Goal: Entertainment & Leisure: Browse casually

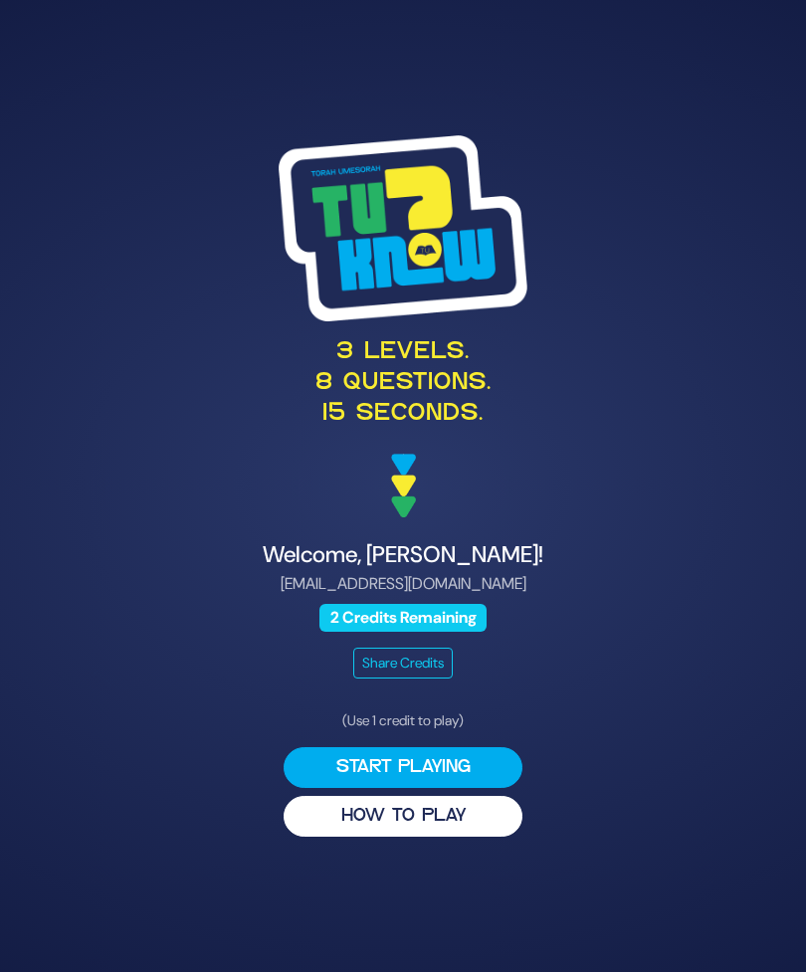
click at [470, 788] on button "Start Playing" at bounding box center [402, 767] width 239 height 41
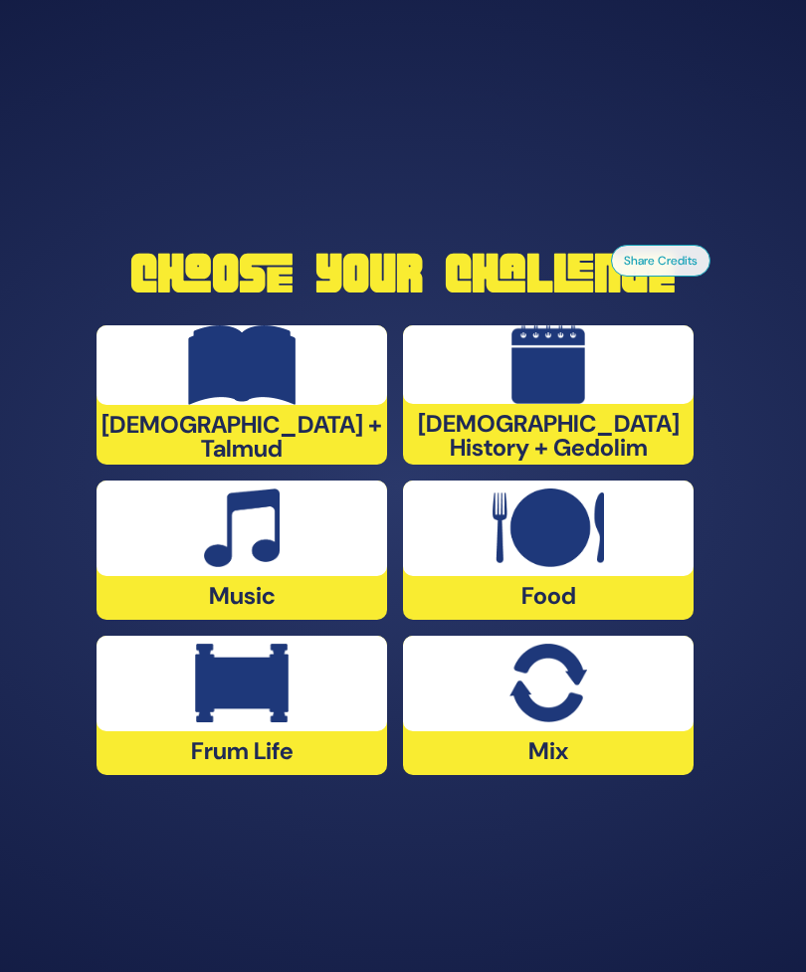
click at [601, 568] on img at bounding box center [547, 528] width 110 height 80
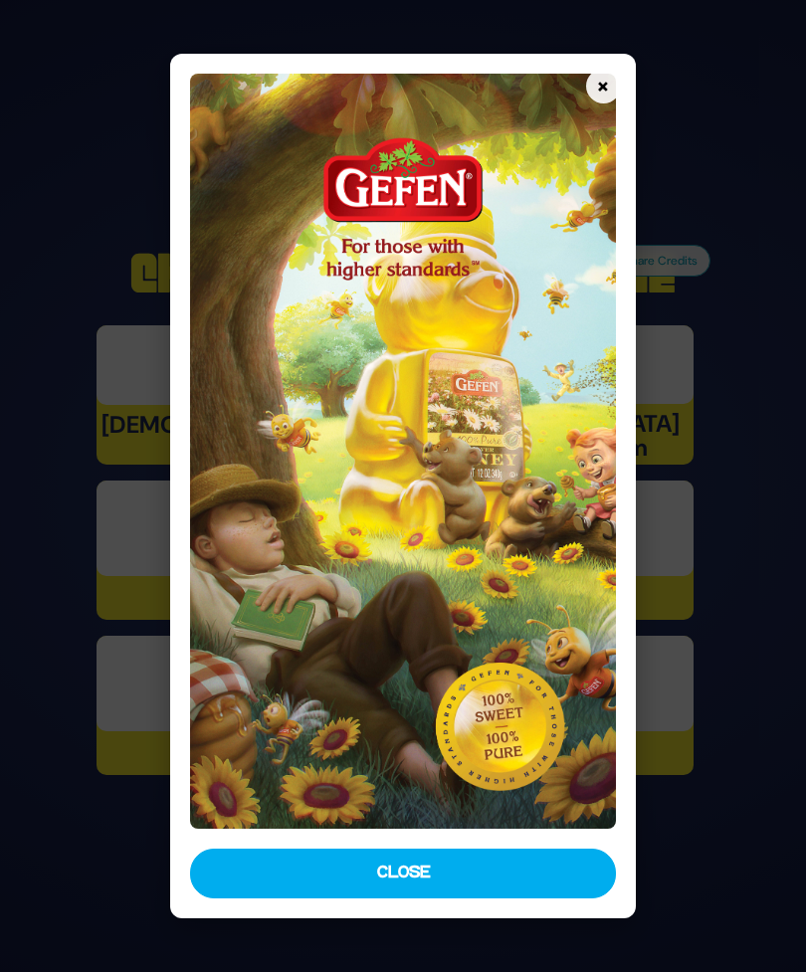
click at [497, 898] on button "Close" at bounding box center [402, 873] width 425 height 50
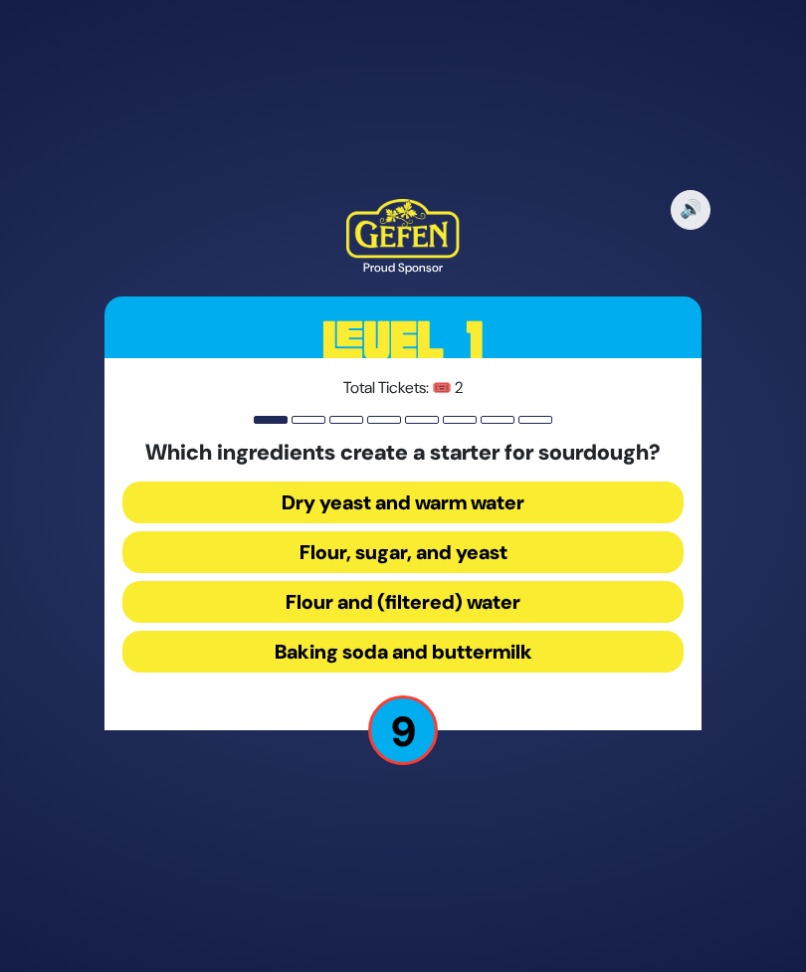
click at [565, 623] on button "Flour and (filtered) water" at bounding box center [402, 602] width 561 height 42
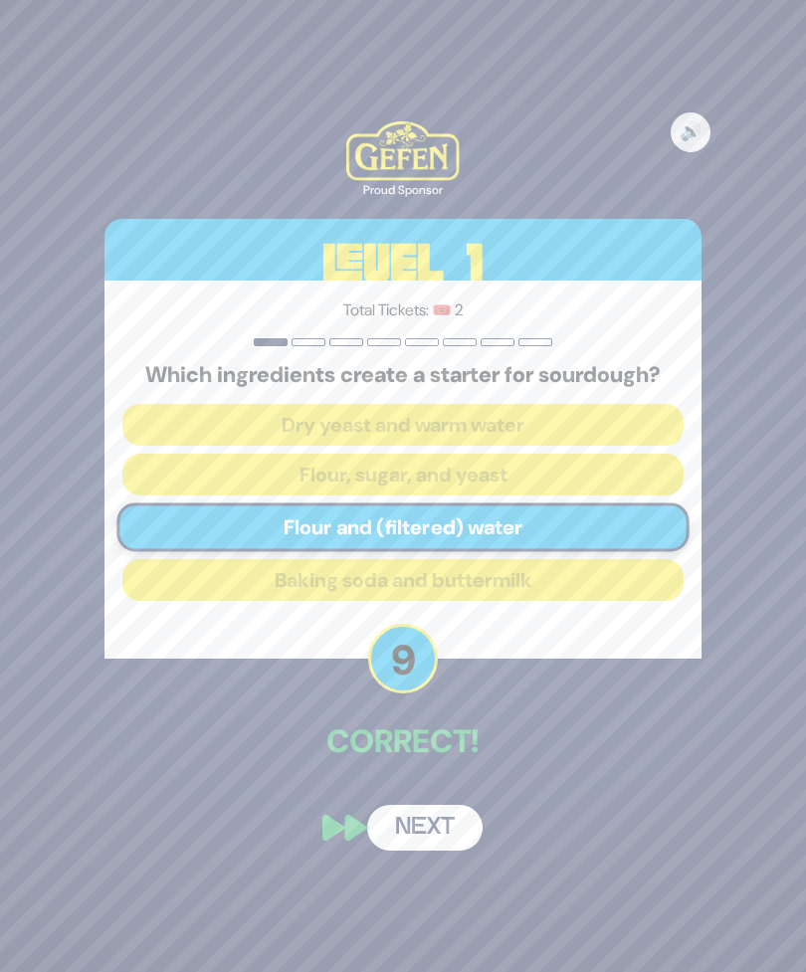
click at [436, 850] on button "Next" at bounding box center [424, 828] width 115 height 46
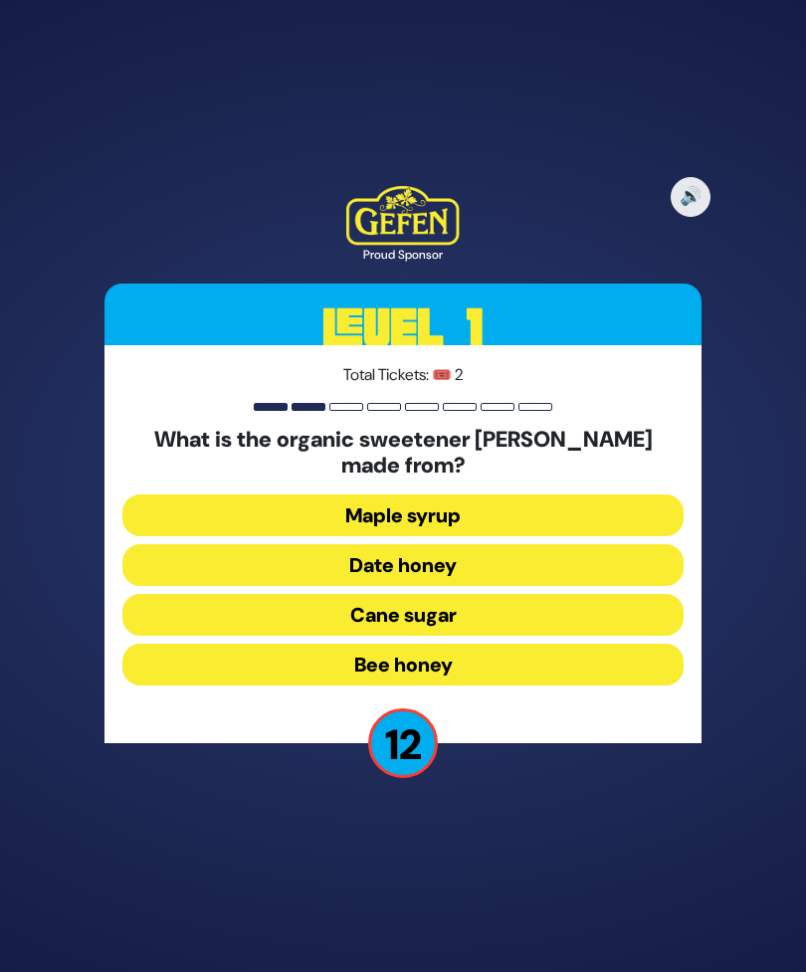
click at [534, 586] on button "Date honey" at bounding box center [402, 565] width 561 height 42
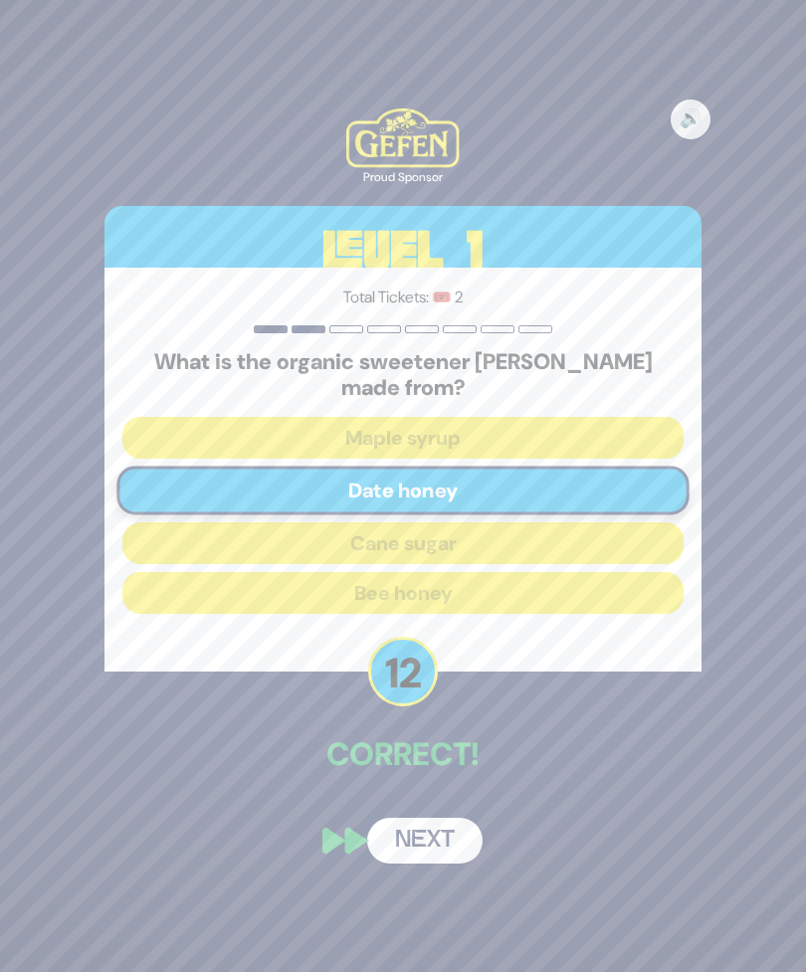
click at [431, 816] on div "🔊 Proud Sponsor Level 1 Total Tickets: 🎟️ 2 What is the organic sweetener silan…" at bounding box center [403, 487] width 644 height 804
click at [419, 859] on button "Next" at bounding box center [424, 840] width 115 height 46
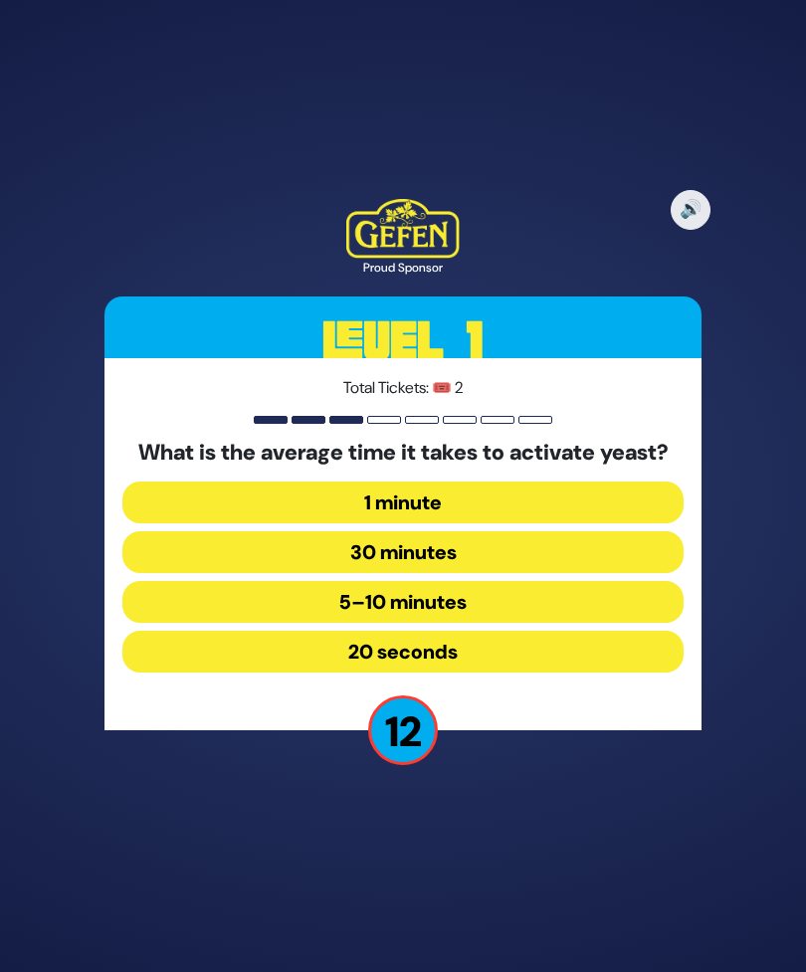
click at [547, 623] on button "5–10 minutes" at bounding box center [402, 602] width 561 height 42
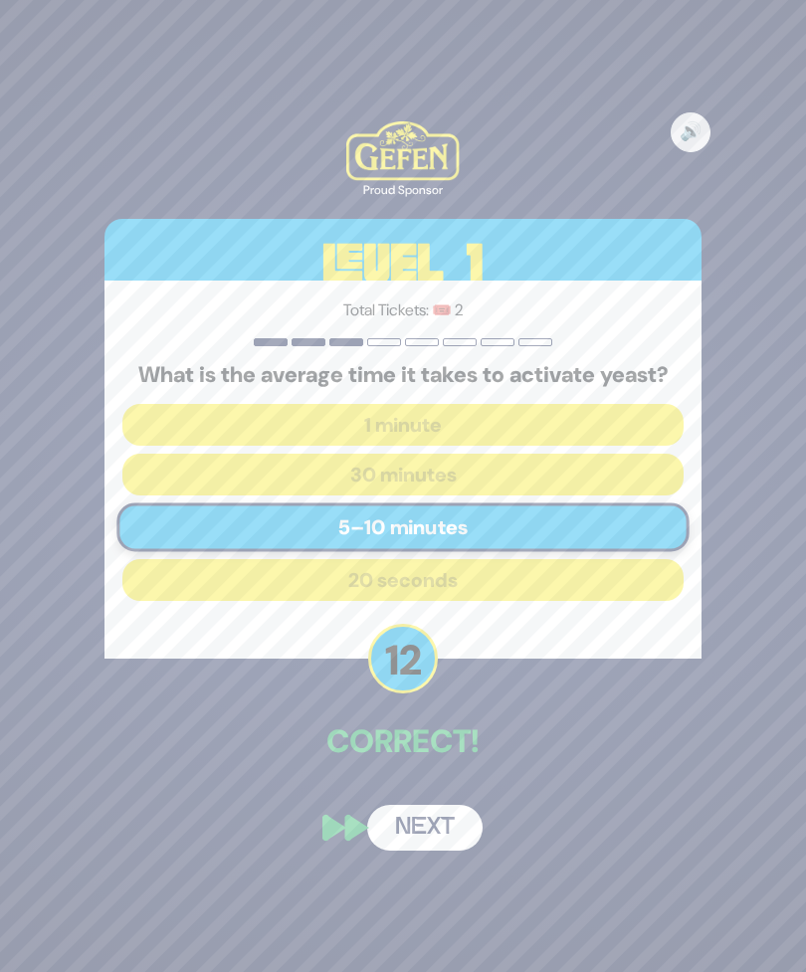
click at [443, 850] on button "Next" at bounding box center [424, 828] width 115 height 46
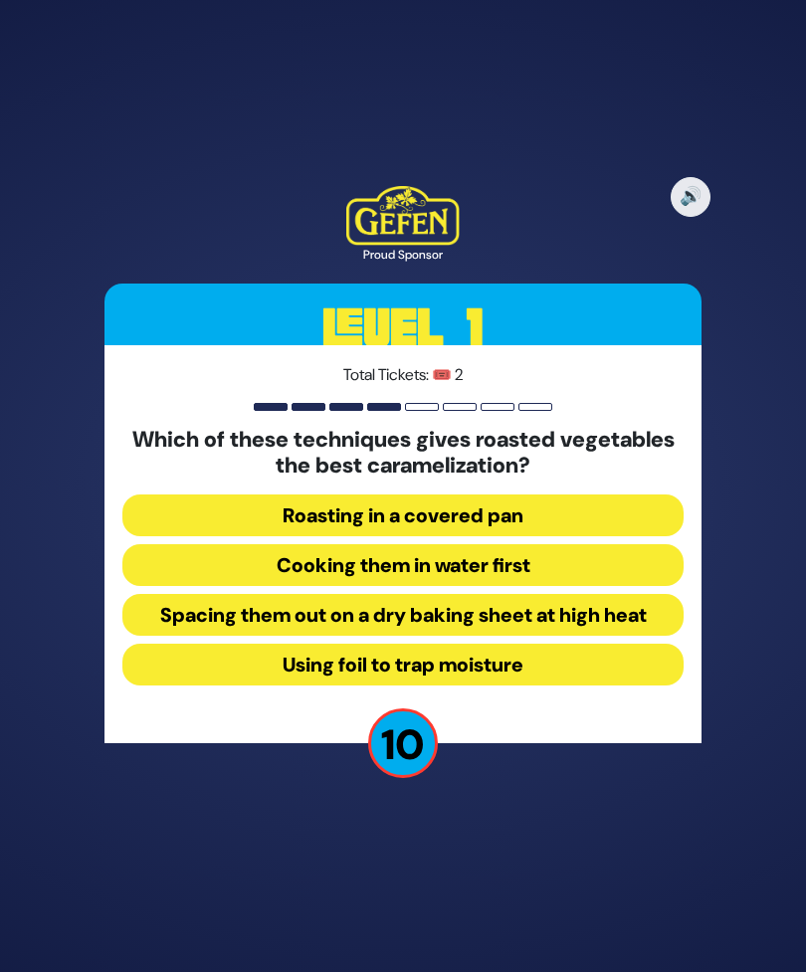
click at [573, 635] on button "Spacing them out on a dry baking sheet at high heat" at bounding box center [402, 615] width 561 height 42
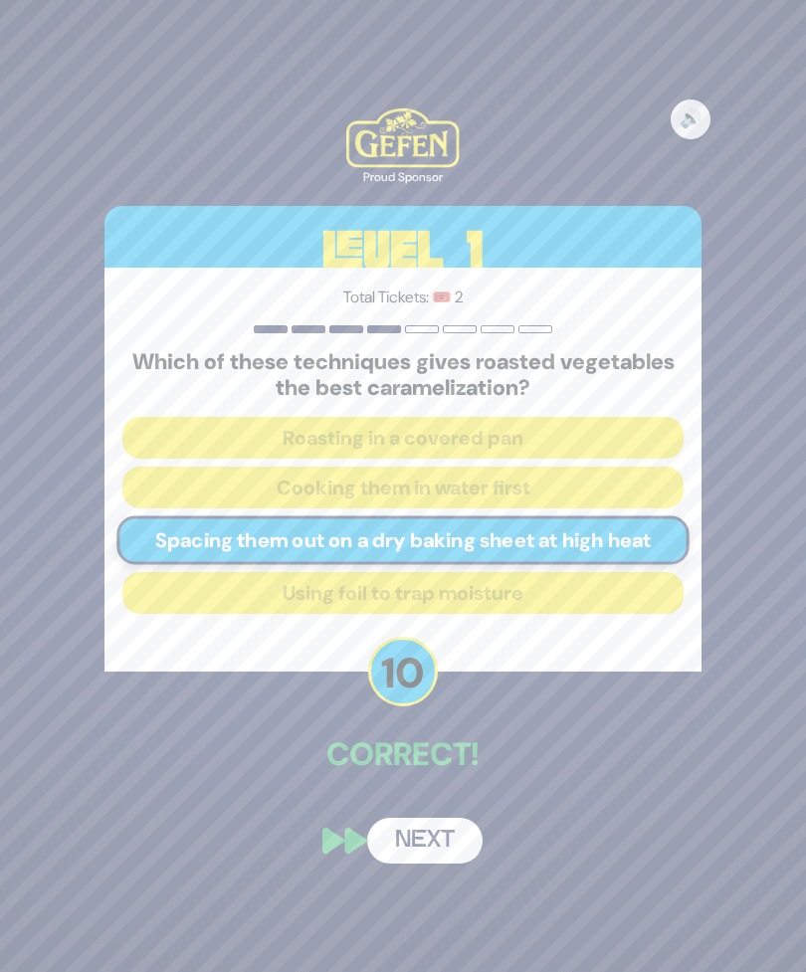
click at [420, 863] on button "Next" at bounding box center [424, 840] width 115 height 46
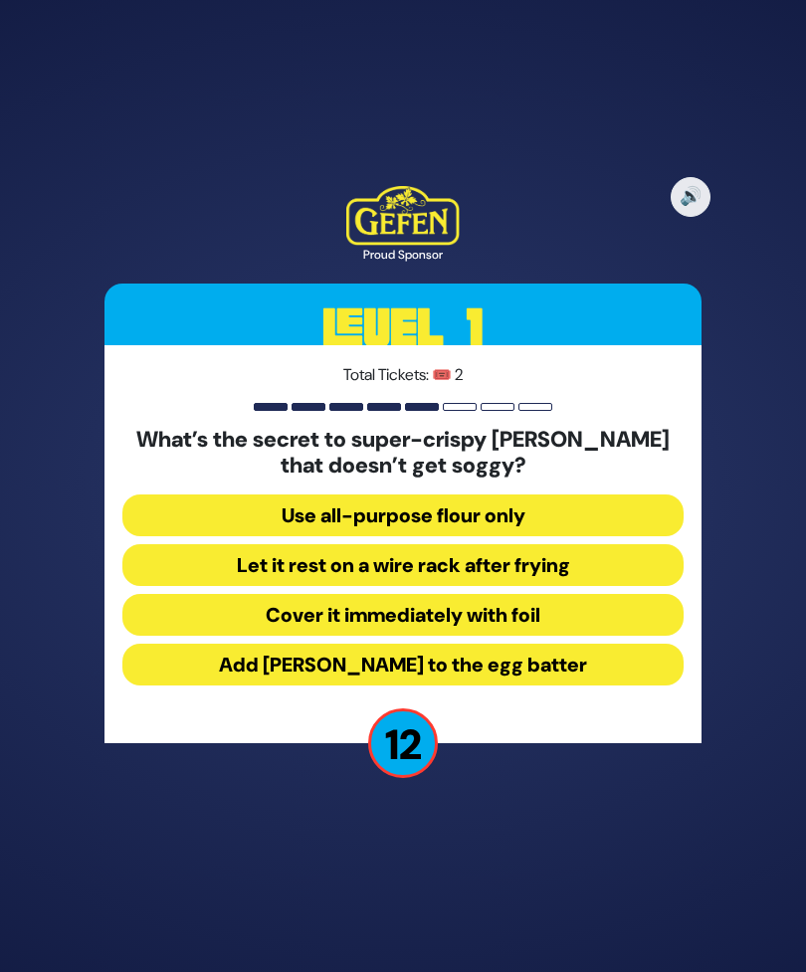
click at [594, 586] on button "Let it rest on a wire rack after frying" at bounding box center [402, 565] width 561 height 42
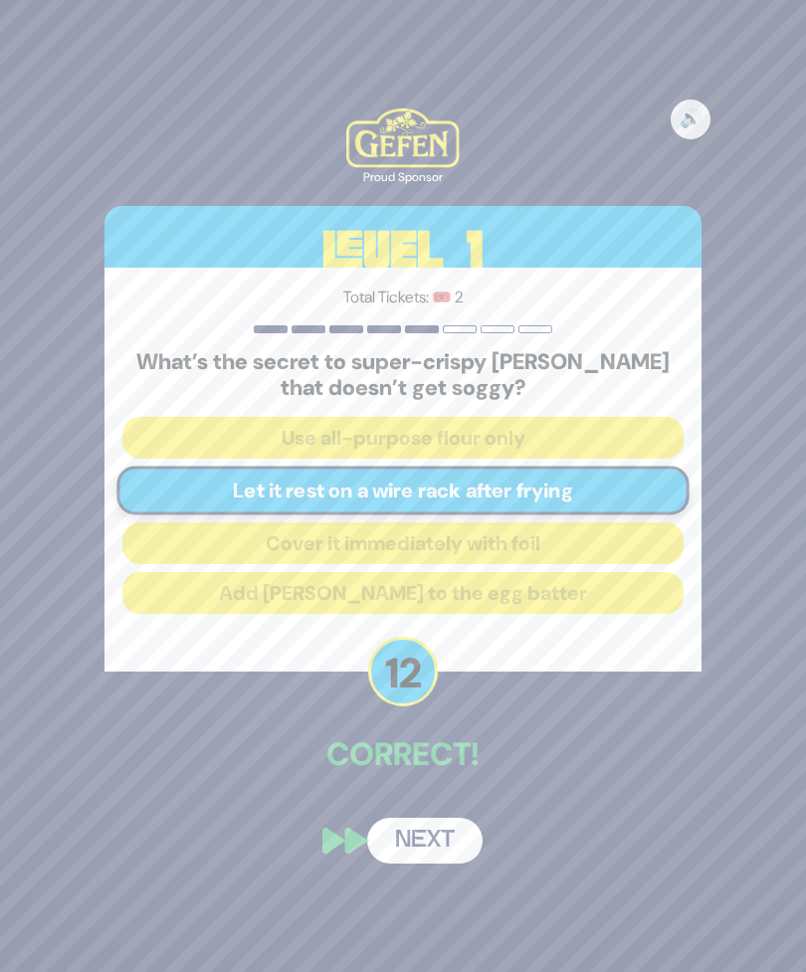
click at [428, 863] on button "Next" at bounding box center [424, 840] width 115 height 46
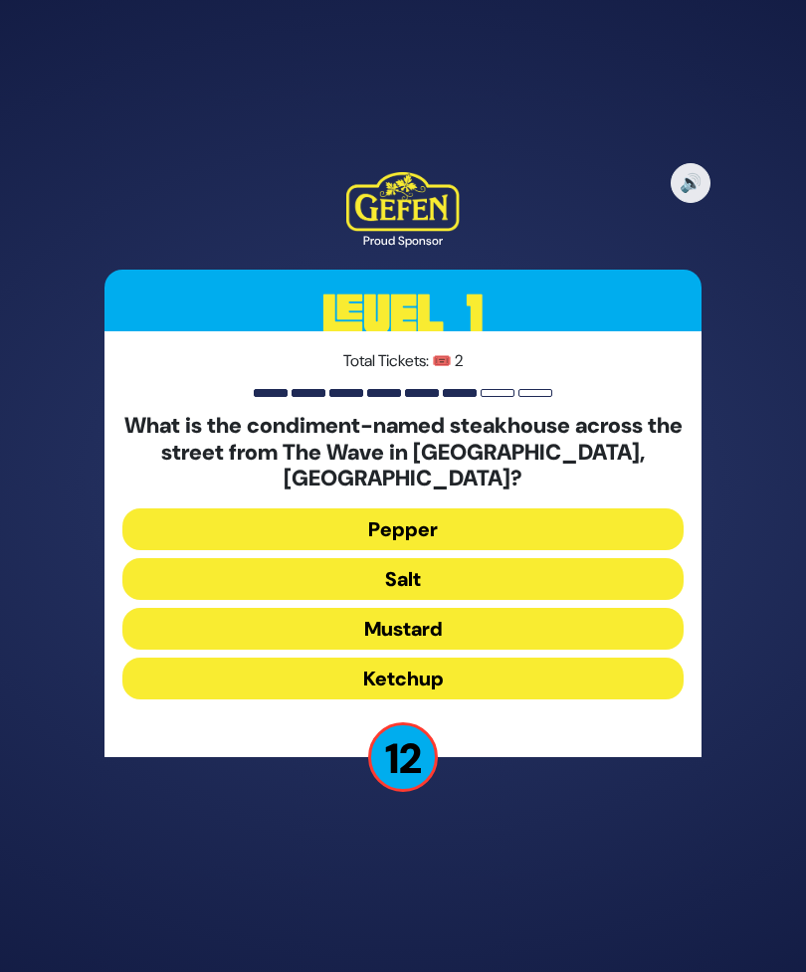
click at [503, 600] on button "Salt" at bounding box center [402, 579] width 561 height 42
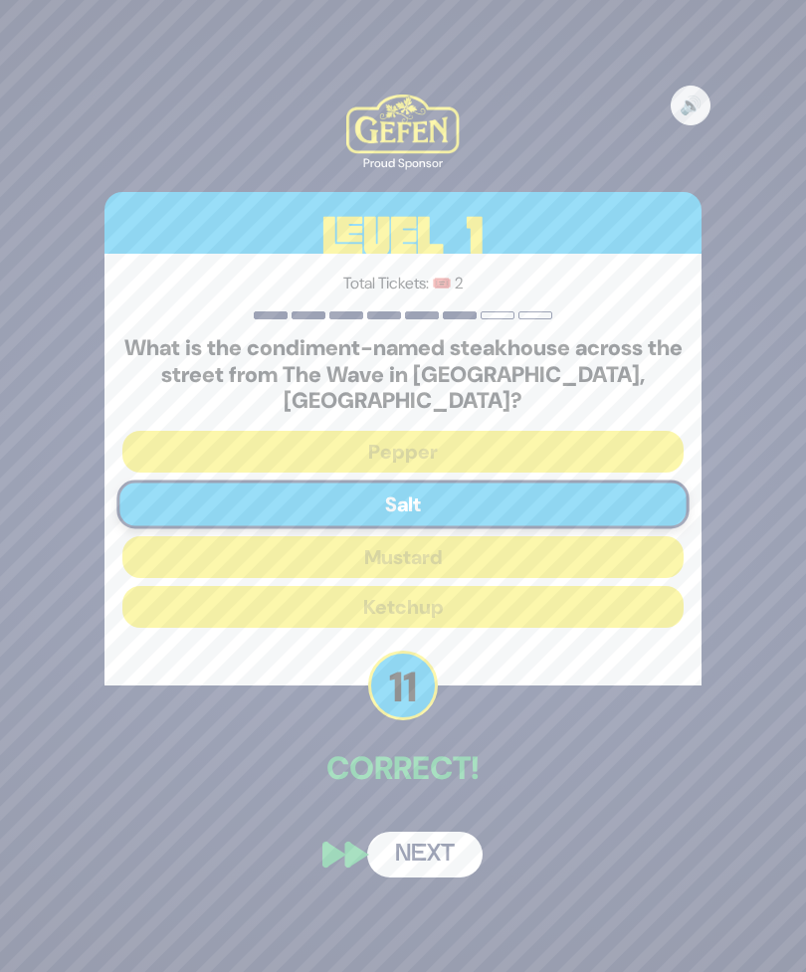
click at [440, 869] on button "Next" at bounding box center [424, 854] width 115 height 46
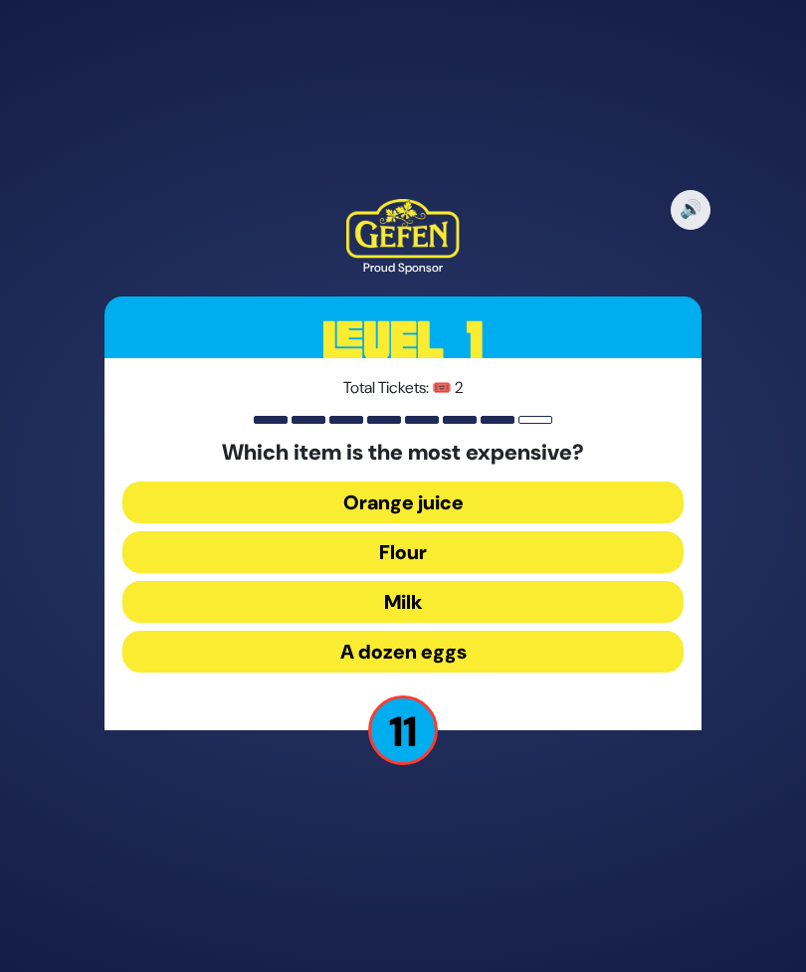
click at [519, 672] on button "A dozen eggs" at bounding box center [402, 652] width 561 height 42
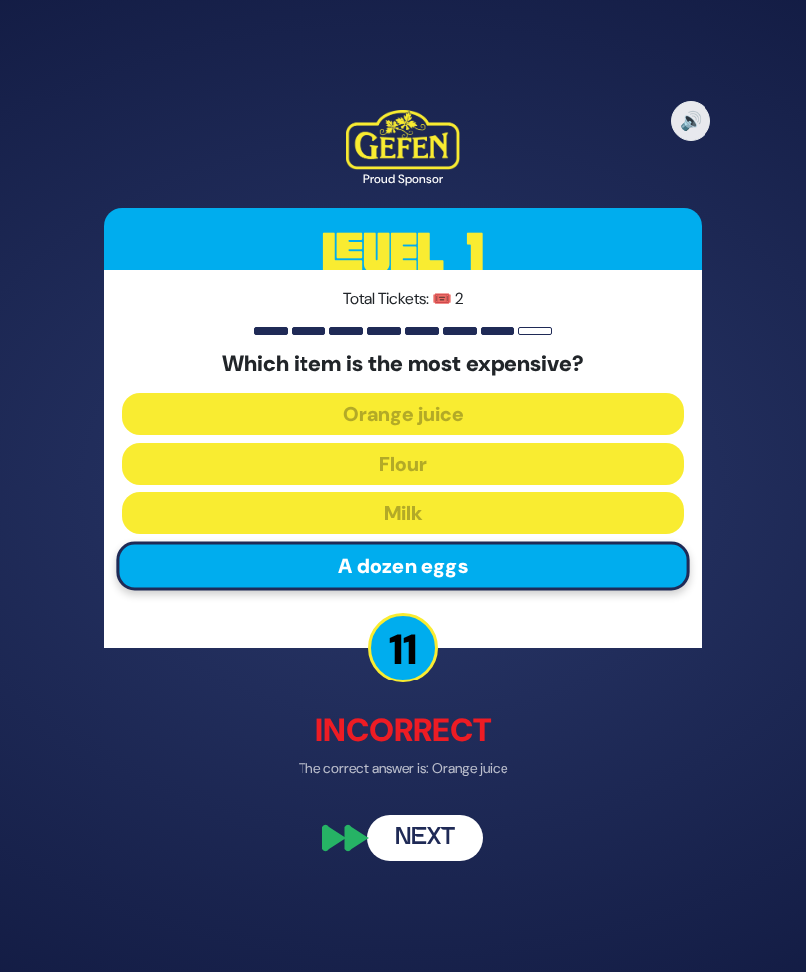
click at [430, 861] on button "Next" at bounding box center [424, 838] width 115 height 46
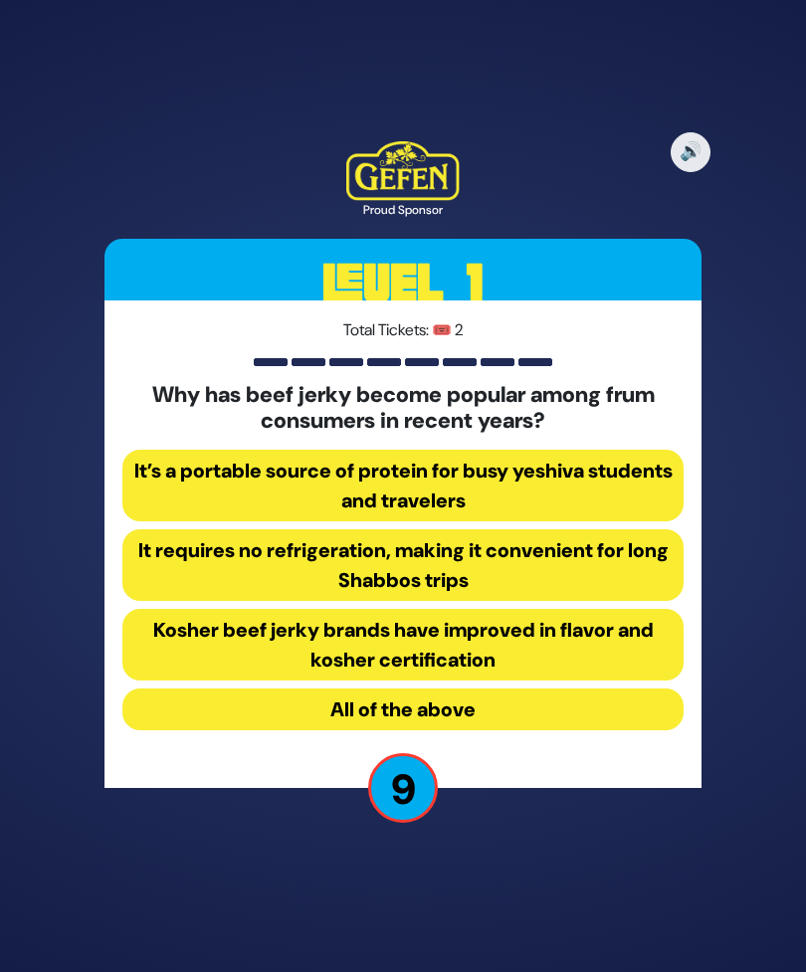
click at [536, 730] on button "All of the above" at bounding box center [402, 709] width 561 height 42
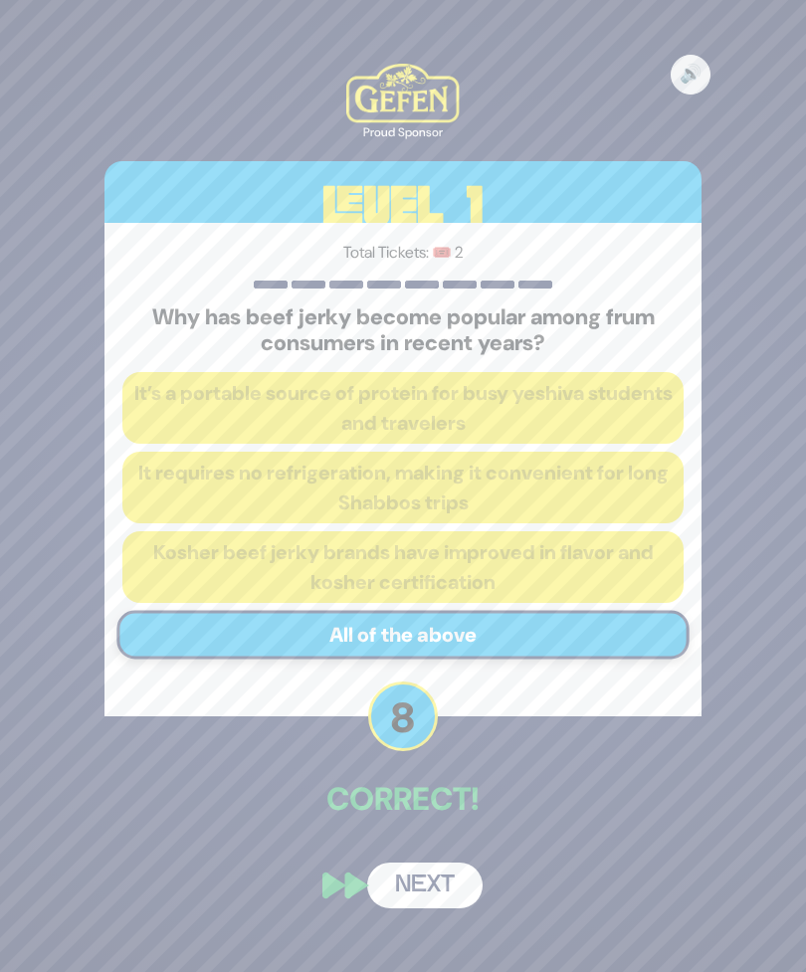
click at [422, 908] on button "Next" at bounding box center [424, 885] width 115 height 46
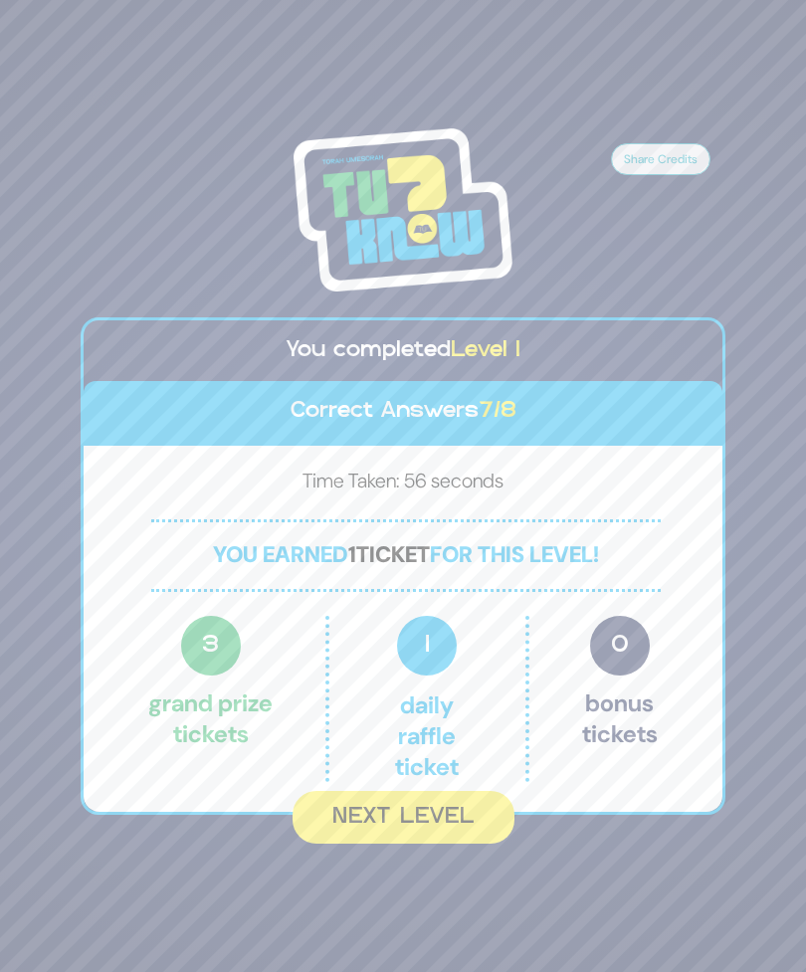
click at [425, 843] on button "Next Level" at bounding box center [403, 817] width 222 height 53
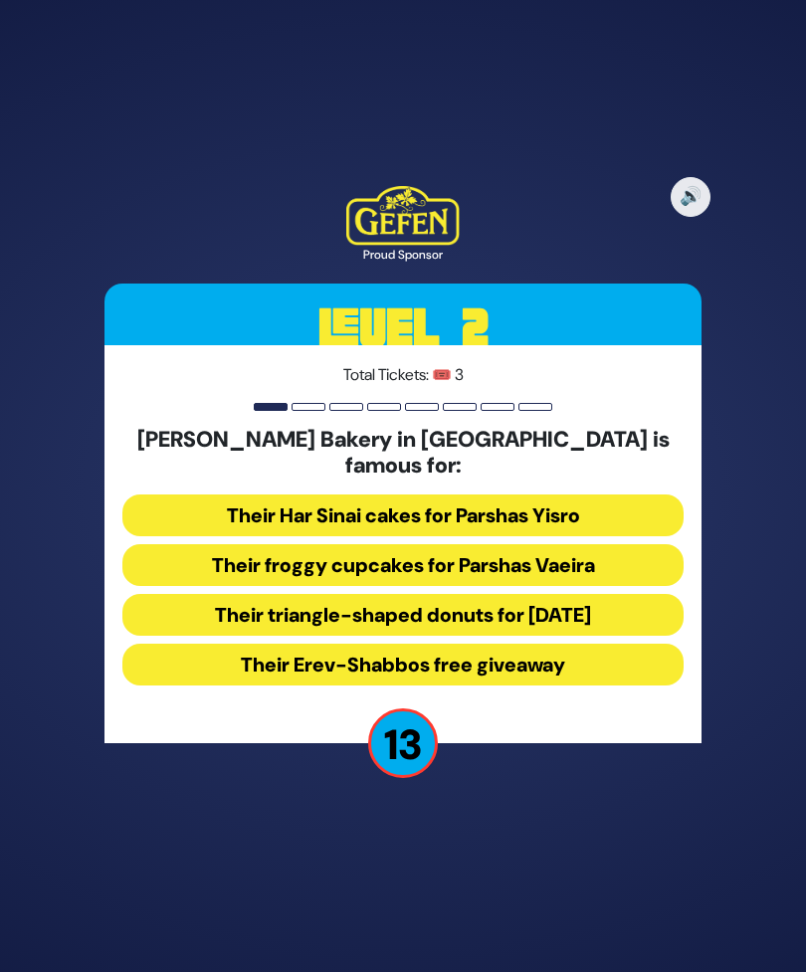
click at [598, 586] on button "Their froggy cupcakes for Parshas Vaeira" at bounding box center [402, 565] width 561 height 42
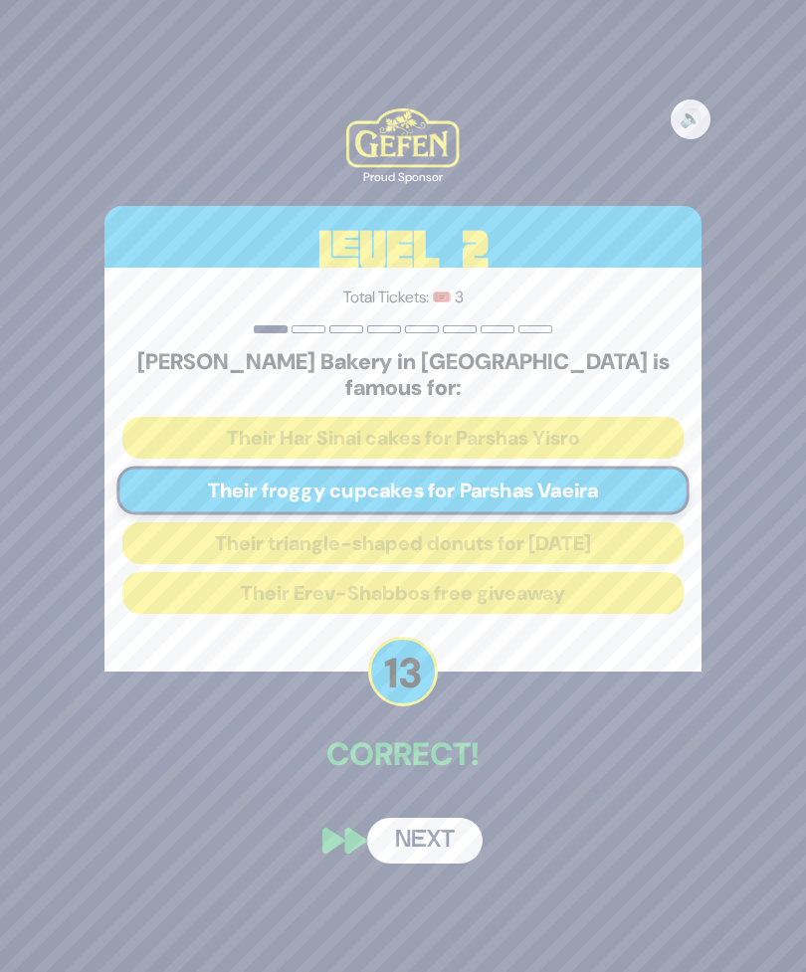
click at [433, 860] on button "Next" at bounding box center [424, 840] width 115 height 46
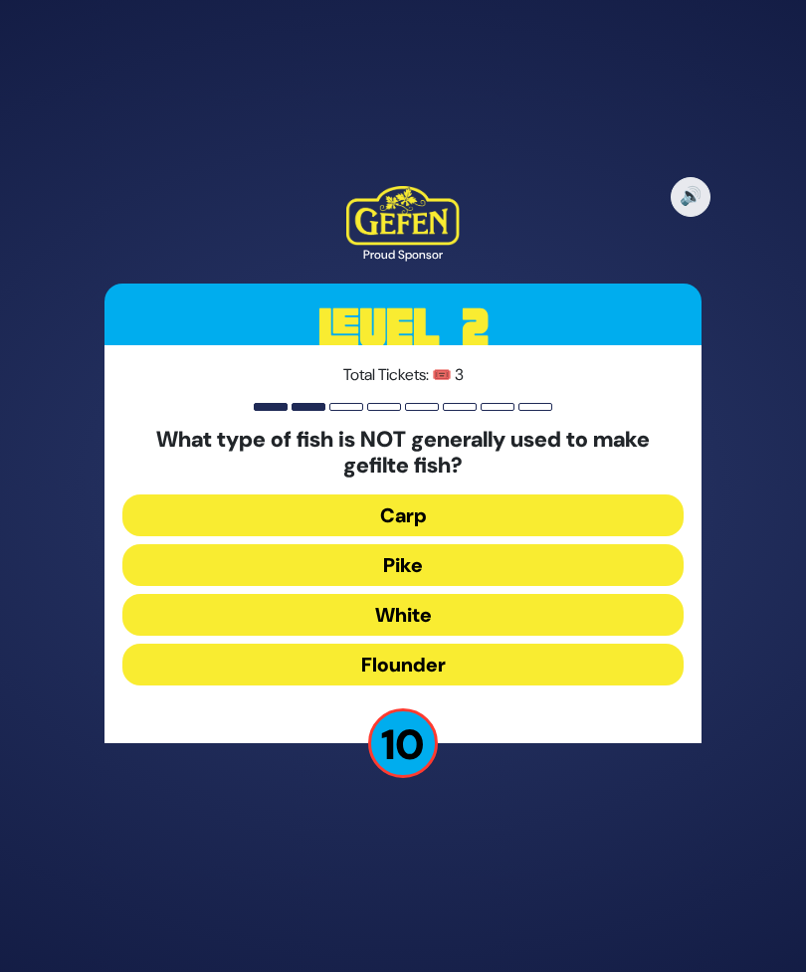
click at [526, 685] on button "Flounder" at bounding box center [402, 664] width 561 height 42
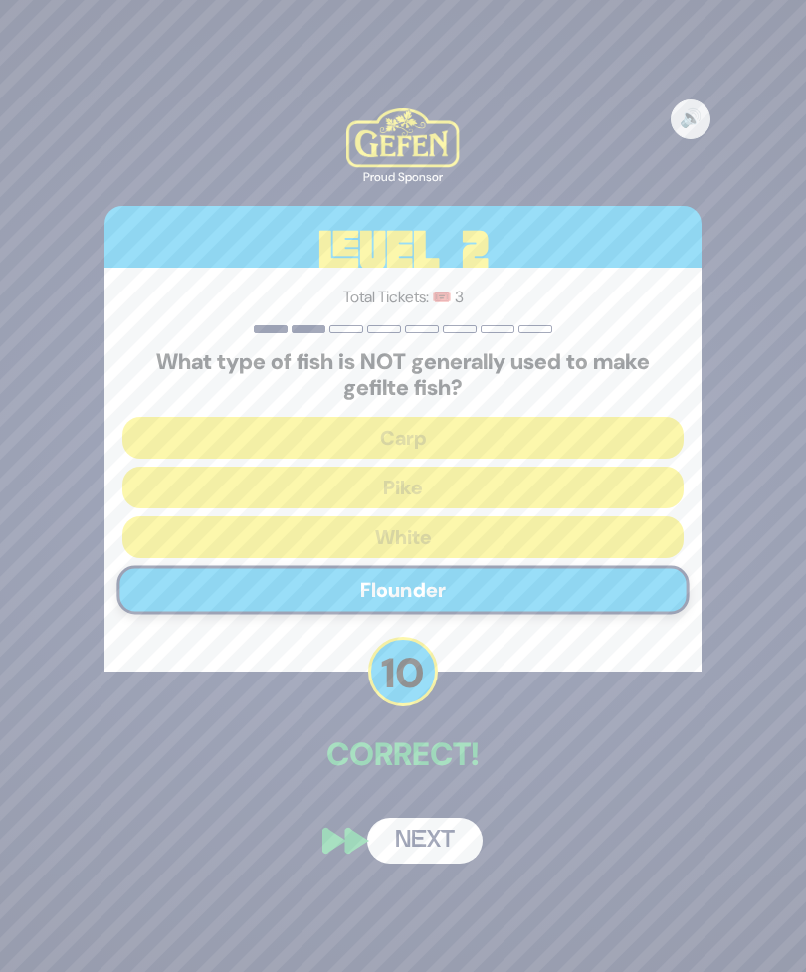
click at [435, 863] on button "Next" at bounding box center [424, 840] width 115 height 46
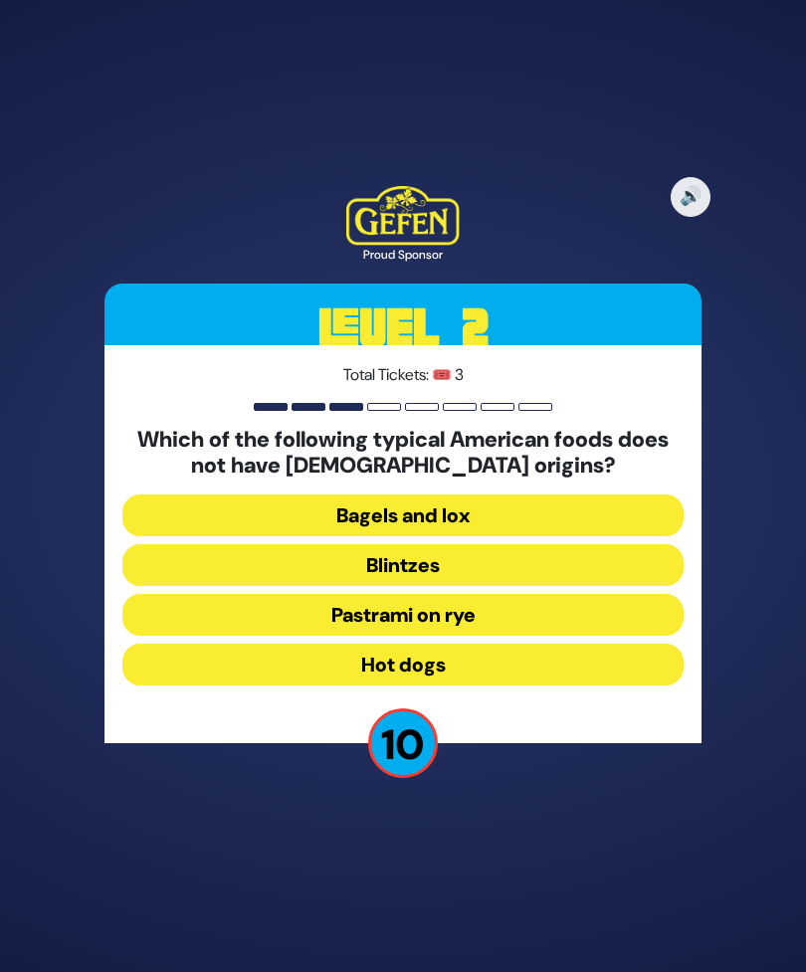
click at [553, 685] on button "Hot dogs" at bounding box center [402, 664] width 561 height 42
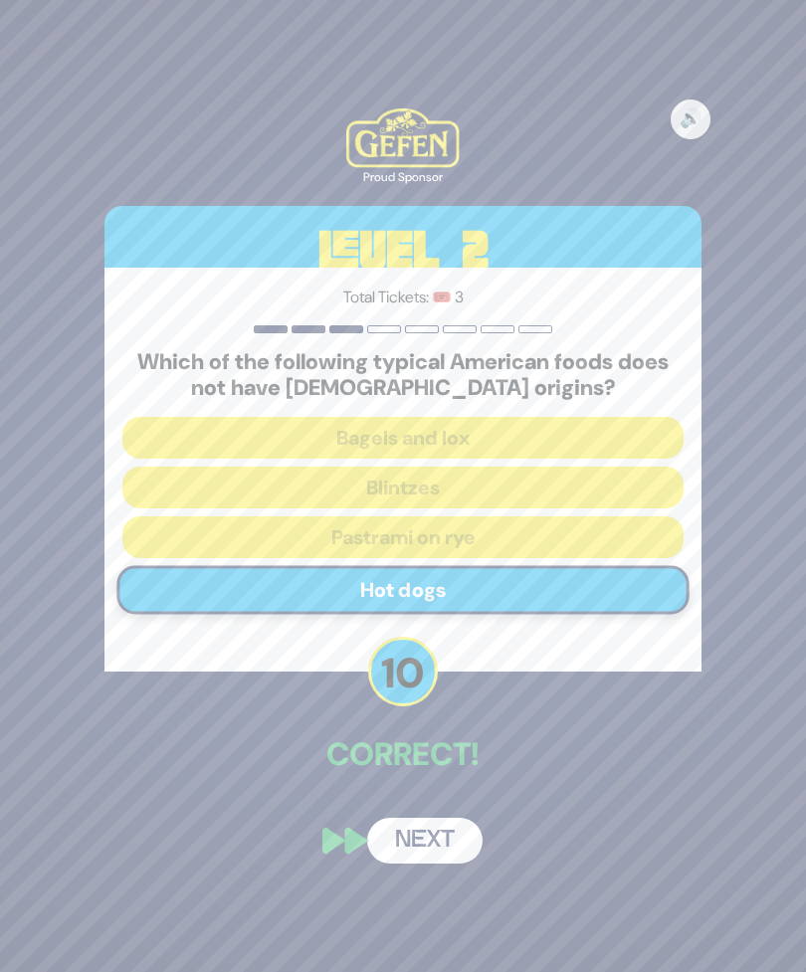
click at [428, 863] on button "Next" at bounding box center [424, 840] width 115 height 46
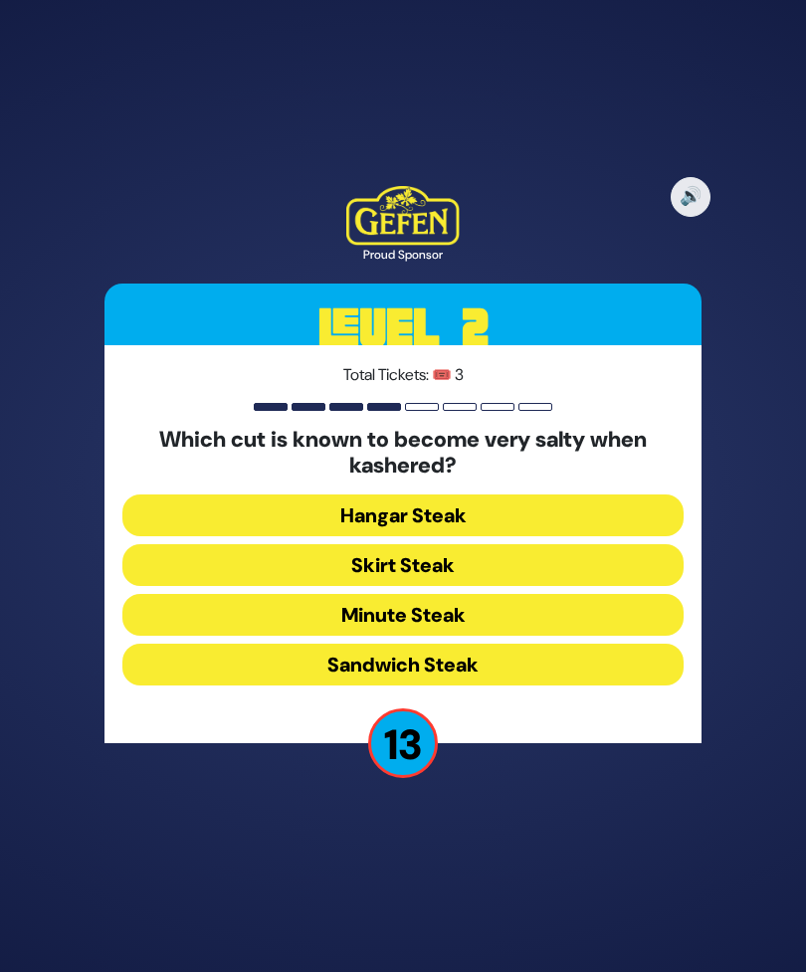
click at [549, 586] on button "Skirt Steak" at bounding box center [402, 565] width 561 height 42
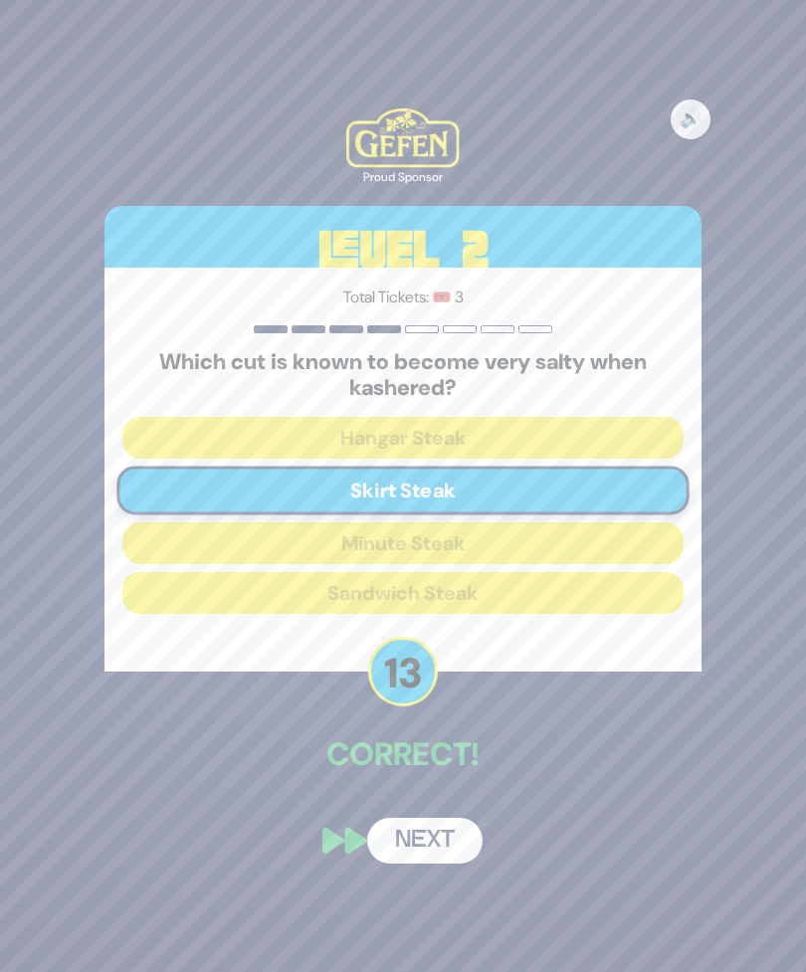
click at [433, 863] on button "Next" at bounding box center [424, 840] width 115 height 46
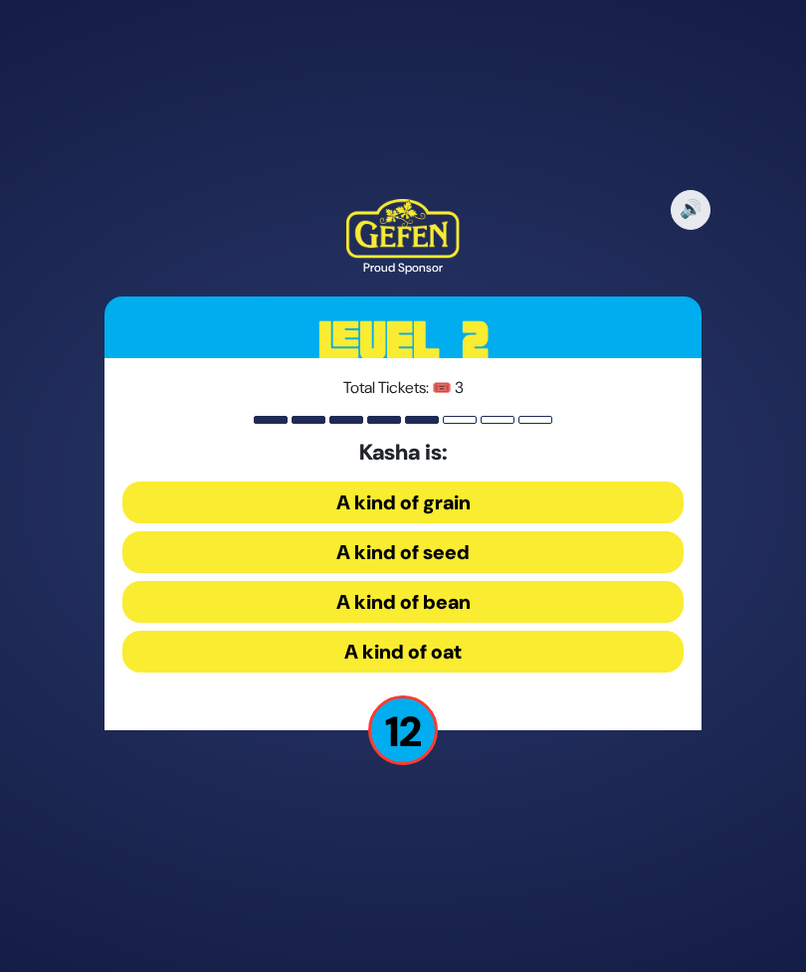
click at [534, 523] on button "A kind of grain" at bounding box center [402, 502] width 561 height 42
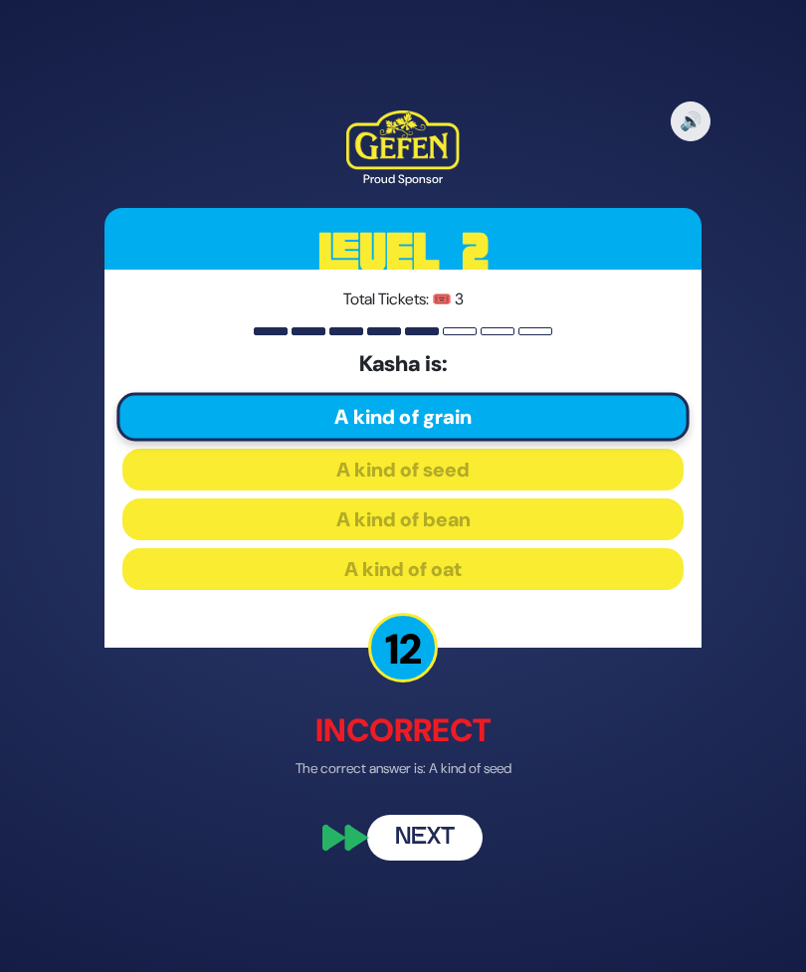
click at [442, 861] on button "Next" at bounding box center [424, 838] width 115 height 46
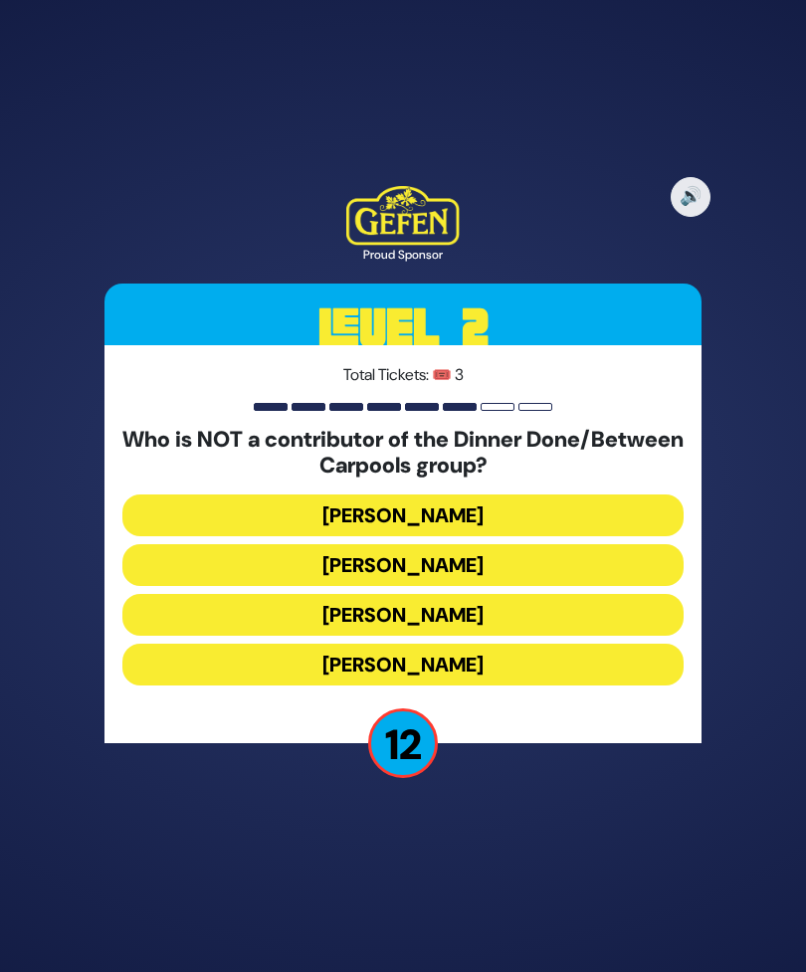
click at [524, 685] on button "Danielle Renov" at bounding box center [402, 664] width 561 height 42
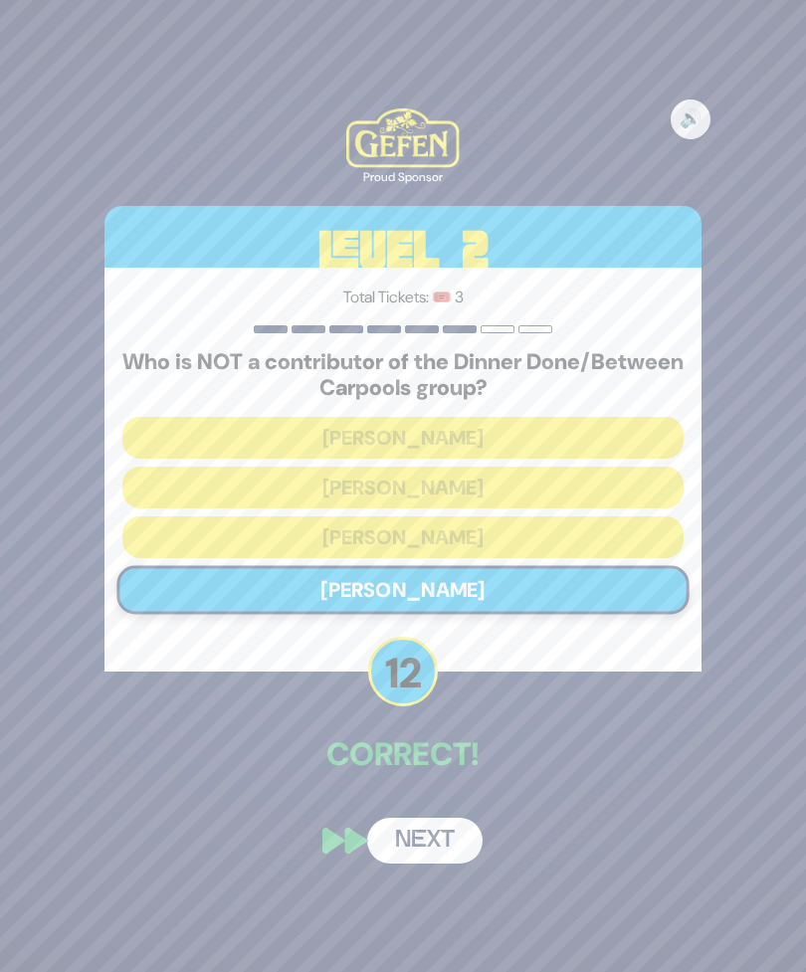
click at [436, 863] on button "Next" at bounding box center [424, 840] width 115 height 46
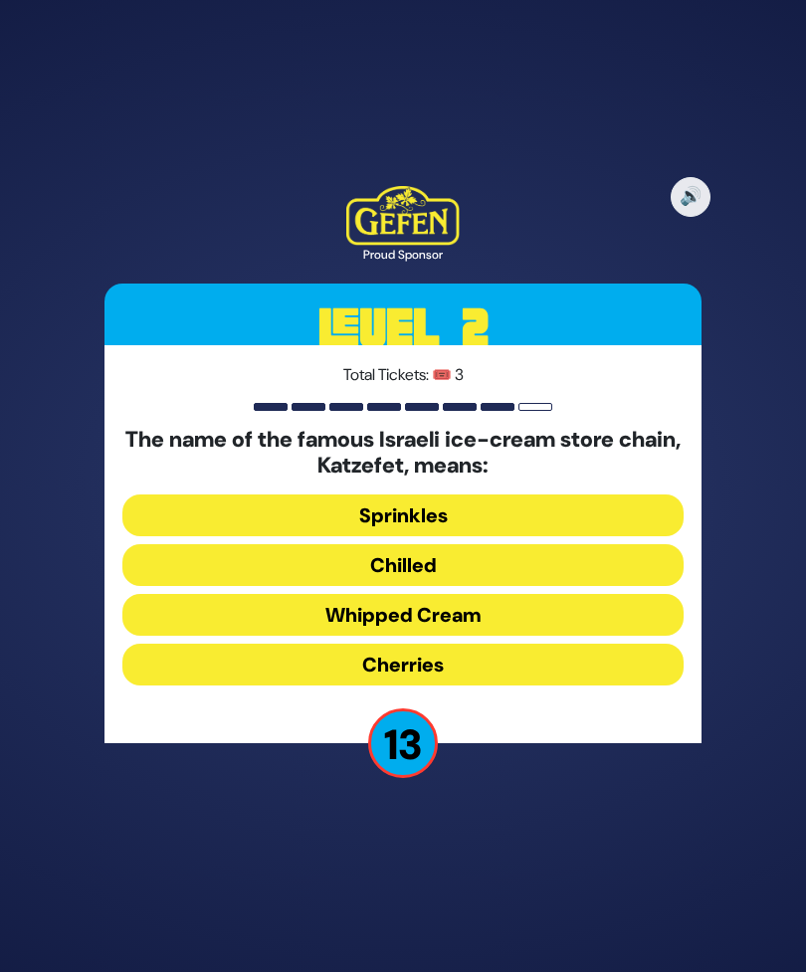
click at [525, 635] on button "Whipped Cream" at bounding box center [402, 615] width 561 height 42
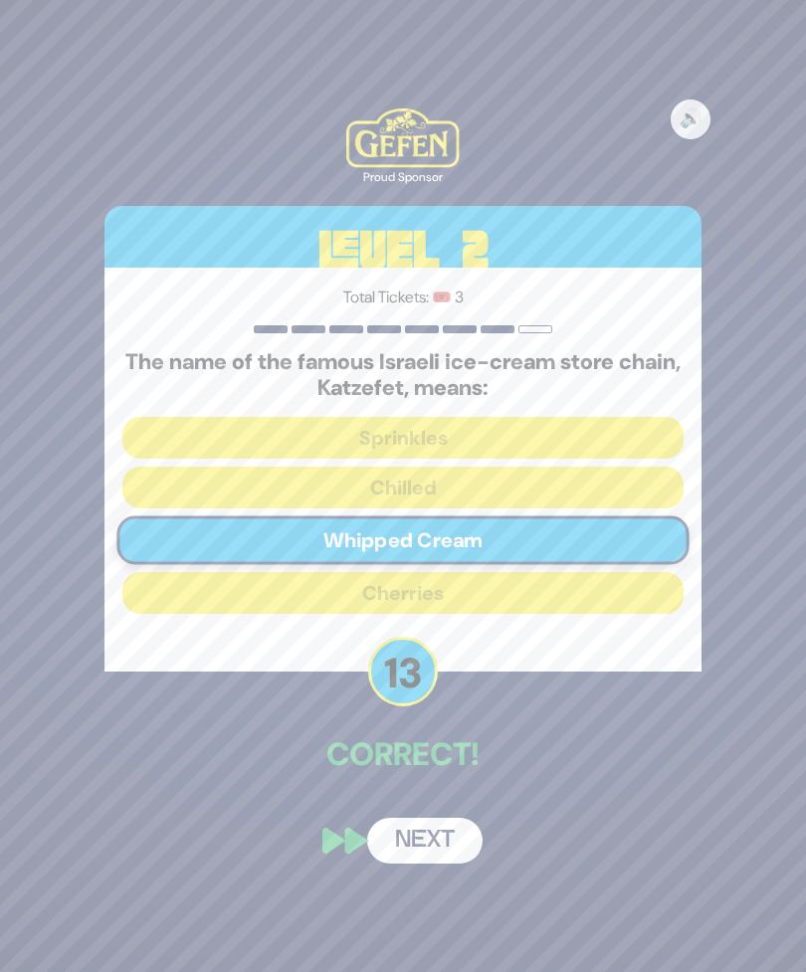
click at [438, 863] on button "Next" at bounding box center [424, 840] width 115 height 46
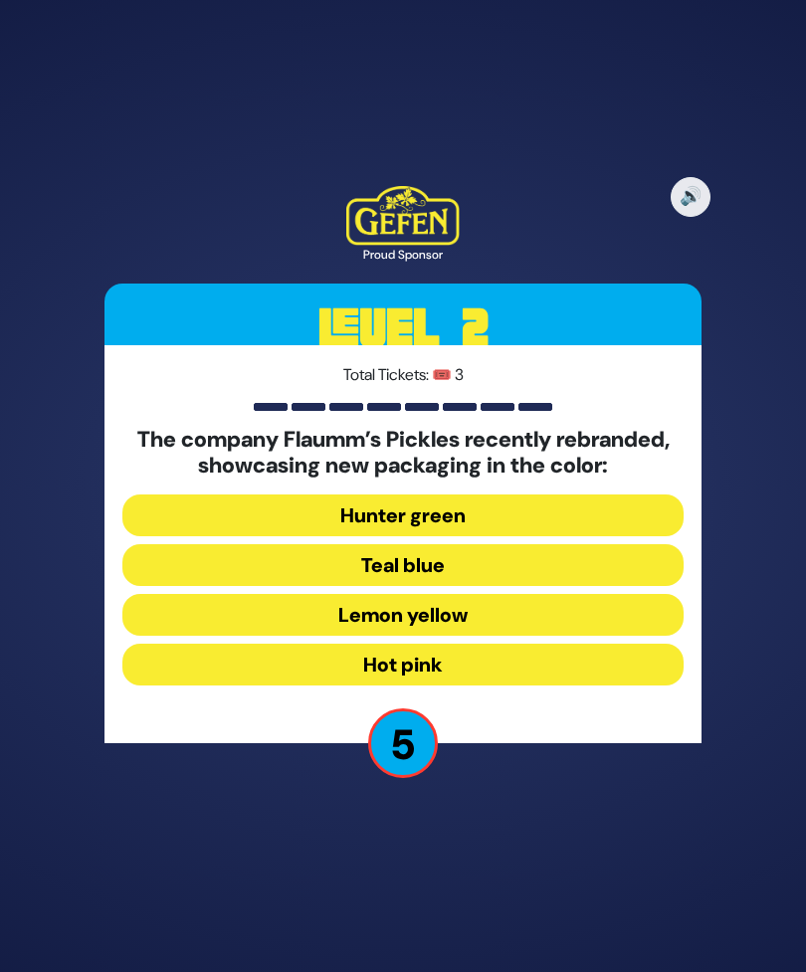
click at [521, 536] on button "Hunter green" at bounding box center [402, 515] width 561 height 42
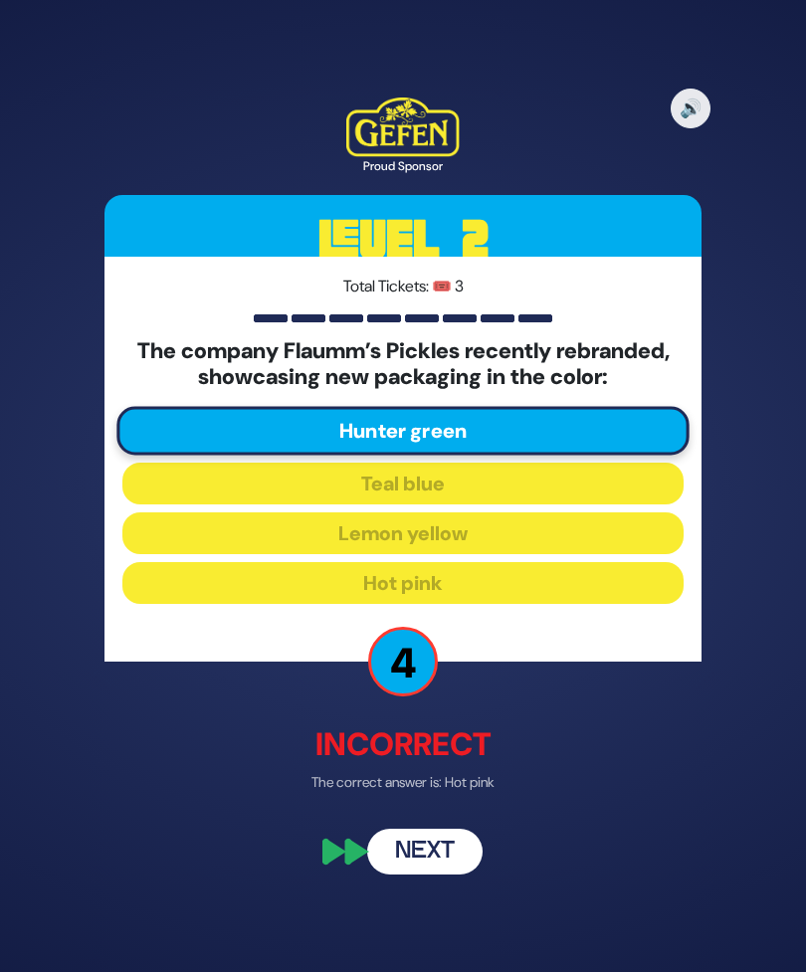
click at [432, 874] on button "Next" at bounding box center [424, 851] width 115 height 46
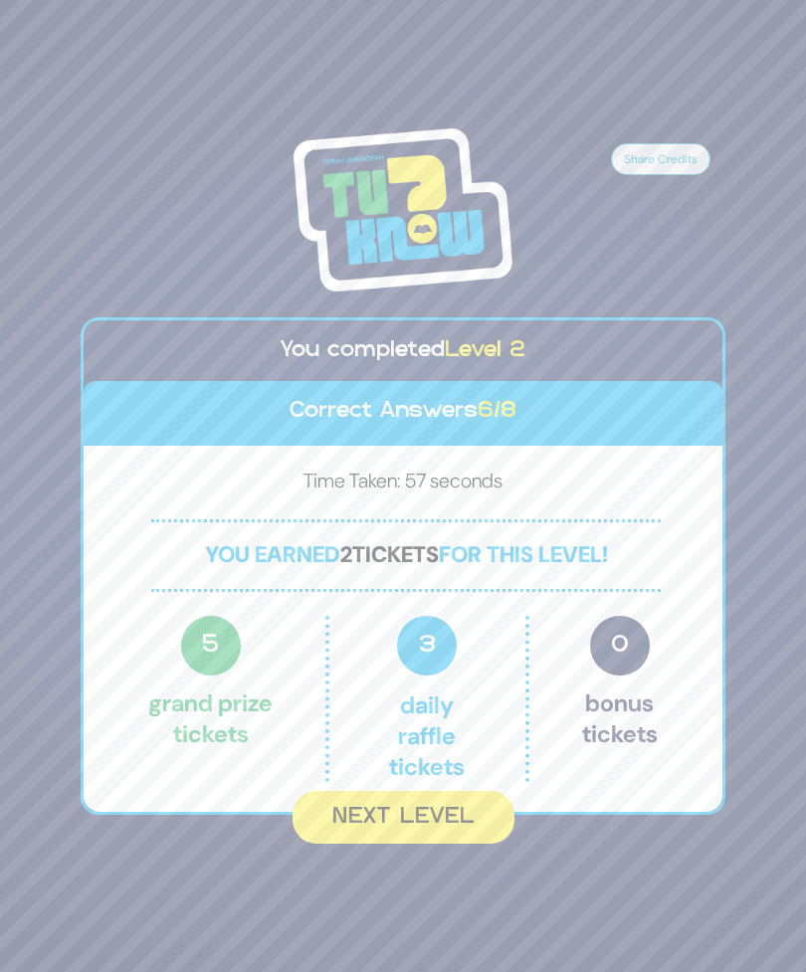
click at [423, 837] on button "Next Level" at bounding box center [403, 817] width 222 height 53
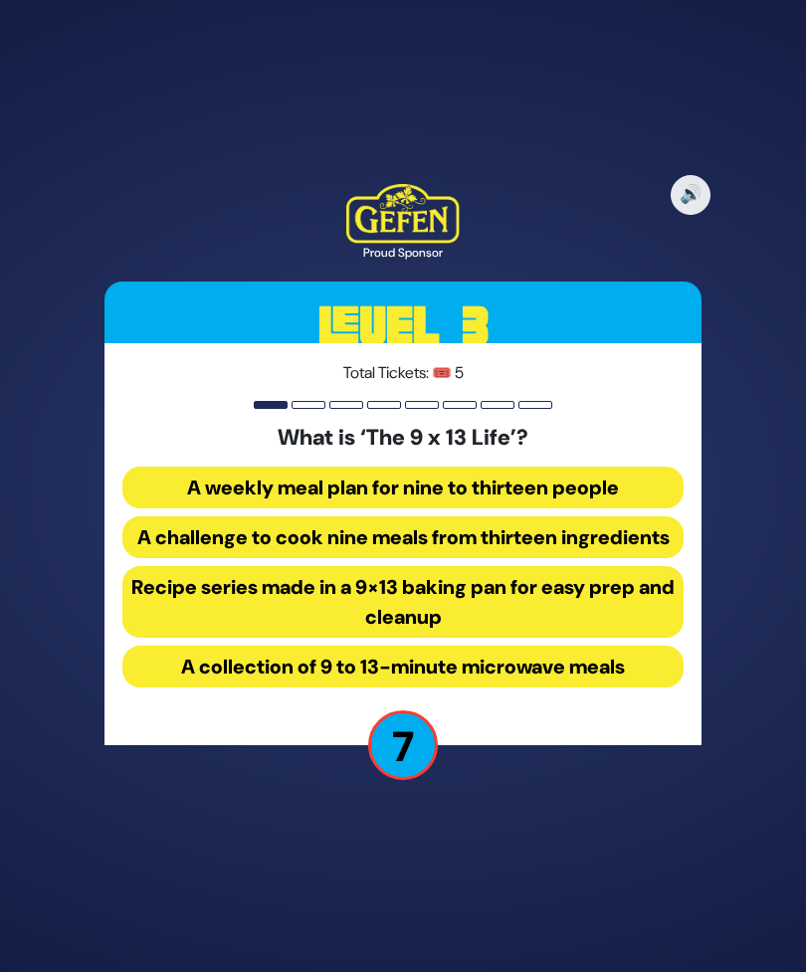
click at [524, 637] on button "Recipe series made in a 9×13 baking pan for easy prep and cleanup" at bounding box center [402, 602] width 561 height 72
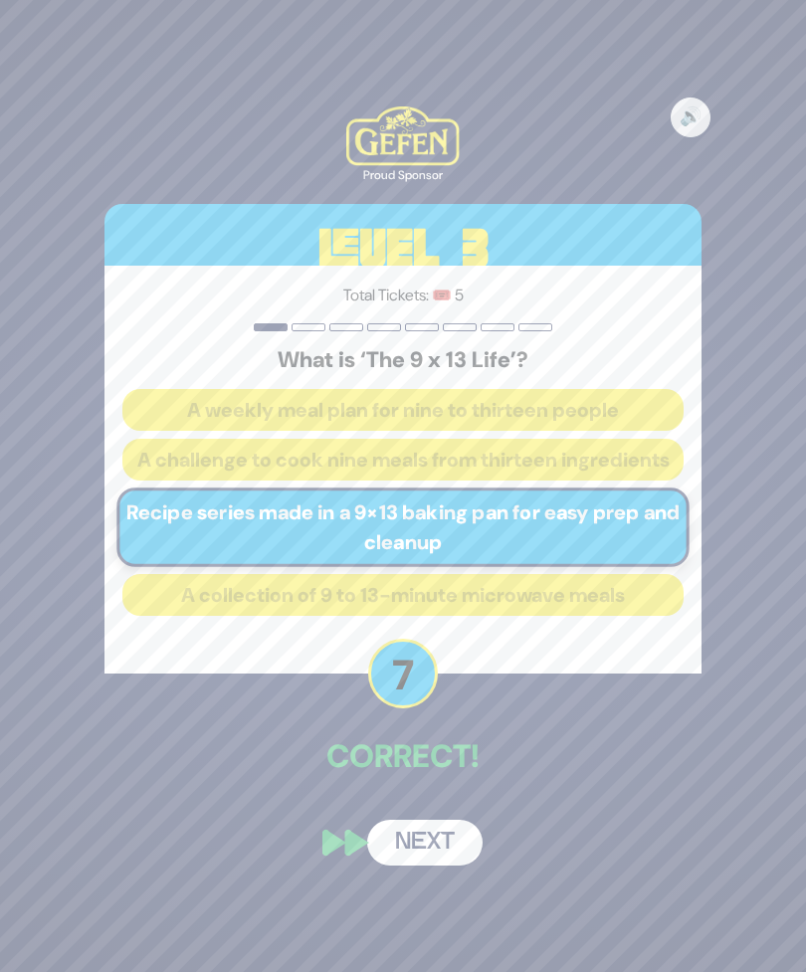
click at [433, 865] on button "Next" at bounding box center [424, 842] width 115 height 46
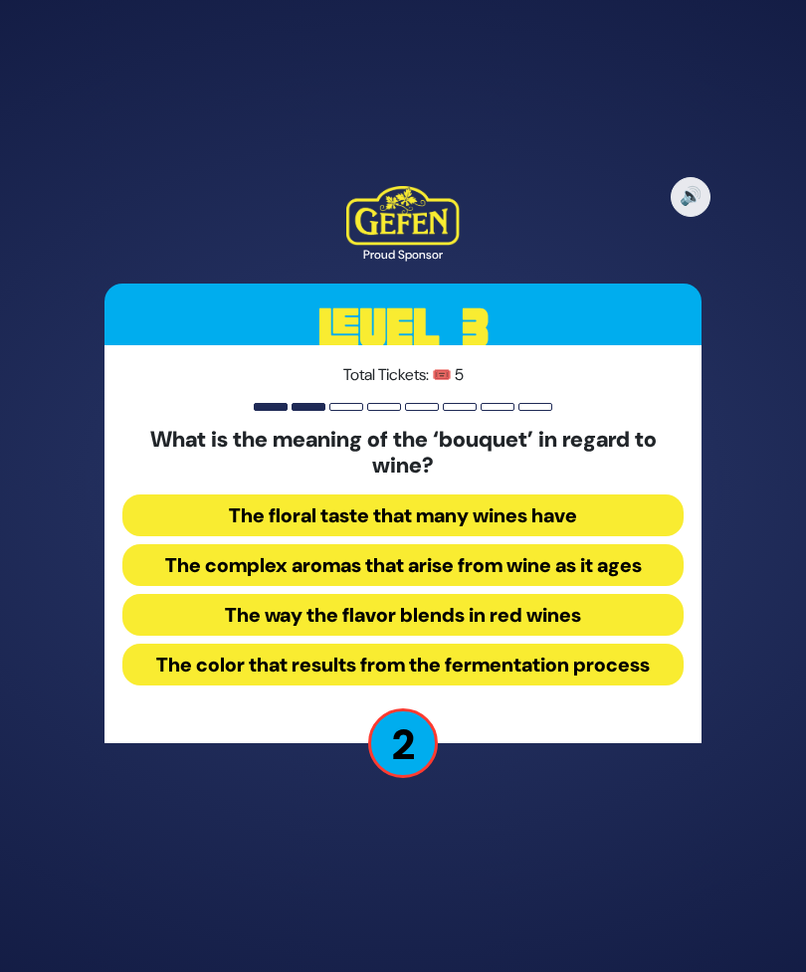
click at [570, 635] on button "The way the flavor blends in red wines" at bounding box center [402, 615] width 561 height 42
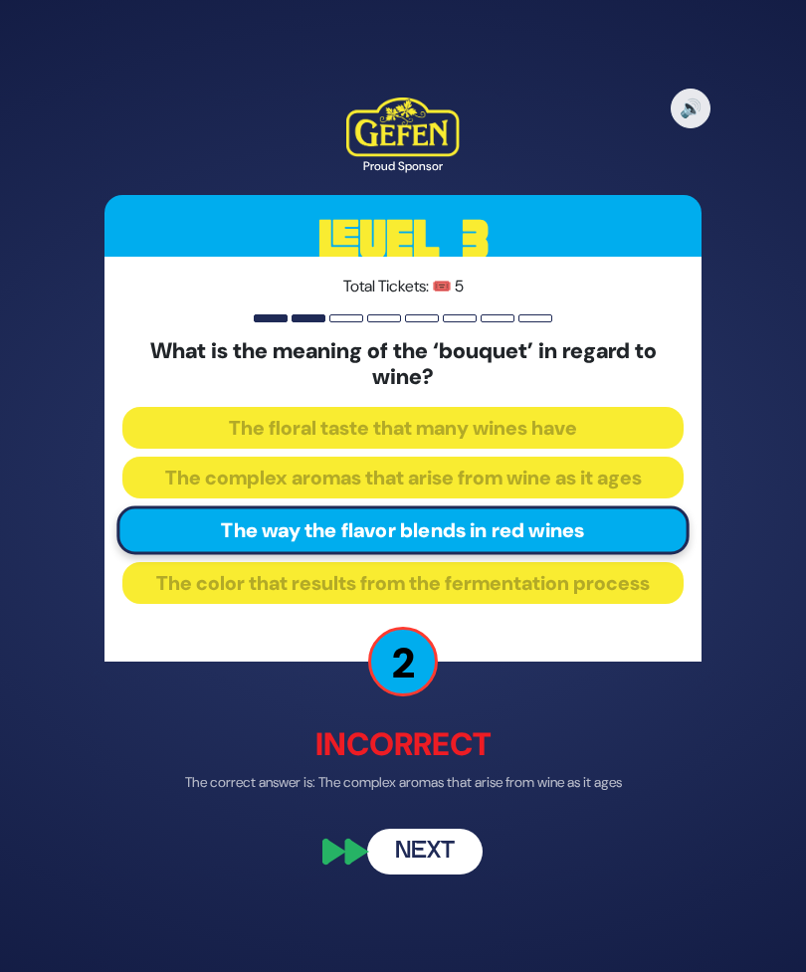
click at [431, 862] on button "Next" at bounding box center [424, 851] width 115 height 46
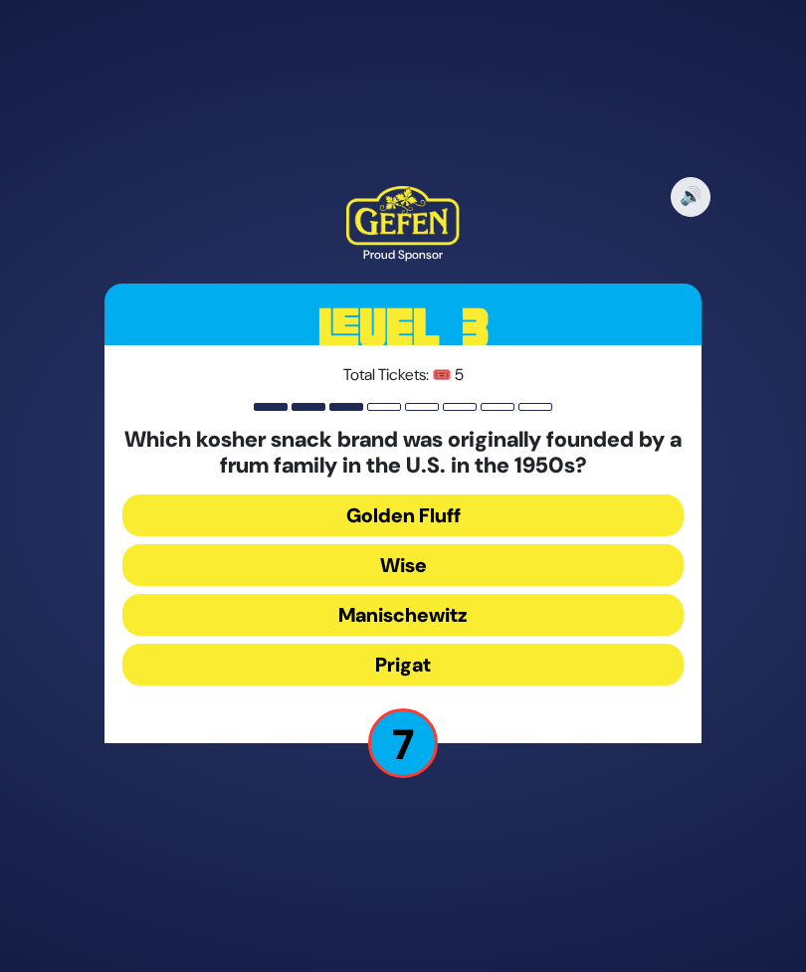
click at [506, 586] on button "Wise" at bounding box center [402, 565] width 561 height 42
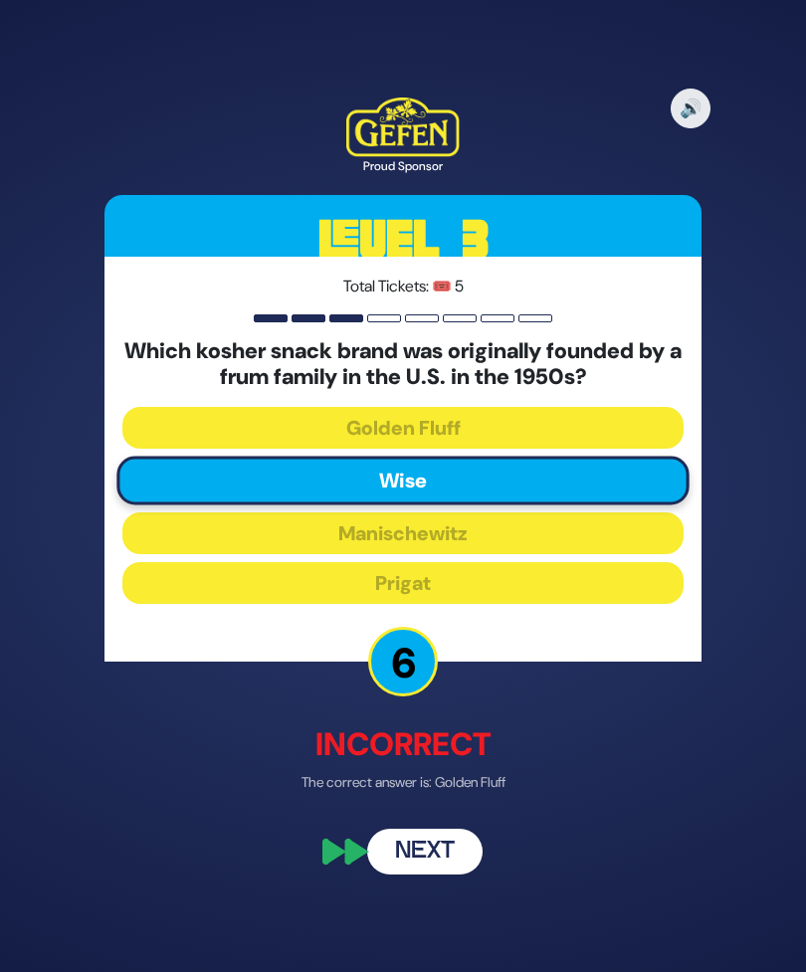
click at [441, 874] on button "Next" at bounding box center [424, 851] width 115 height 46
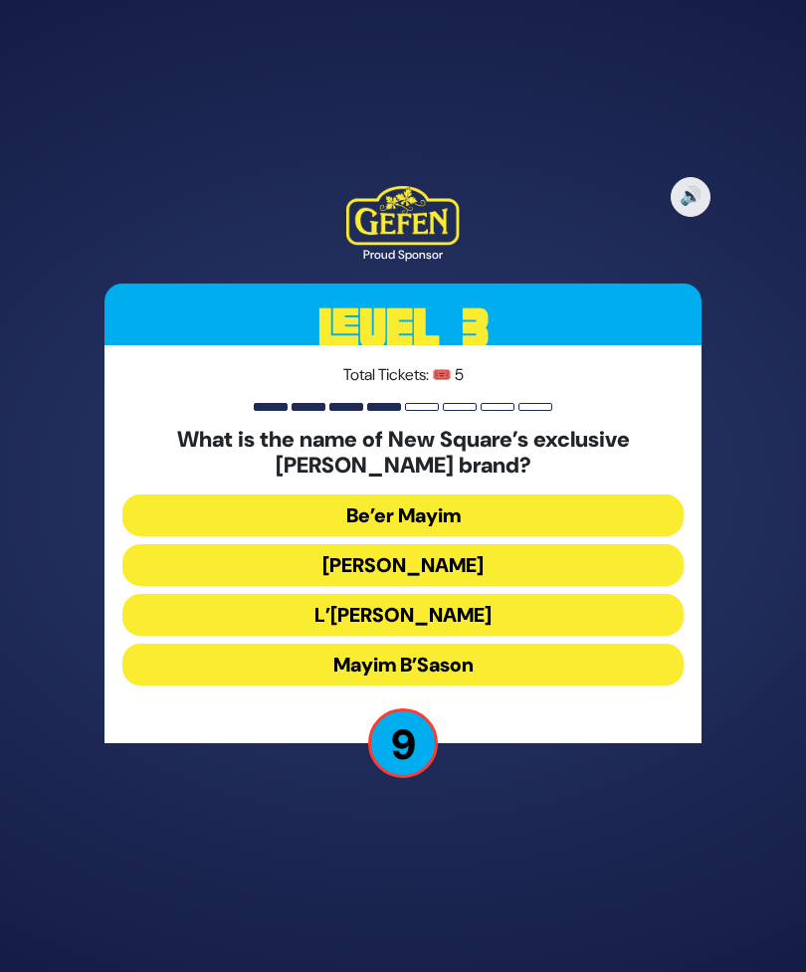
click at [534, 586] on button "Mayim Chayim" at bounding box center [402, 565] width 561 height 42
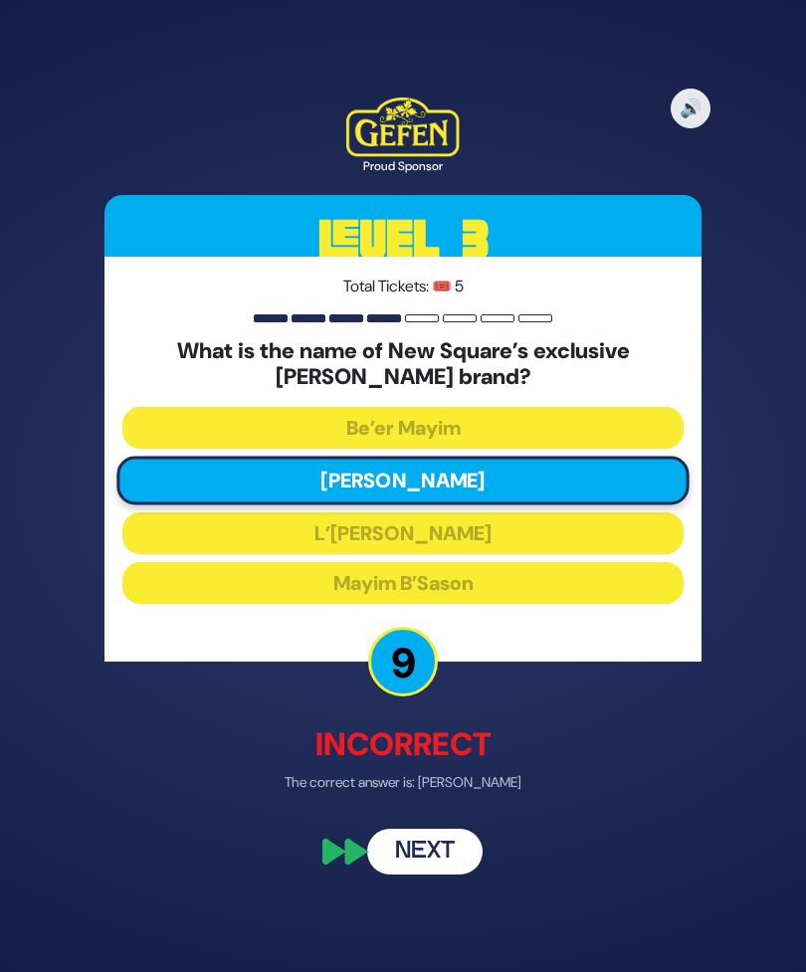
click at [439, 870] on button "Next" at bounding box center [424, 851] width 115 height 46
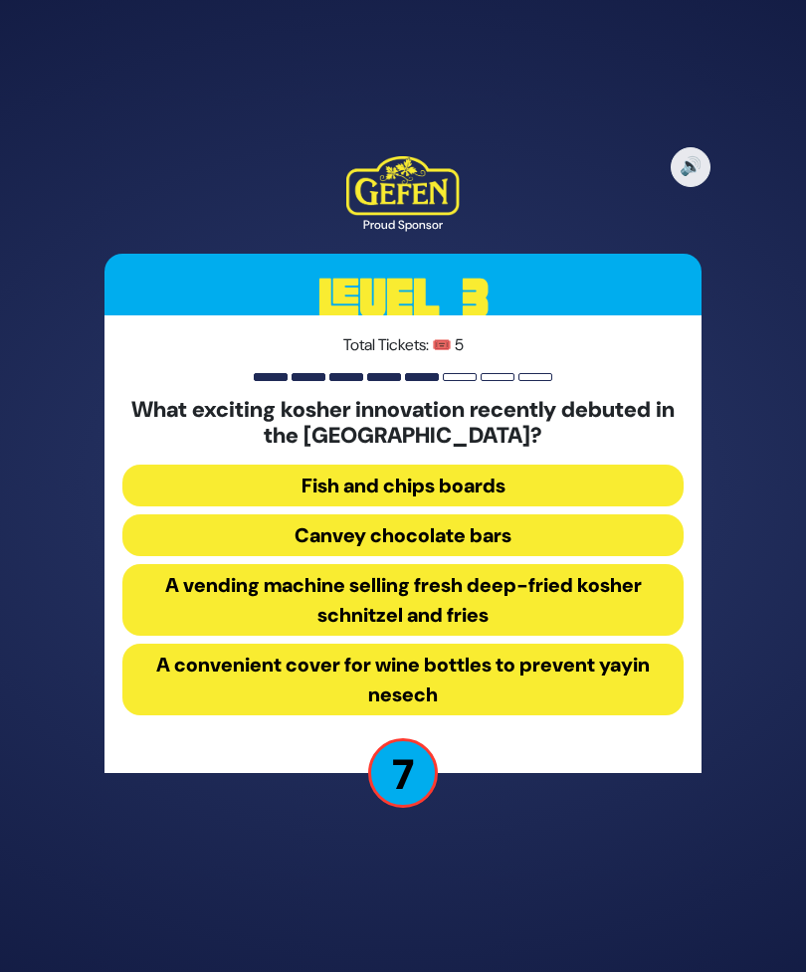
click at [591, 634] on button "A vending machine selling fresh deep-fried kosher schnitzel and fries" at bounding box center [402, 600] width 561 height 72
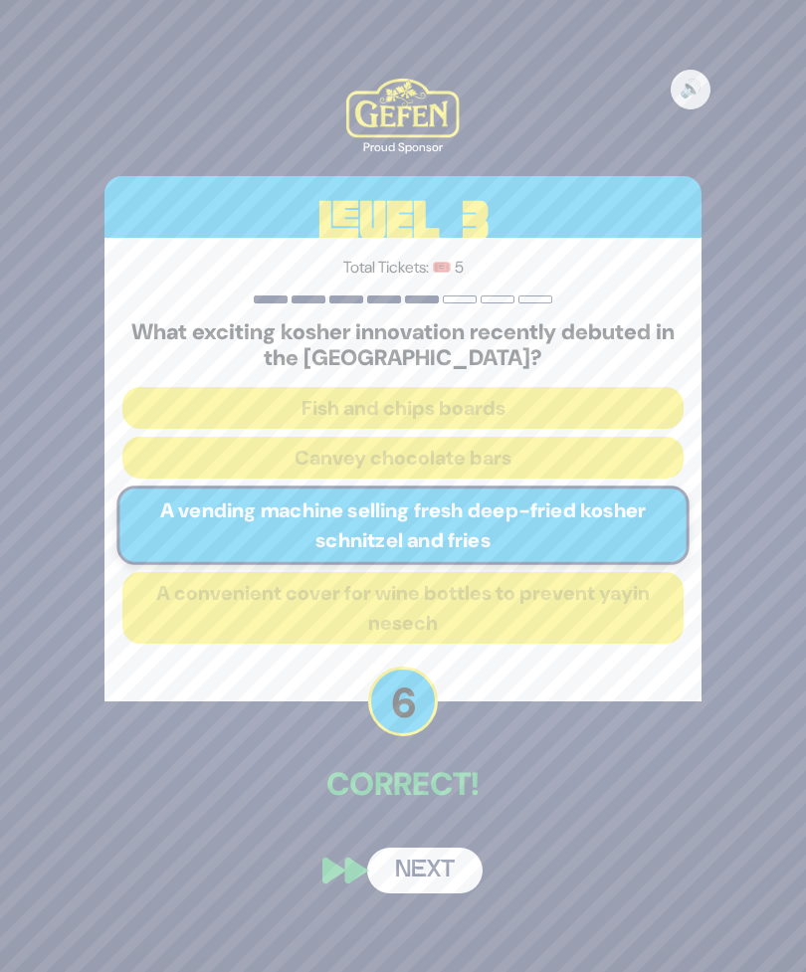
click at [427, 893] on button "Next" at bounding box center [424, 870] width 115 height 46
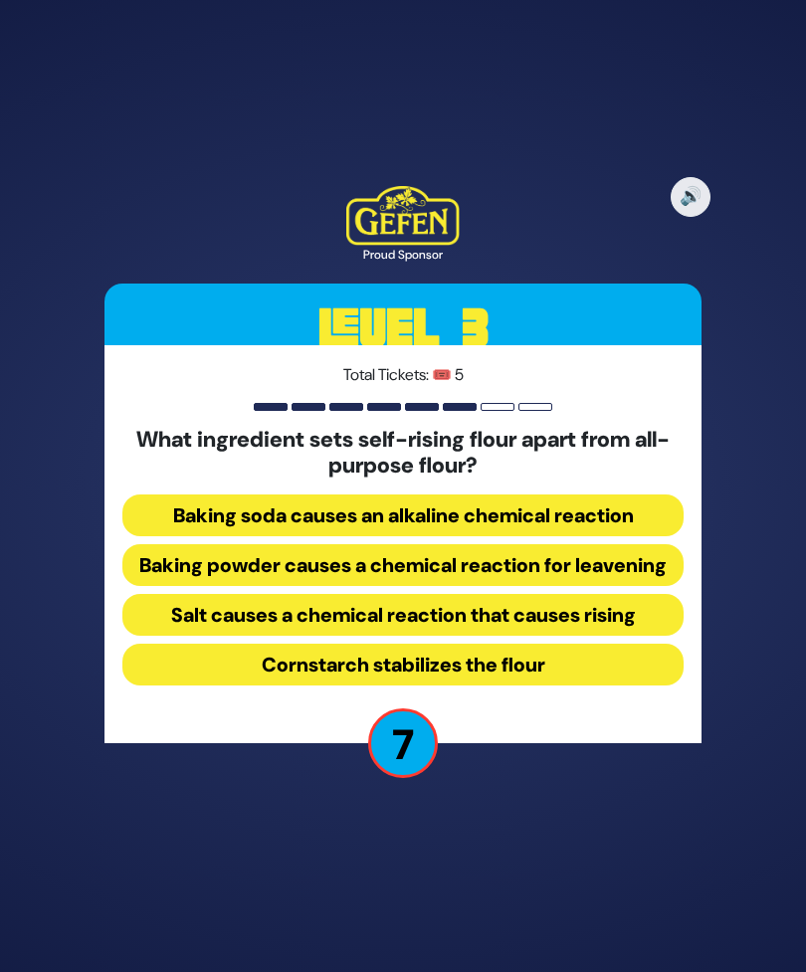
click at [561, 586] on button "Baking powder causes a chemical reaction for leavening" at bounding box center [402, 565] width 561 height 42
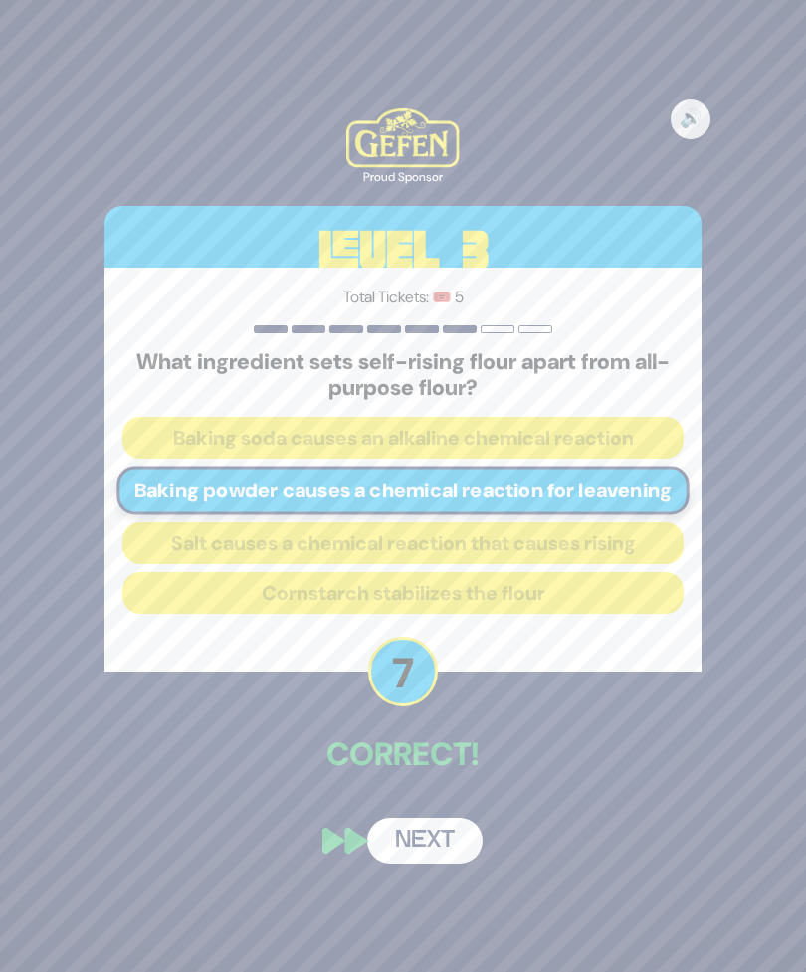
click at [435, 863] on button "Next" at bounding box center [424, 840] width 115 height 46
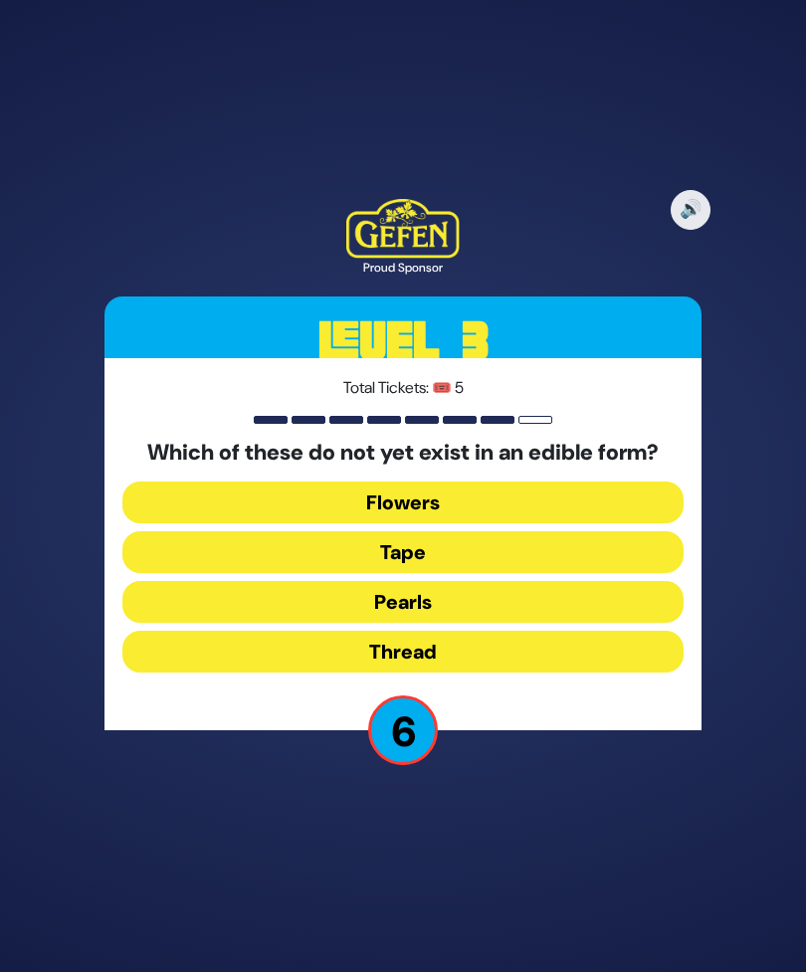
click at [480, 573] on button "Tape" at bounding box center [402, 552] width 561 height 42
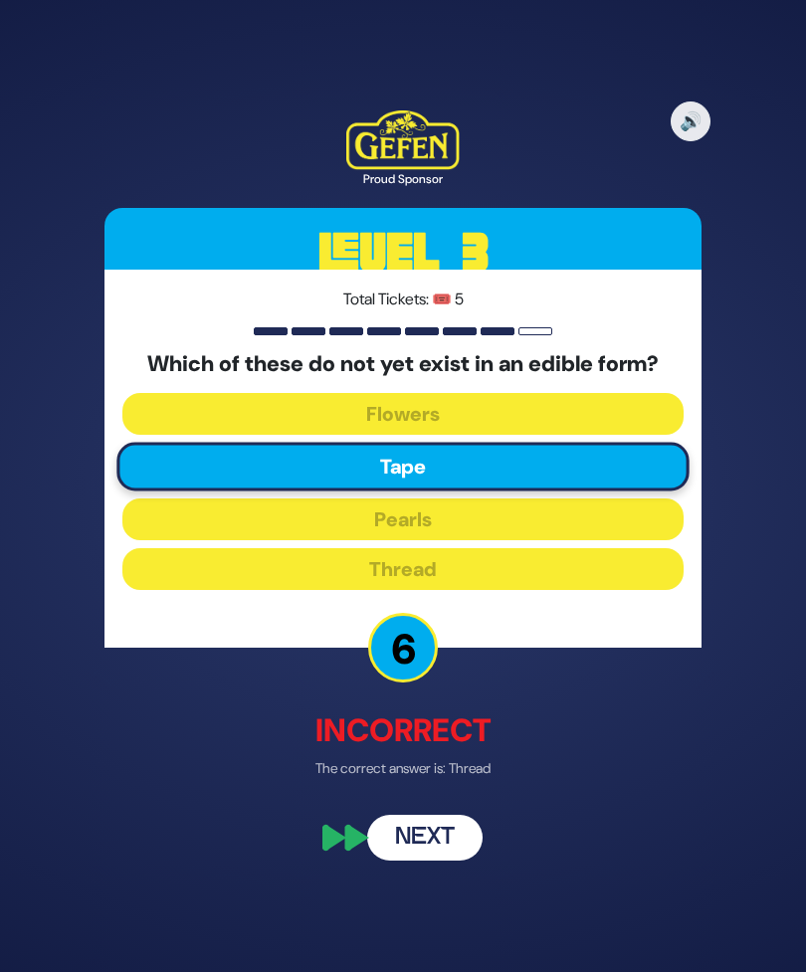
click at [430, 861] on button "Next" at bounding box center [424, 838] width 115 height 46
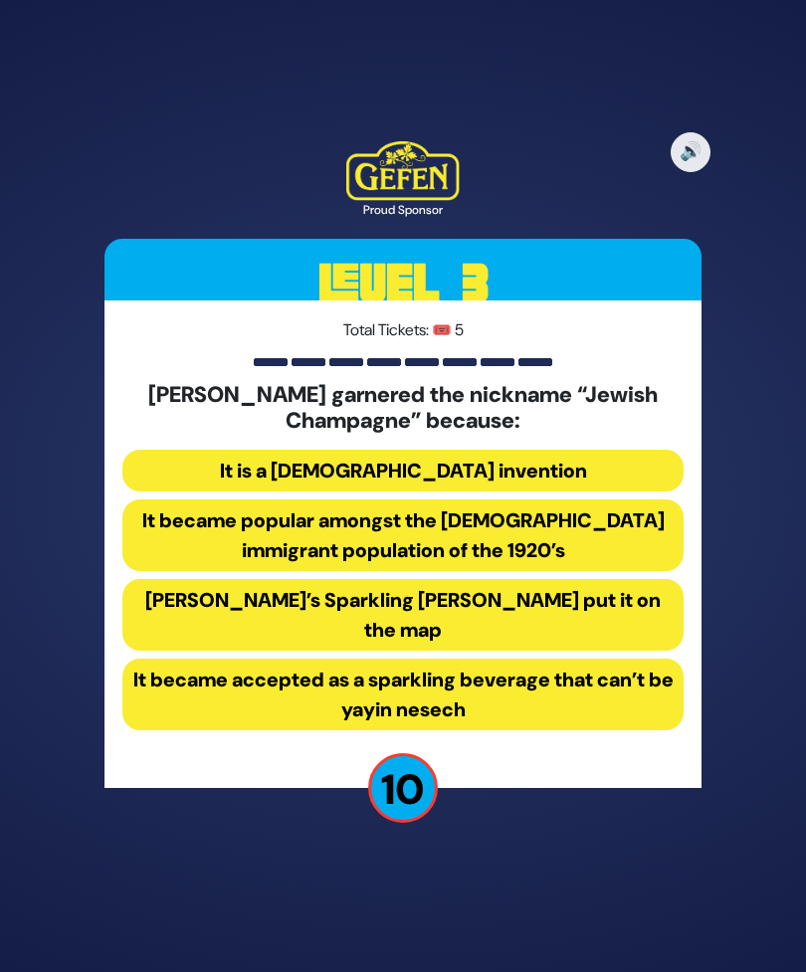
click at [511, 571] on button "It became popular amongst the Jewish immigrant population of the 1920’s" at bounding box center [402, 535] width 561 height 72
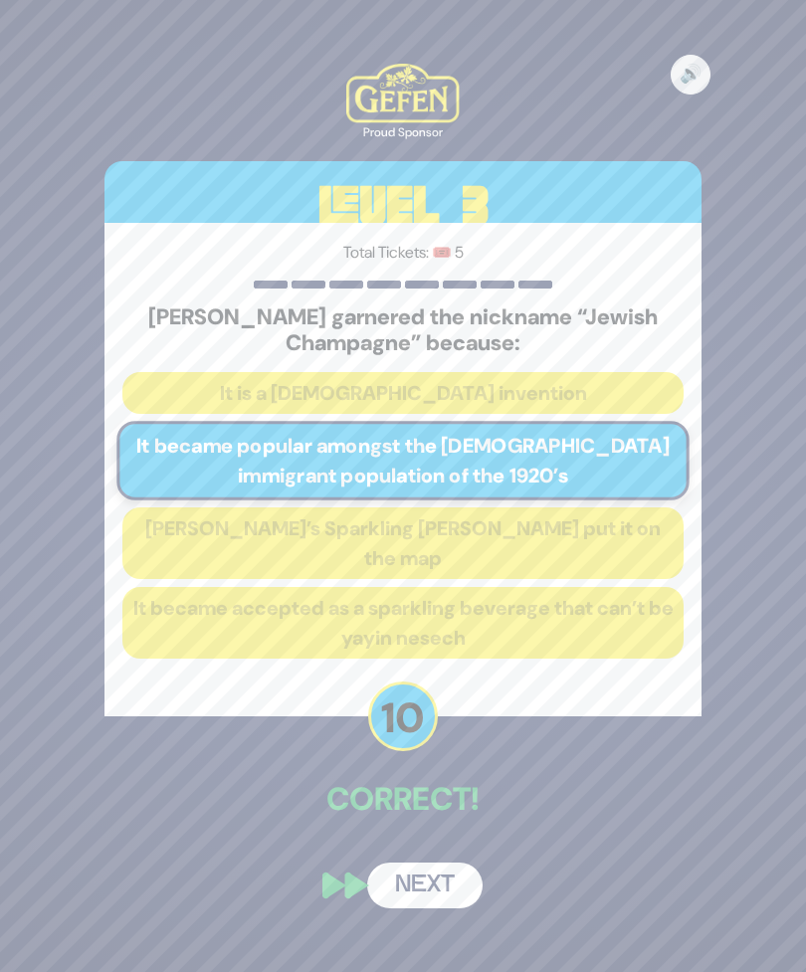
click at [430, 898] on button "Next" at bounding box center [424, 885] width 115 height 46
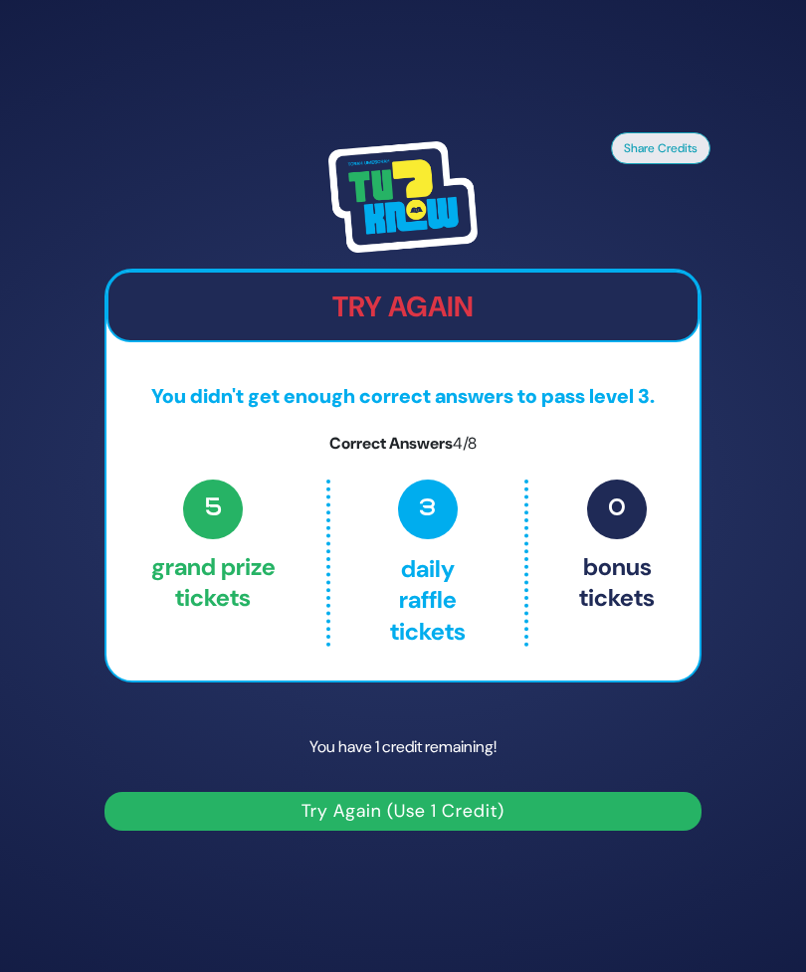
click at [622, 830] on button "Try Again (Use 1 Credit)" at bounding box center [402, 811] width 597 height 39
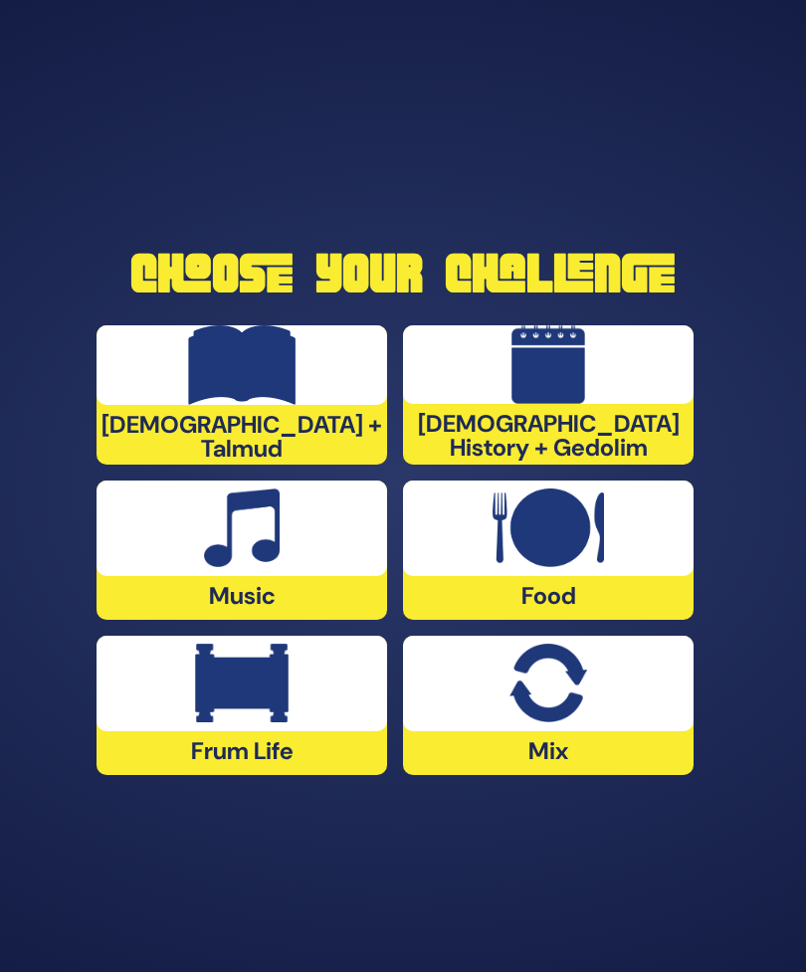
click at [149, 576] on div at bounding box center [241, 527] width 290 height 95
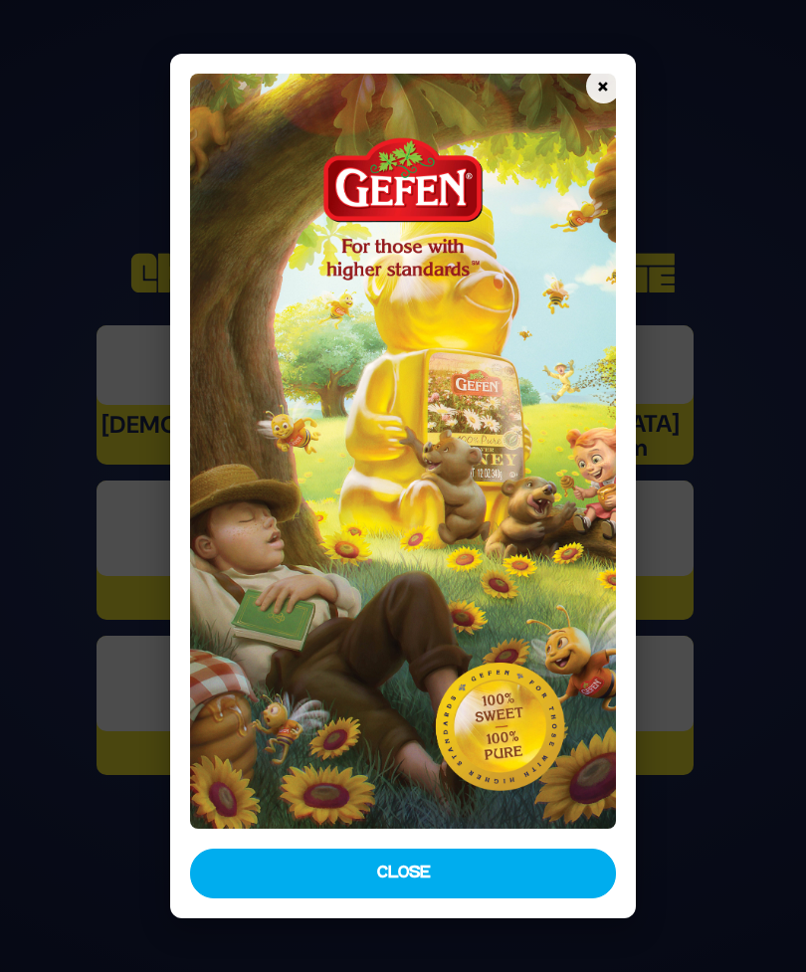
click at [544, 891] on button "Close" at bounding box center [402, 873] width 425 height 50
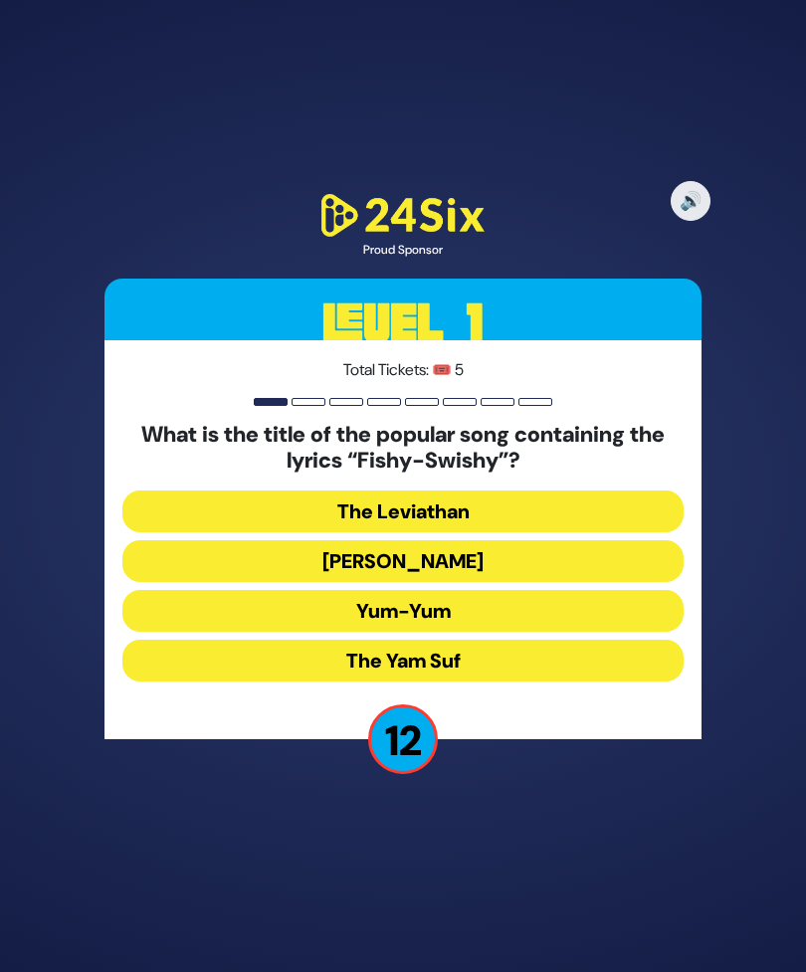
click at [629, 631] on button "Yum-Yum" at bounding box center [402, 611] width 561 height 42
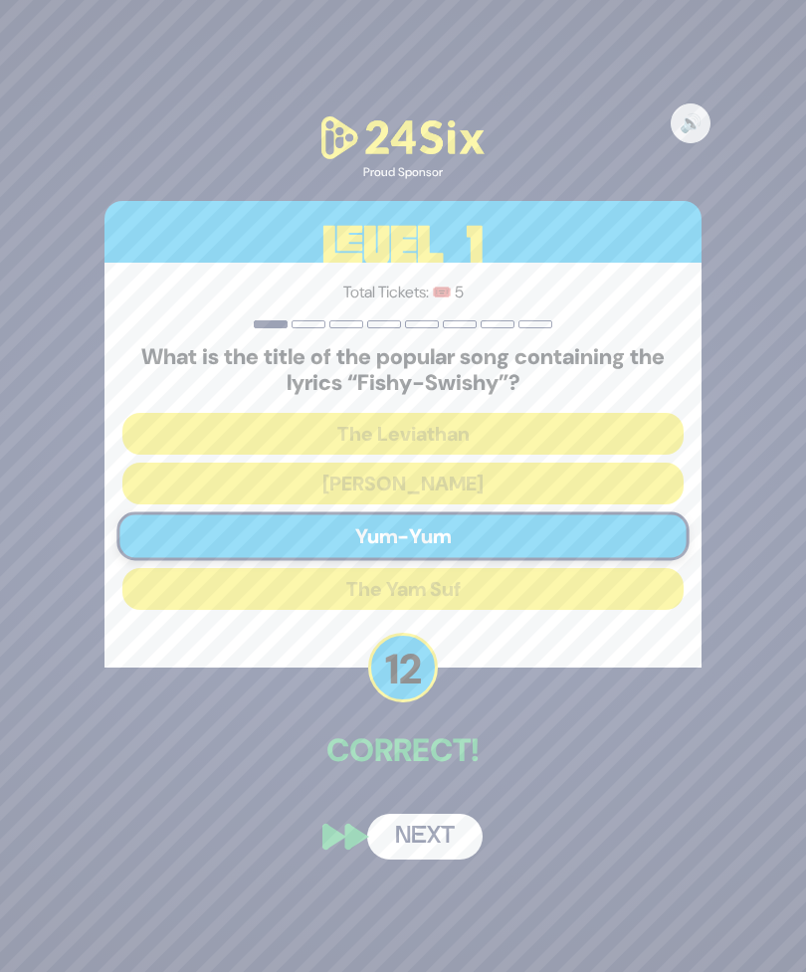
click at [435, 859] on button "Next" at bounding box center [424, 836] width 115 height 46
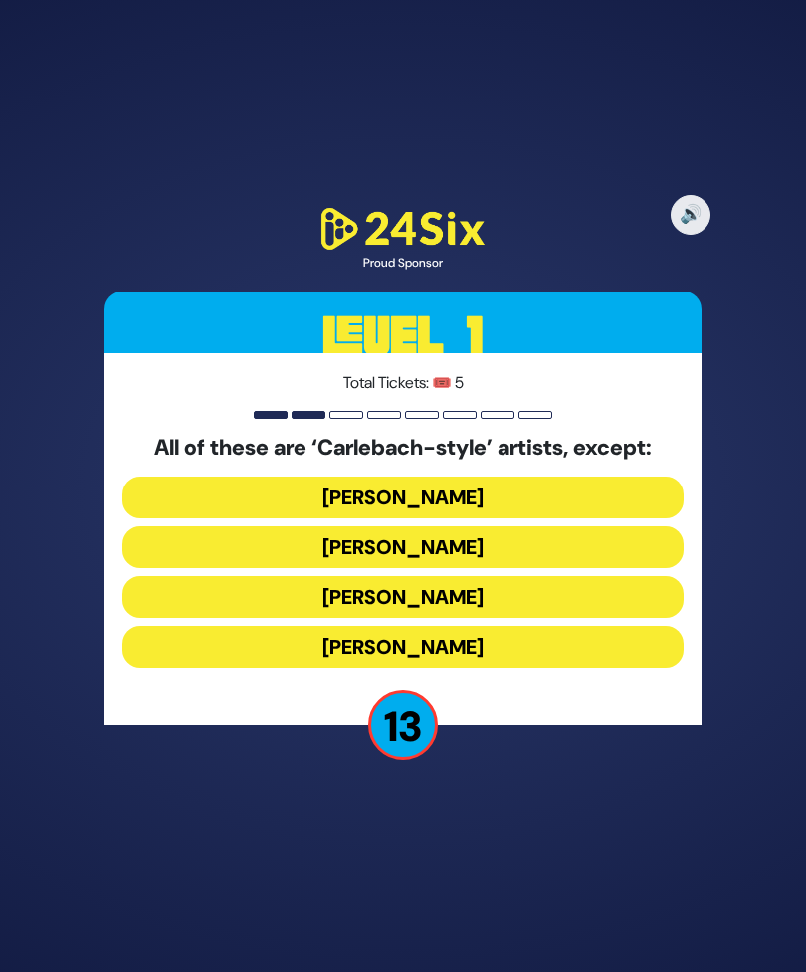
click at [631, 667] on button "[PERSON_NAME]" at bounding box center [402, 647] width 561 height 42
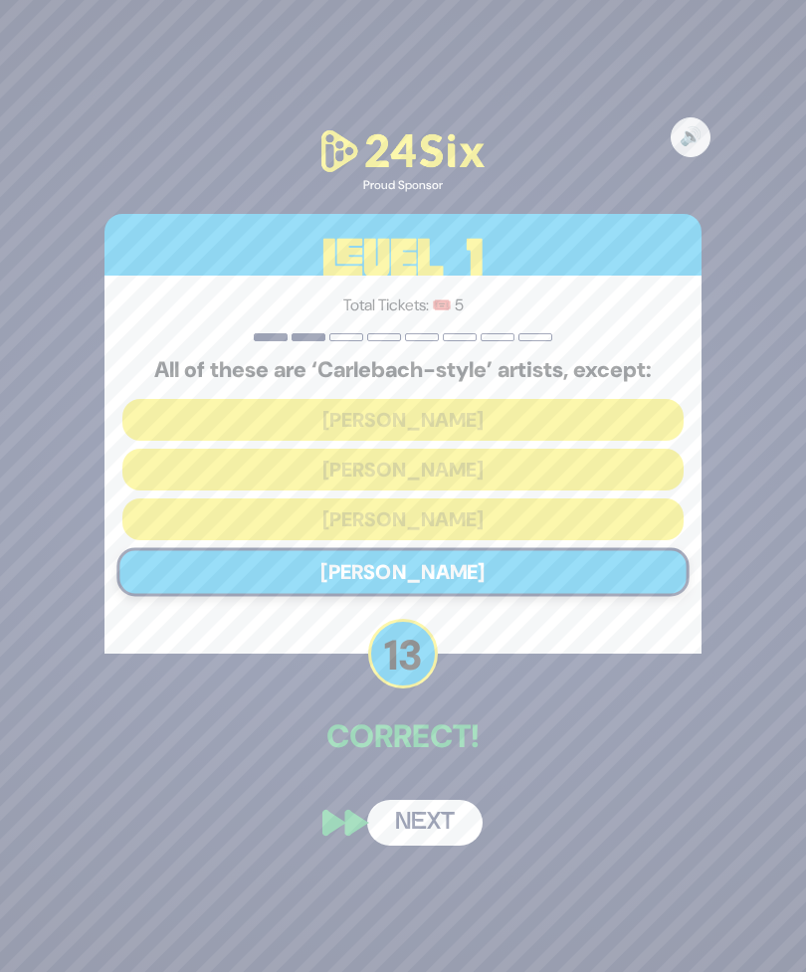
click at [428, 845] on button "Next" at bounding box center [424, 823] width 115 height 46
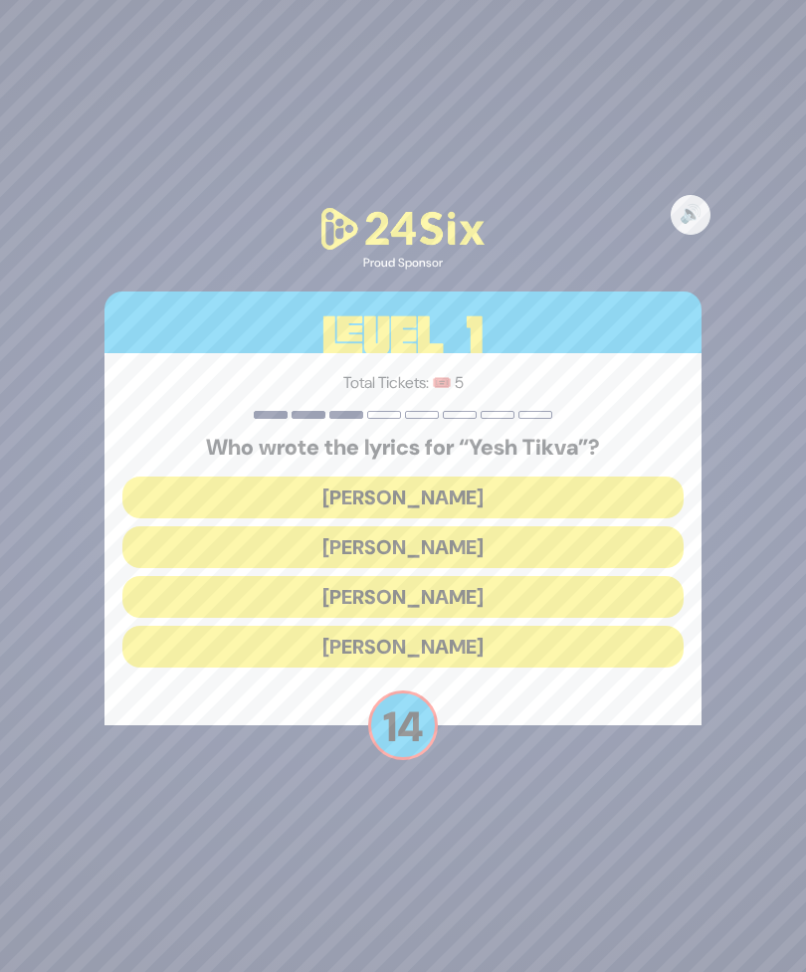
click at [609, 568] on button "[PERSON_NAME]" at bounding box center [402, 547] width 561 height 42
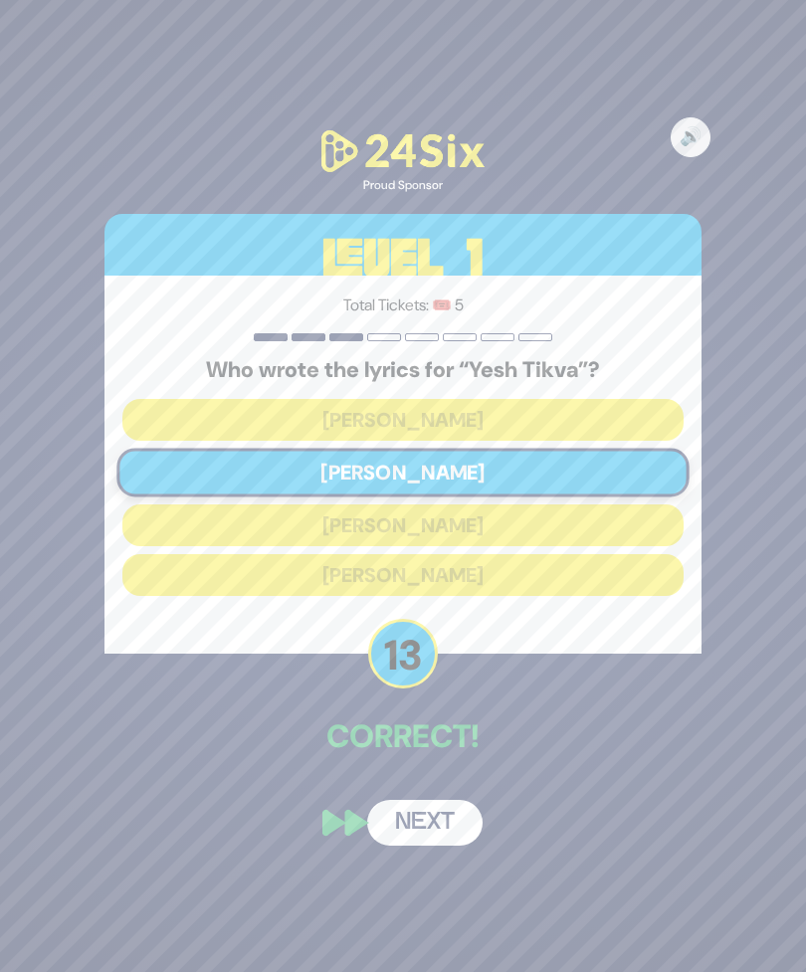
click at [438, 845] on button "Next" at bounding box center [424, 823] width 115 height 46
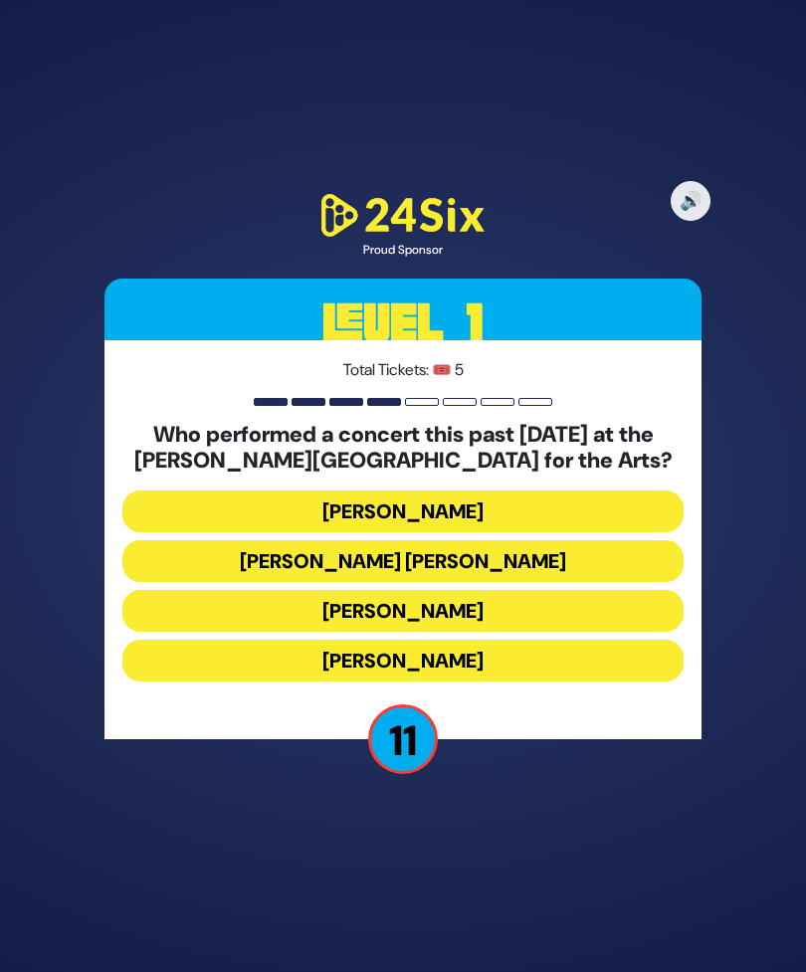
click at [558, 681] on button "[PERSON_NAME]" at bounding box center [402, 660] width 561 height 42
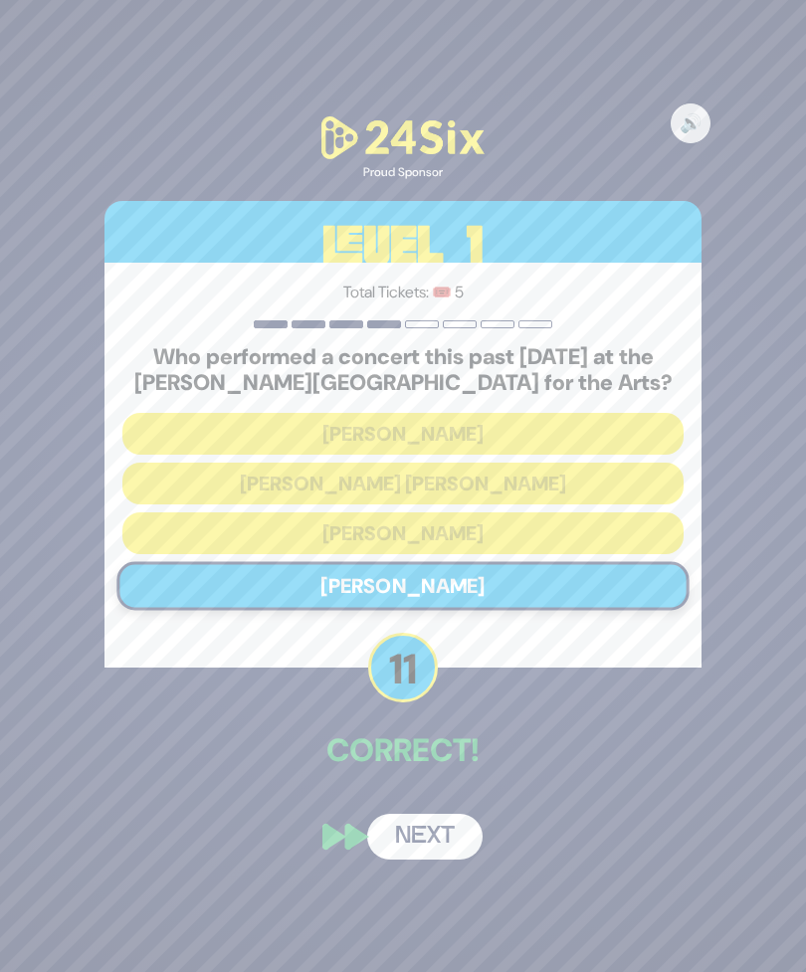
click at [437, 859] on button "Next" at bounding box center [424, 836] width 115 height 46
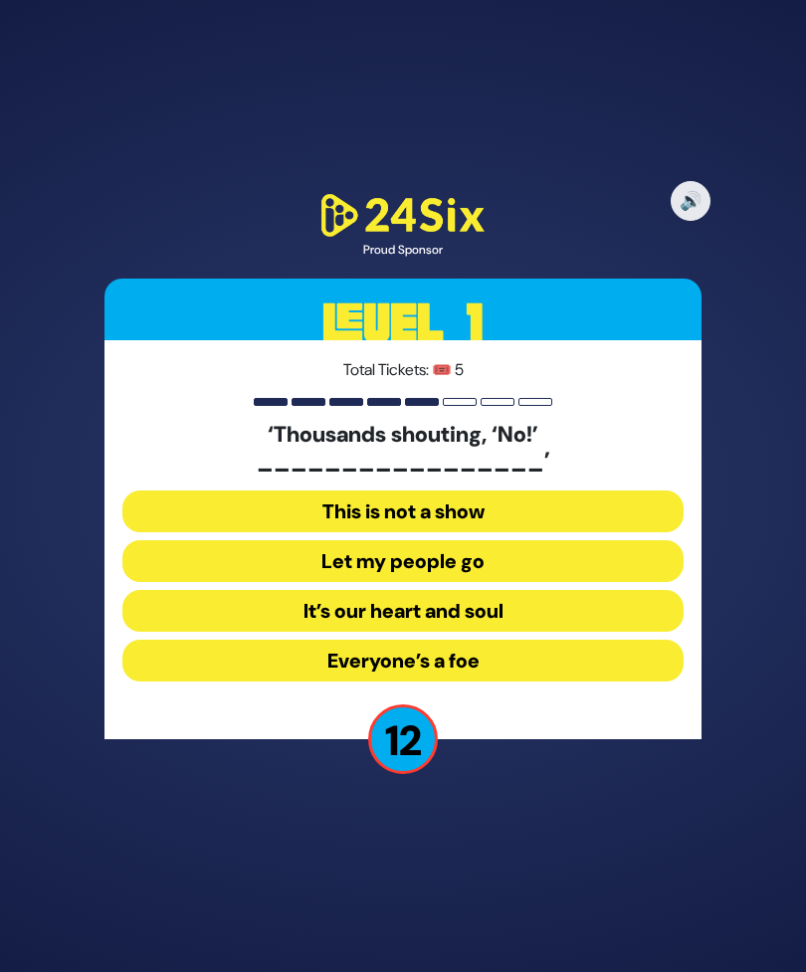
click at [561, 582] on button "Let my people go" at bounding box center [402, 561] width 561 height 42
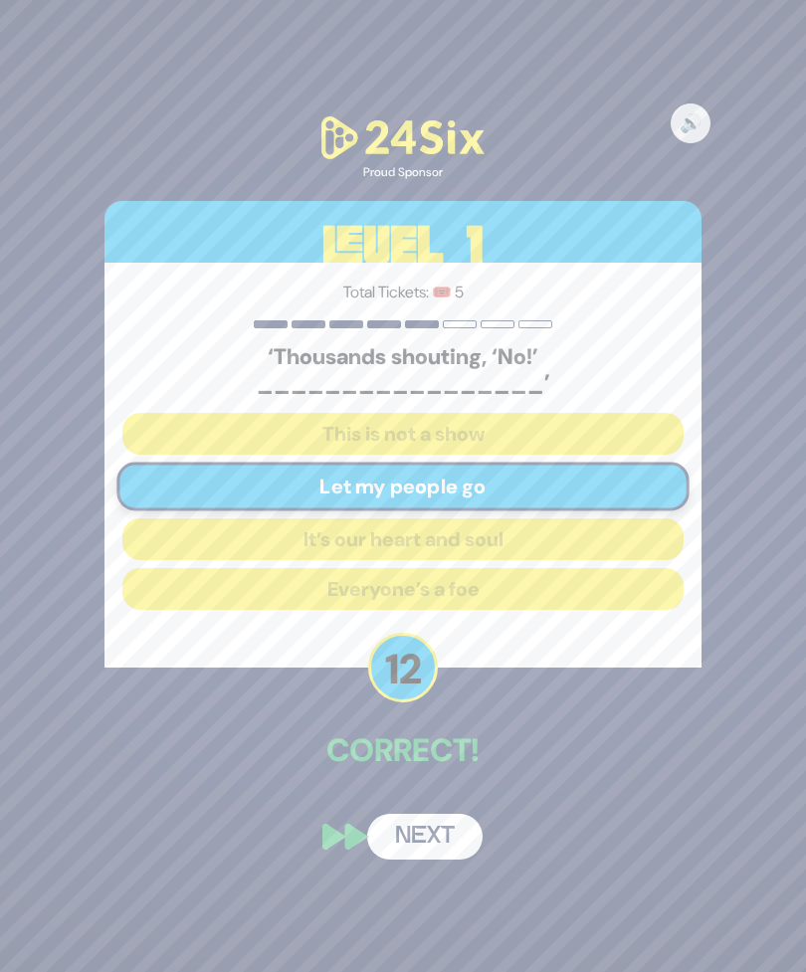
click at [436, 859] on button "Next" at bounding box center [424, 836] width 115 height 46
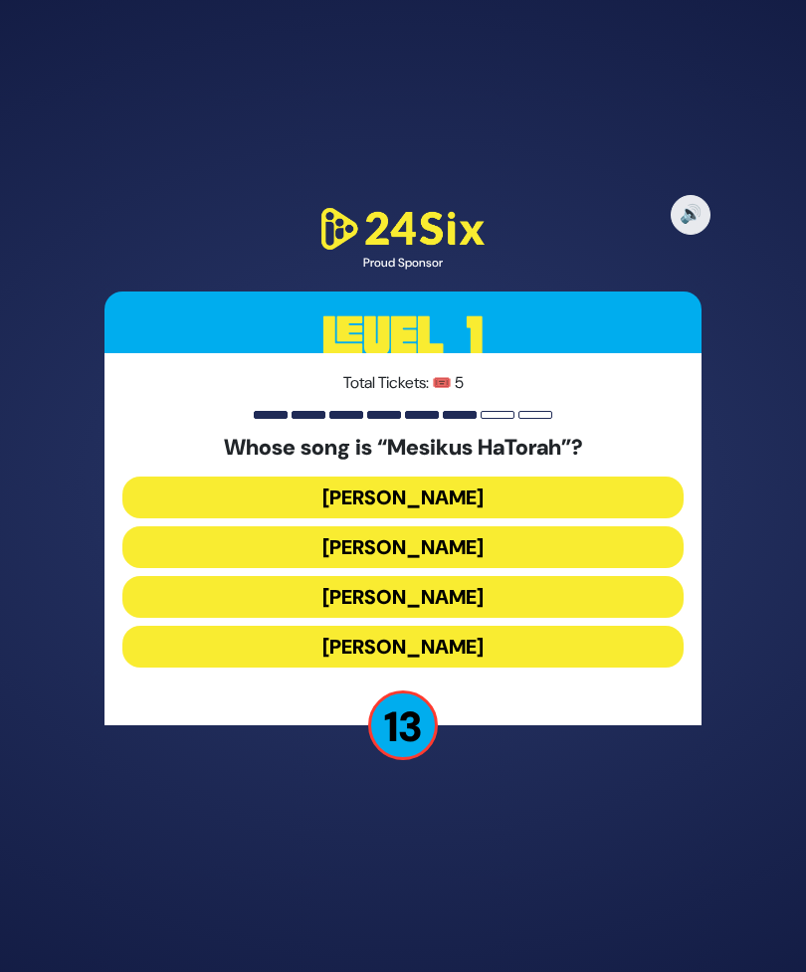
click at [617, 618] on button "[PERSON_NAME]" at bounding box center [402, 597] width 561 height 42
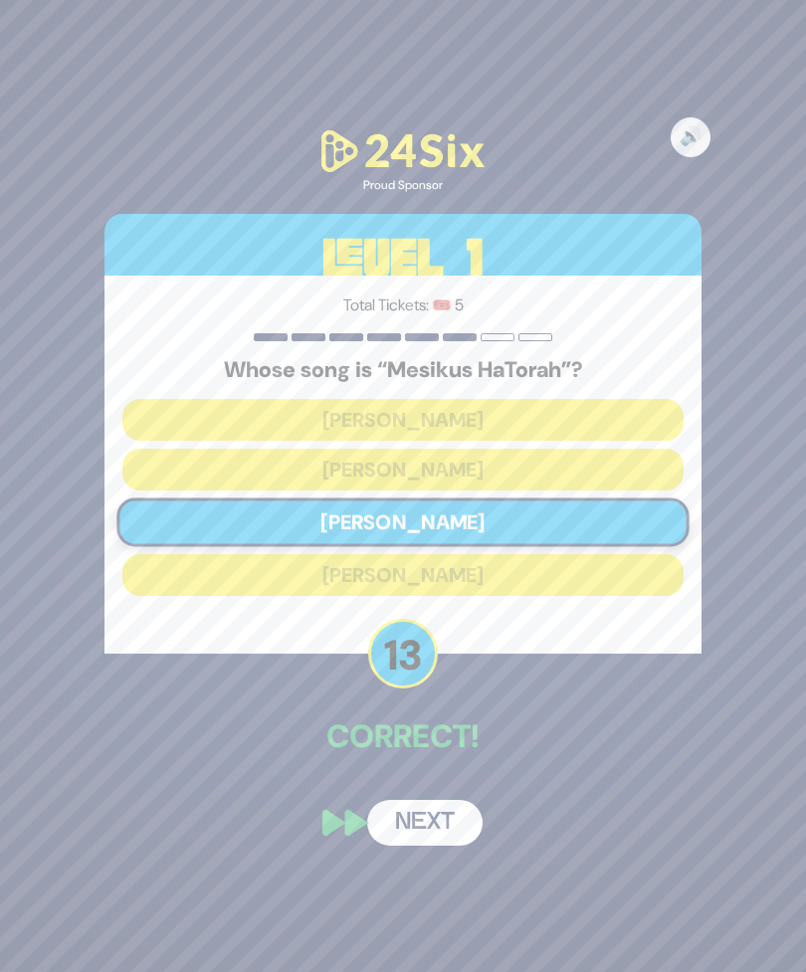
click at [441, 845] on button "Next" at bounding box center [424, 823] width 115 height 46
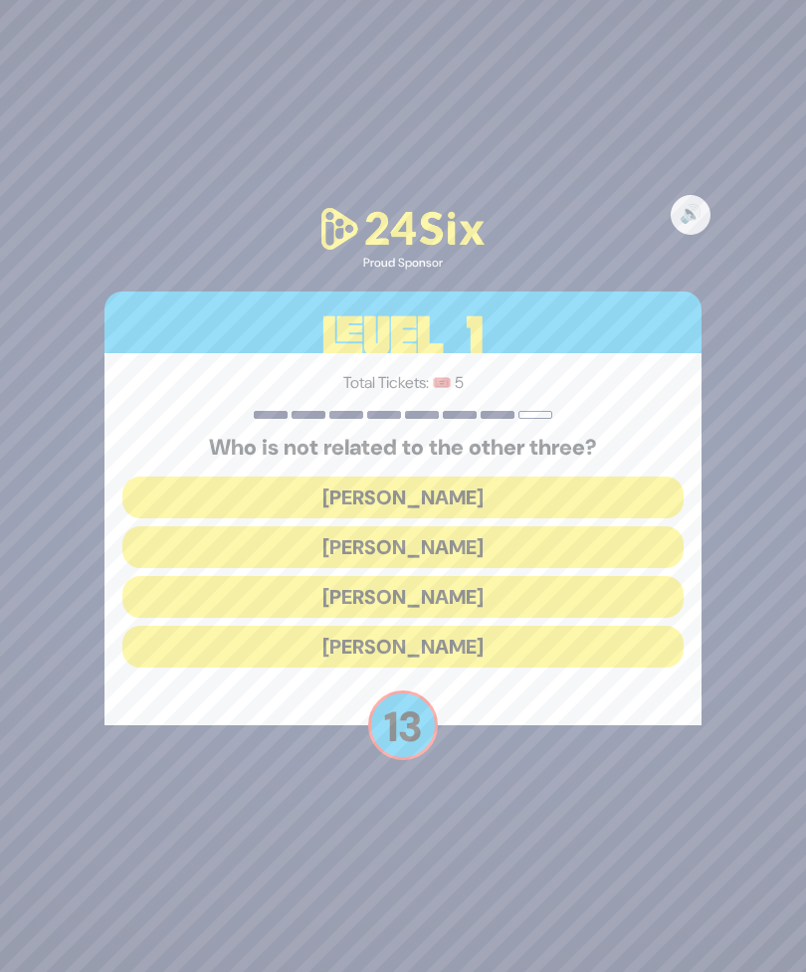
click at [634, 667] on button "[PERSON_NAME]" at bounding box center [402, 647] width 561 height 42
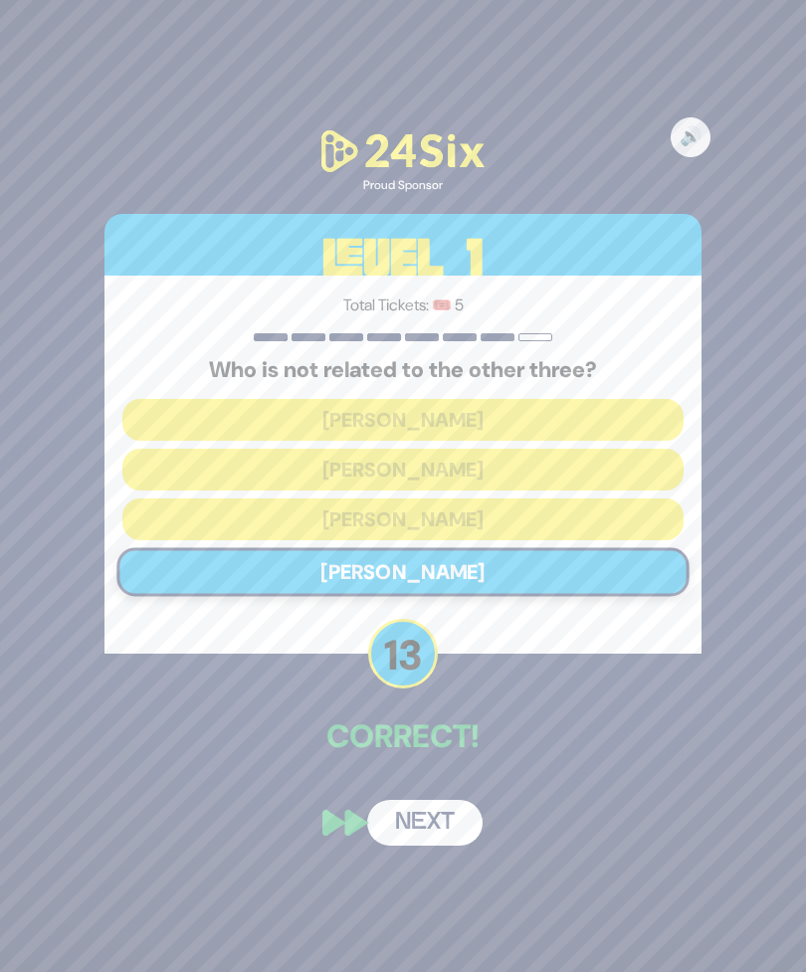
click at [440, 845] on button "Next" at bounding box center [424, 823] width 115 height 46
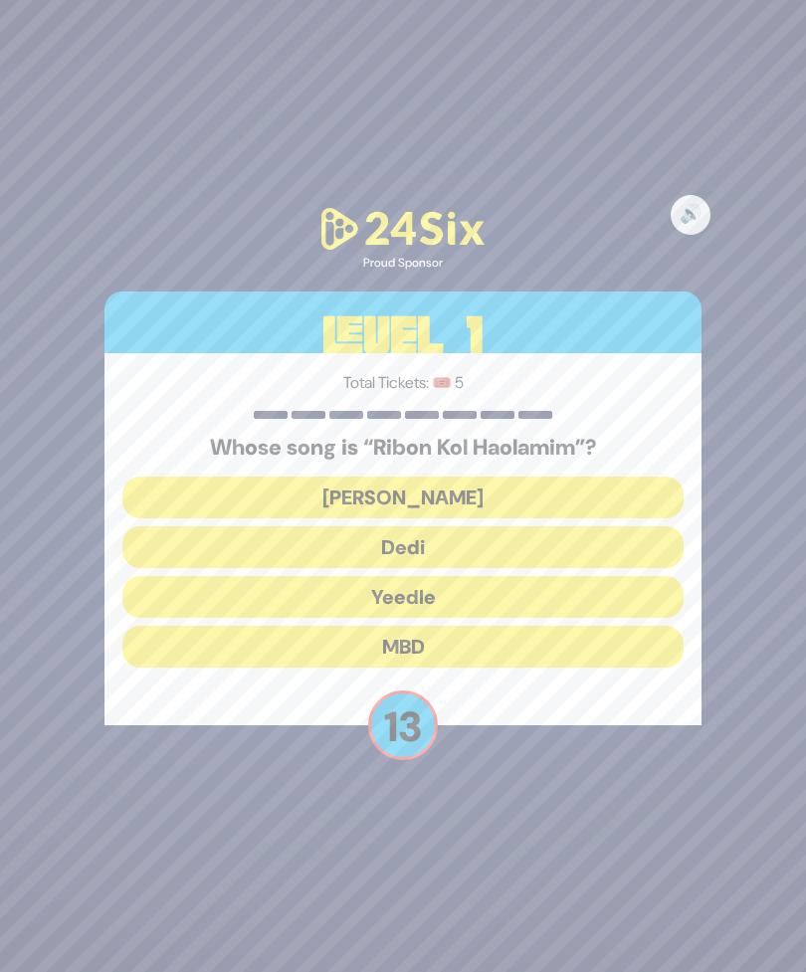
click at [608, 518] on button "[PERSON_NAME]" at bounding box center [402, 497] width 561 height 42
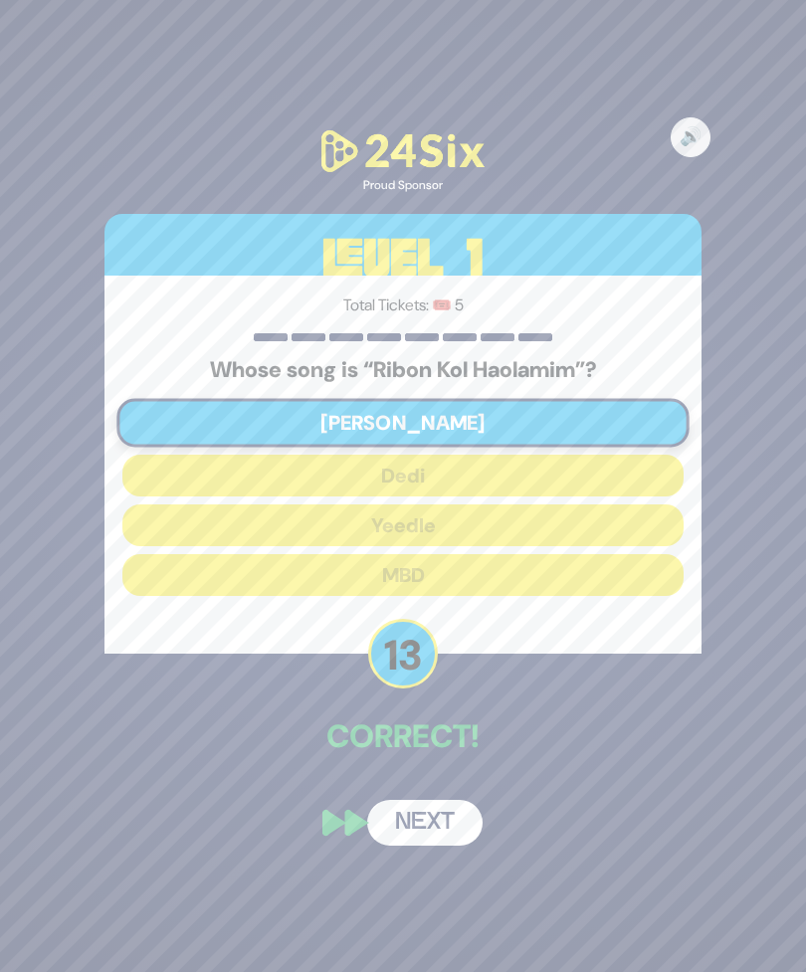
click at [439, 808] on div "🔊 Proud Sponsor Level 1 Total Tickets: 🎟️ 5 Whose song is “Ribon Kol Haolamim”?…" at bounding box center [403, 486] width 644 height 768
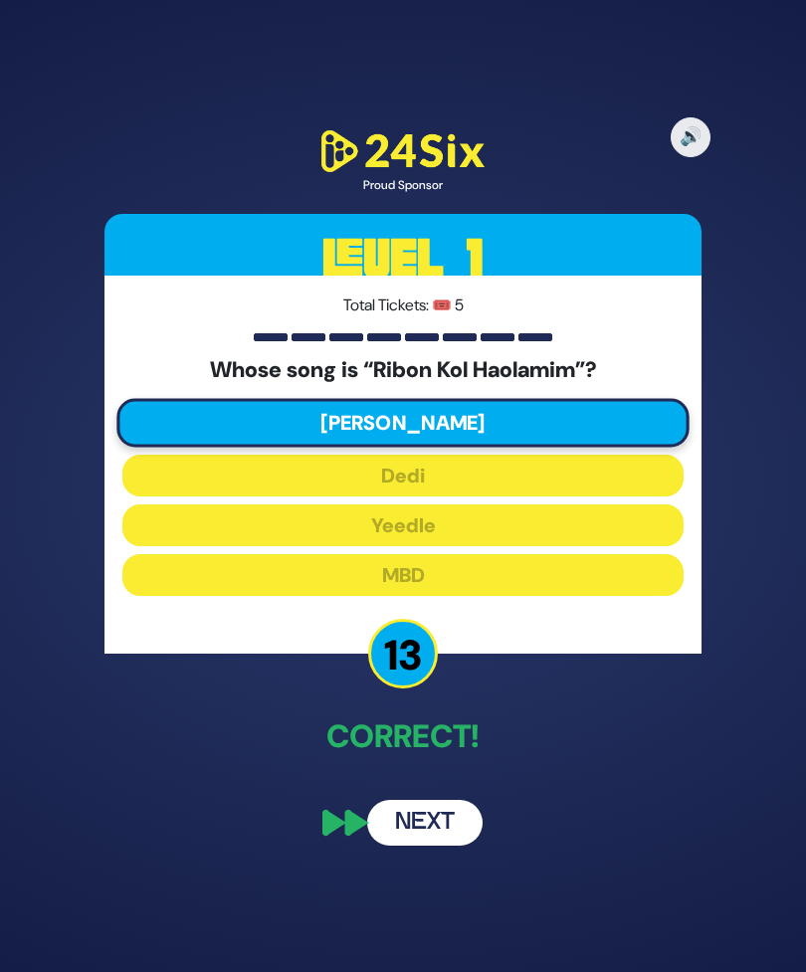
click at [445, 845] on button "Next" at bounding box center [424, 823] width 115 height 46
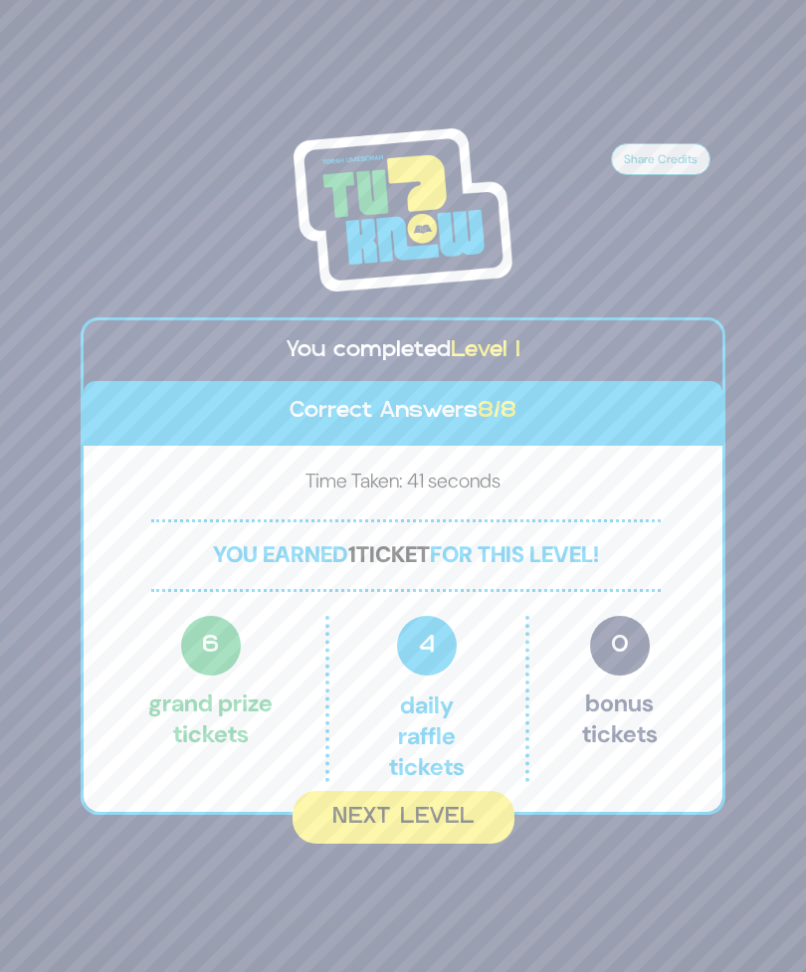
click at [465, 842] on button "Next Level" at bounding box center [403, 817] width 222 height 53
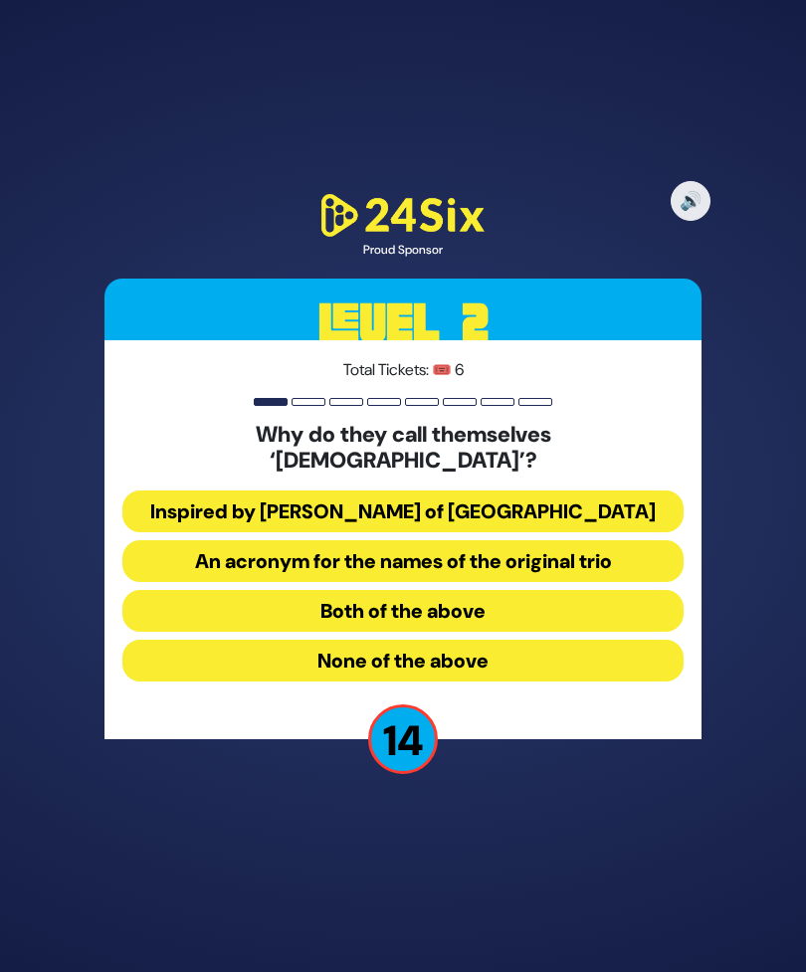
click at [618, 582] on button "An acronym for the names of the original trio" at bounding box center [402, 561] width 561 height 42
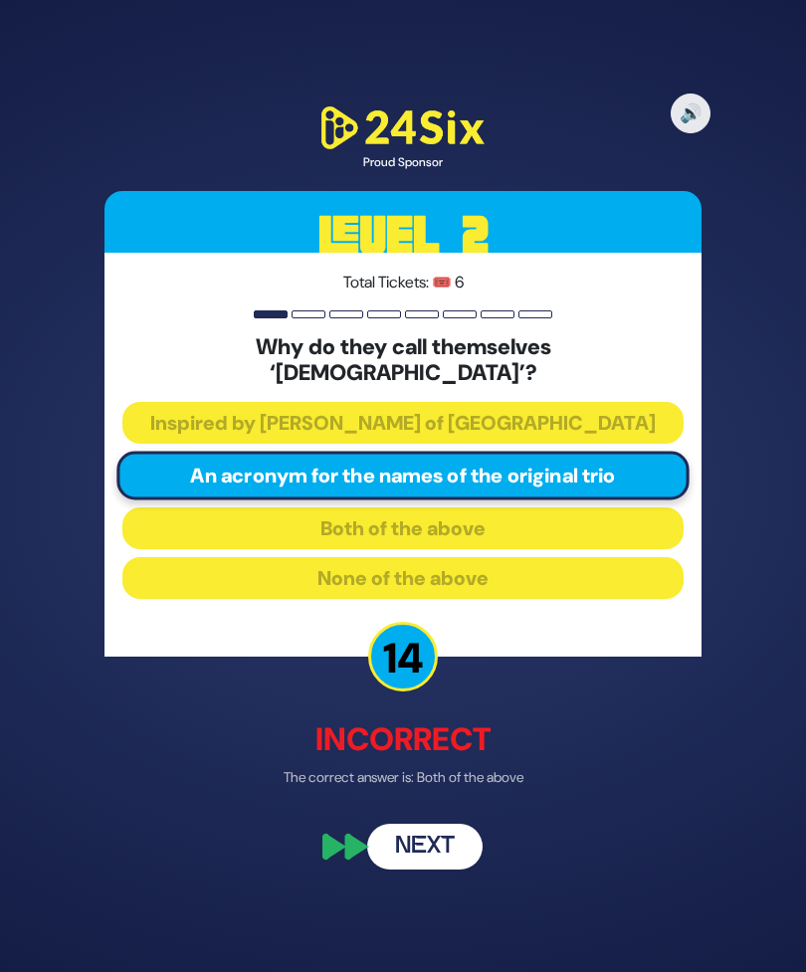
click at [437, 866] on button "Next" at bounding box center [424, 846] width 115 height 46
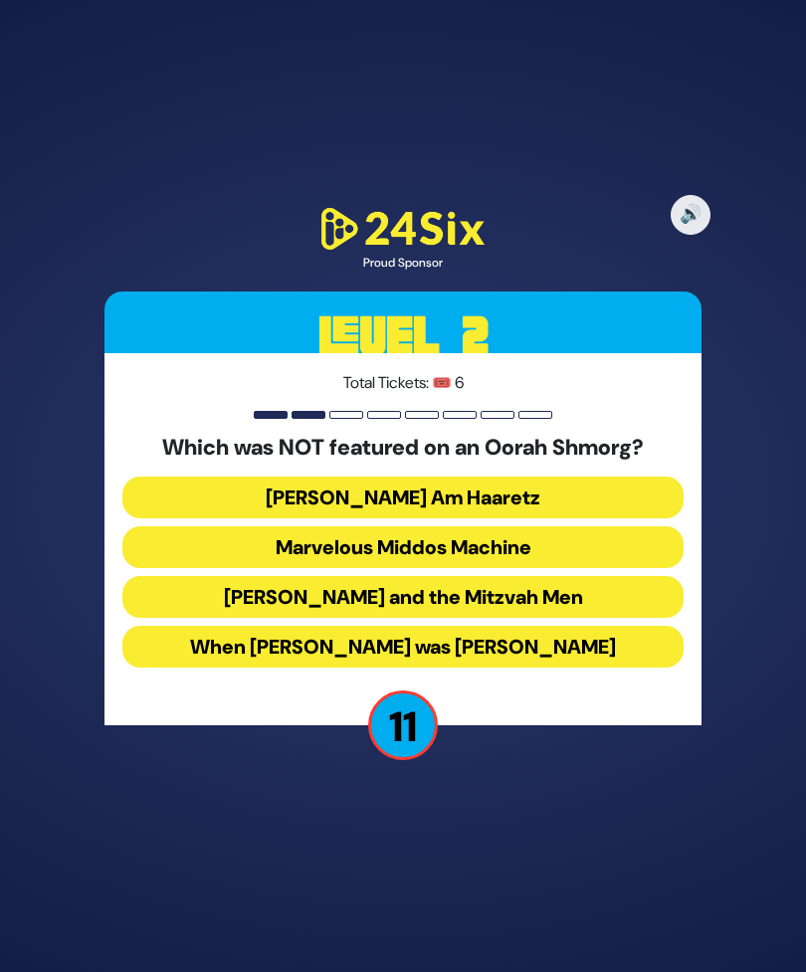
click at [609, 618] on button "[PERSON_NAME] and the Mitzvah Men" at bounding box center [402, 597] width 561 height 42
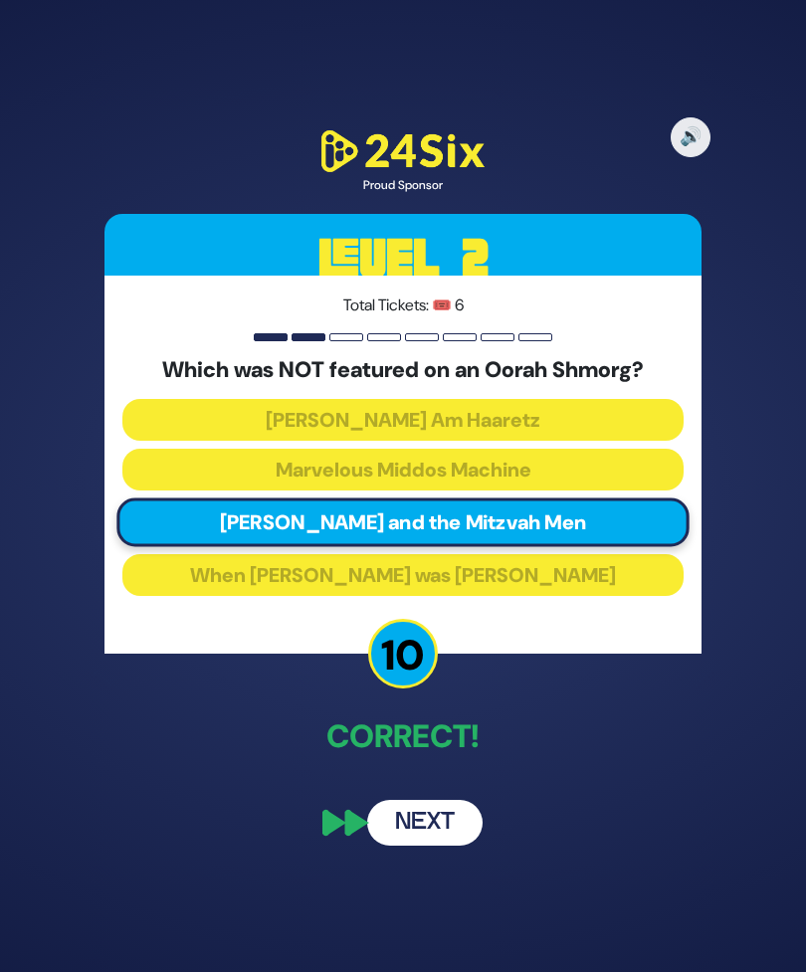
click at [437, 845] on button "Next" at bounding box center [424, 823] width 115 height 46
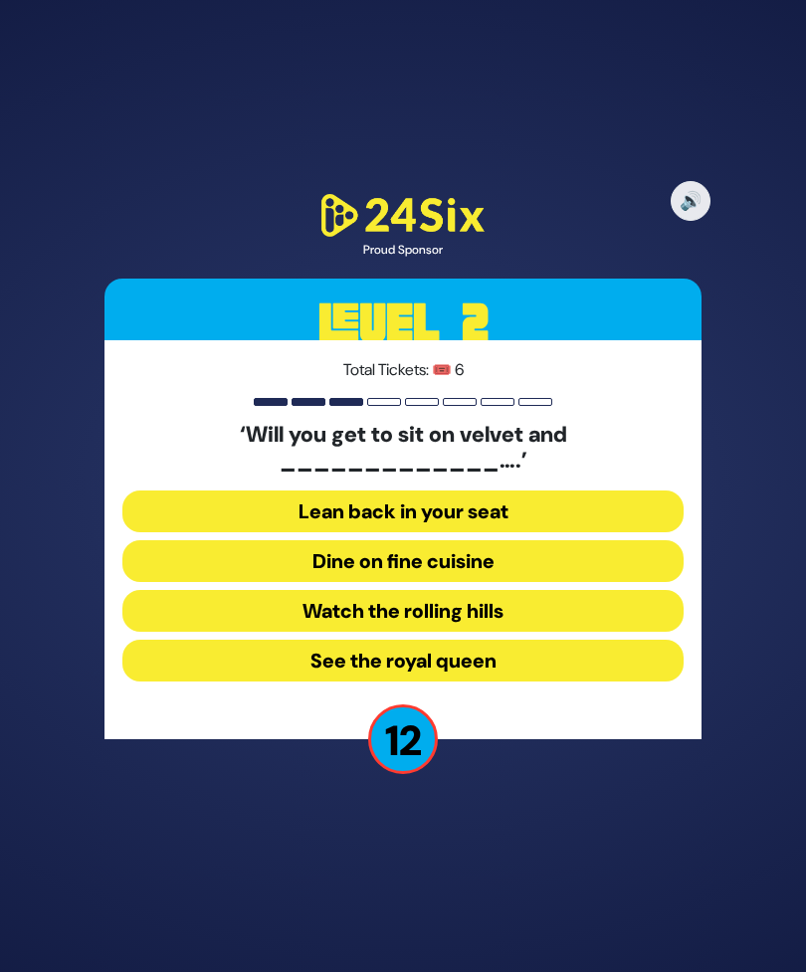
click at [621, 582] on button "Dine on fine cuisine" at bounding box center [402, 561] width 561 height 42
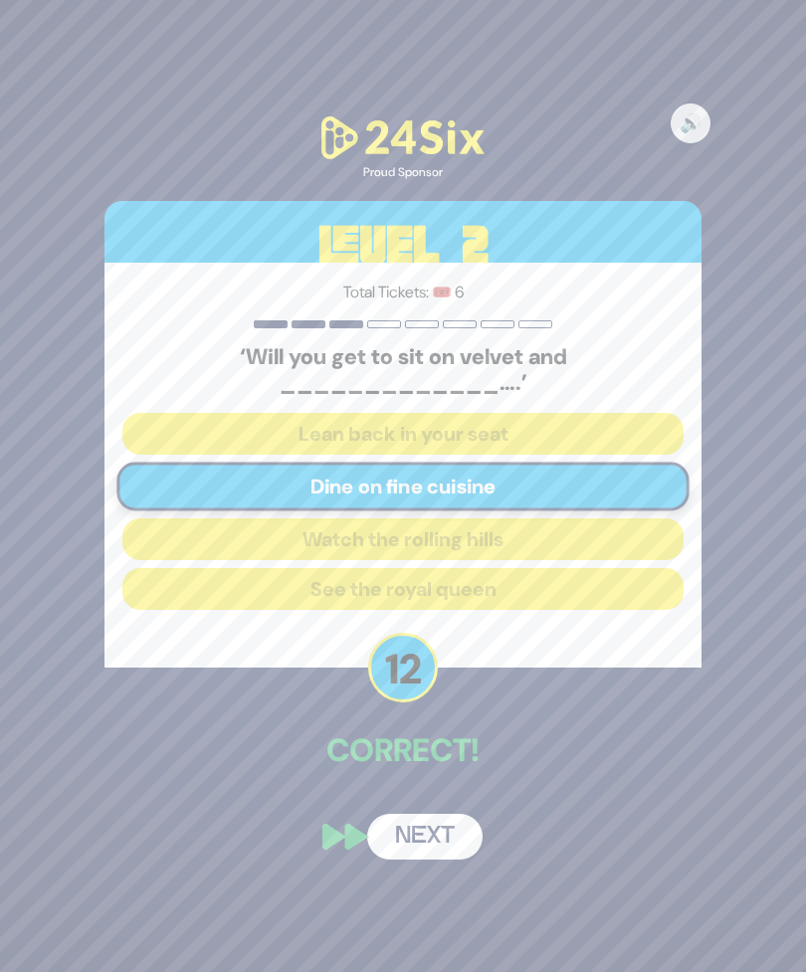
click at [441, 859] on button "Next" at bounding box center [424, 836] width 115 height 46
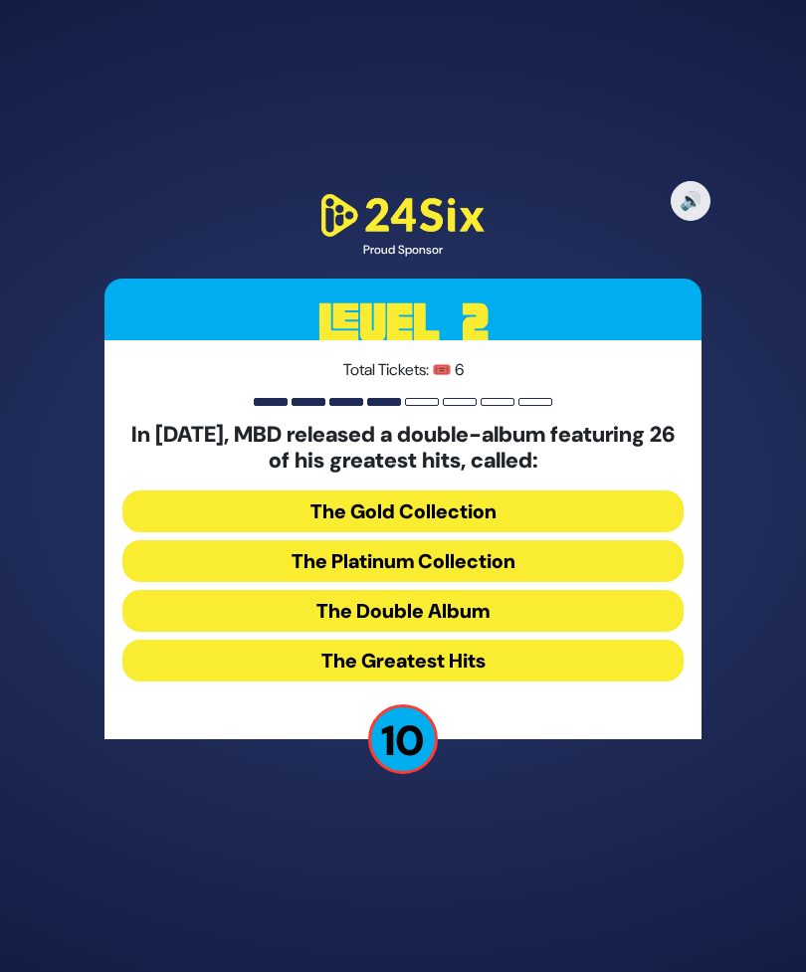
click at [620, 631] on button "The Double Album" at bounding box center [402, 611] width 561 height 42
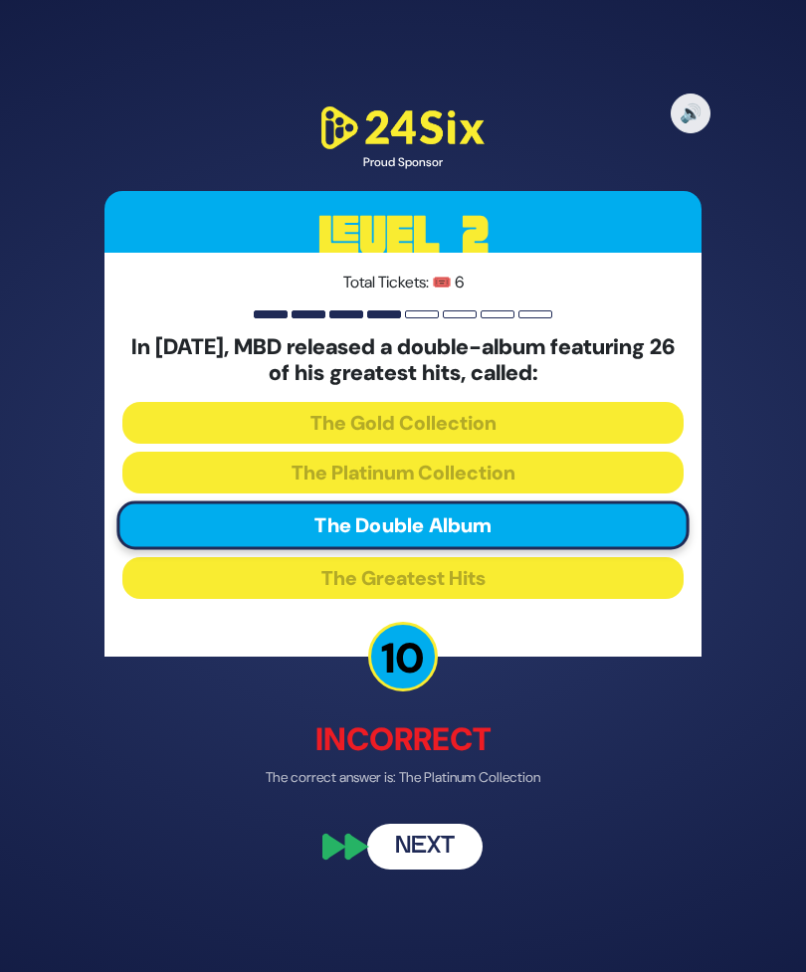
click at [428, 869] on button "Next" at bounding box center [424, 846] width 115 height 46
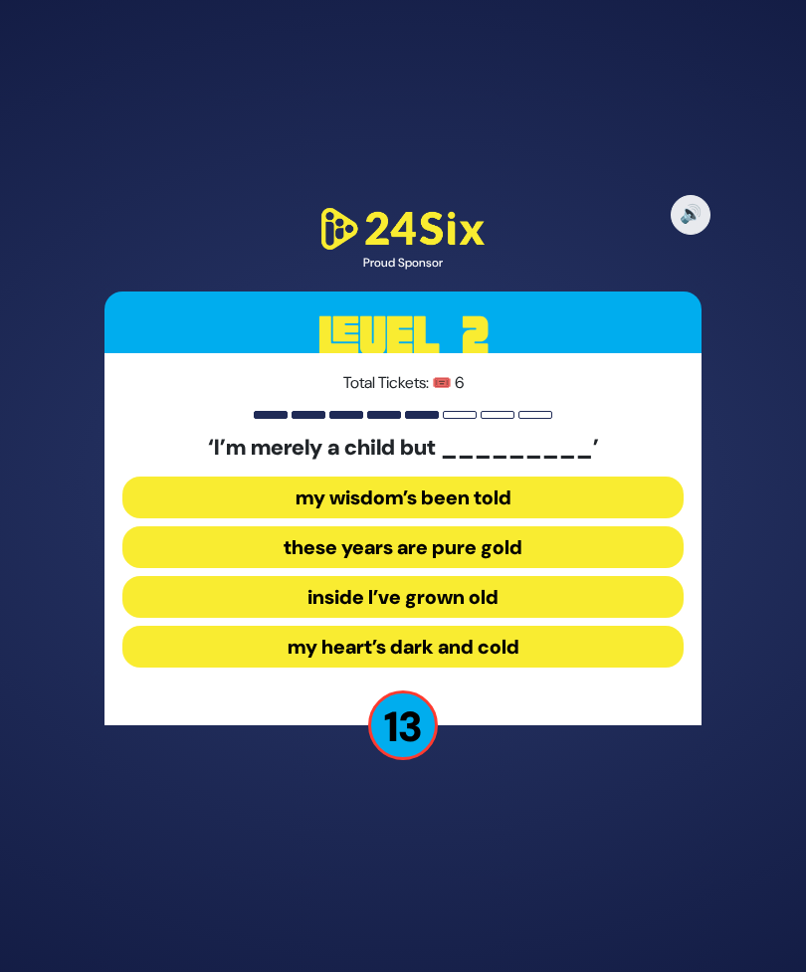
click at [611, 618] on button "inside I’ve grown old" at bounding box center [402, 597] width 561 height 42
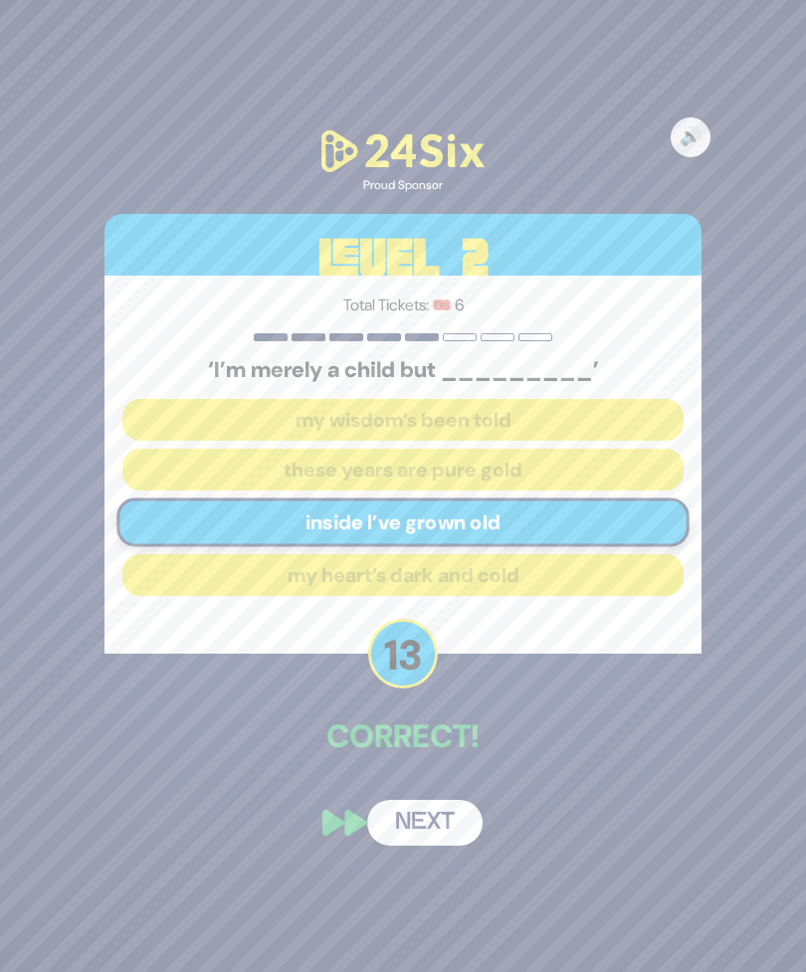
click at [448, 845] on button "Next" at bounding box center [424, 823] width 115 height 46
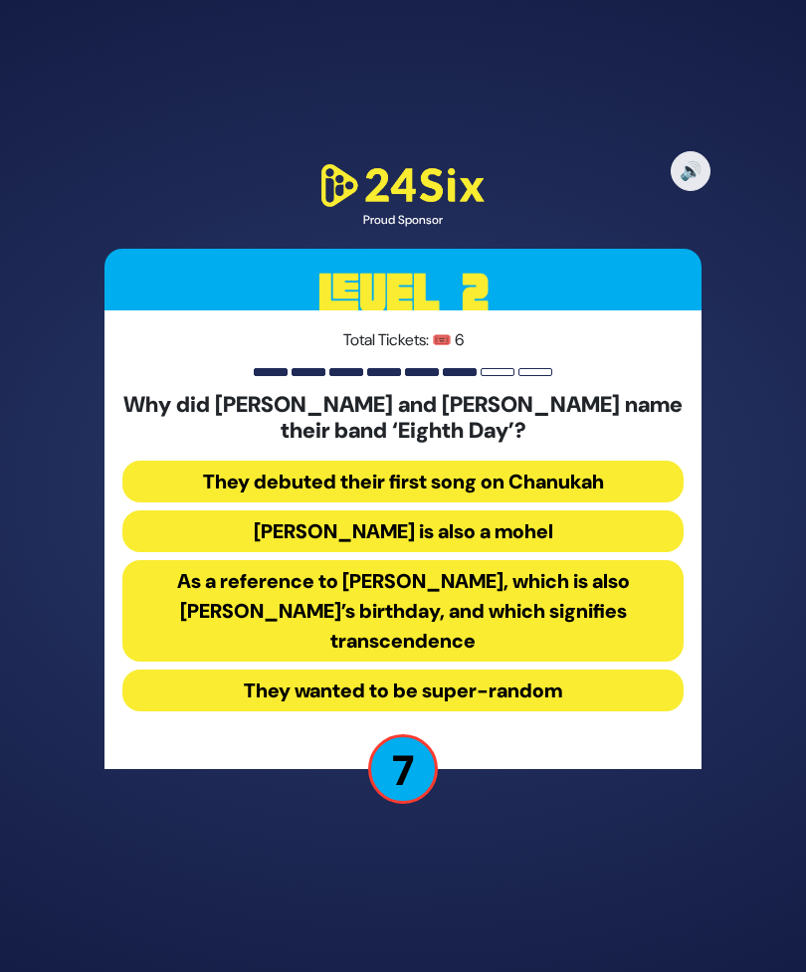
click at [645, 651] on button "As a reference to [PERSON_NAME], which is also [PERSON_NAME]’s birthday, and wh…" at bounding box center [402, 610] width 561 height 101
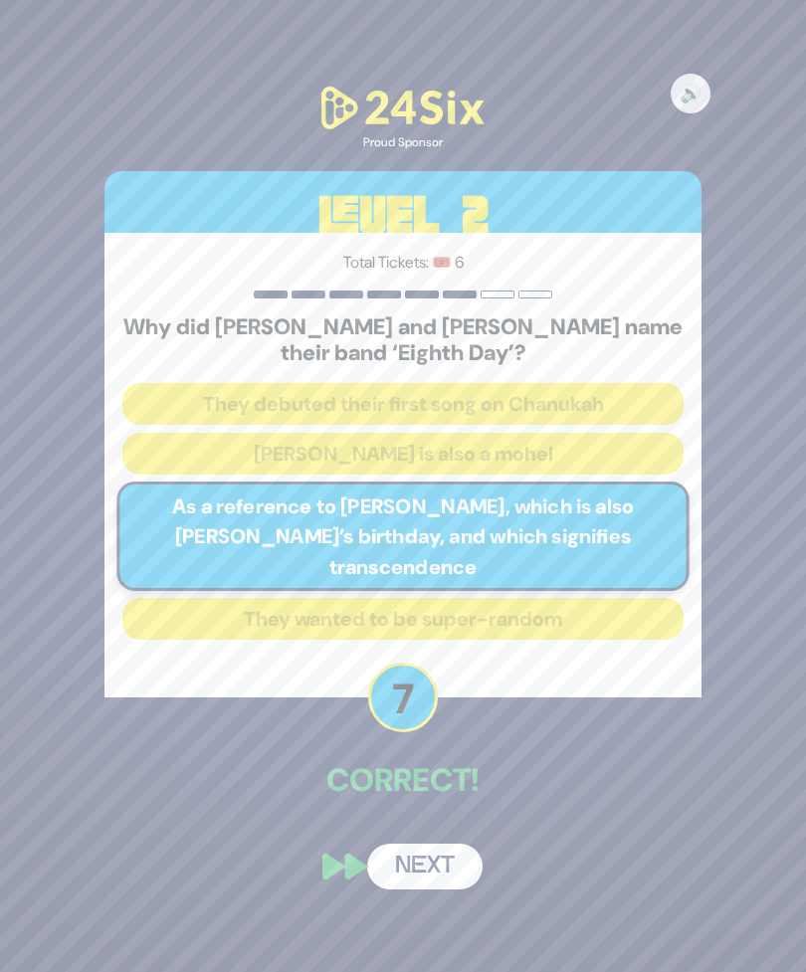
click at [447, 877] on button "Next" at bounding box center [424, 866] width 115 height 46
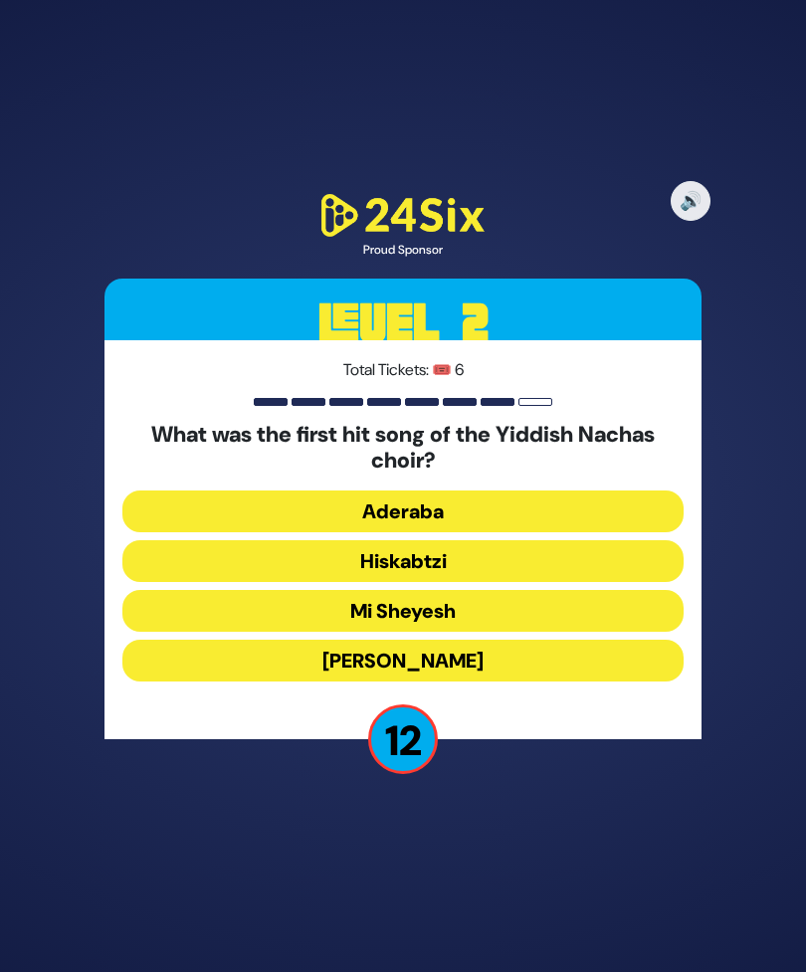
click at [598, 582] on button "Hiskabtzi" at bounding box center [402, 561] width 561 height 42
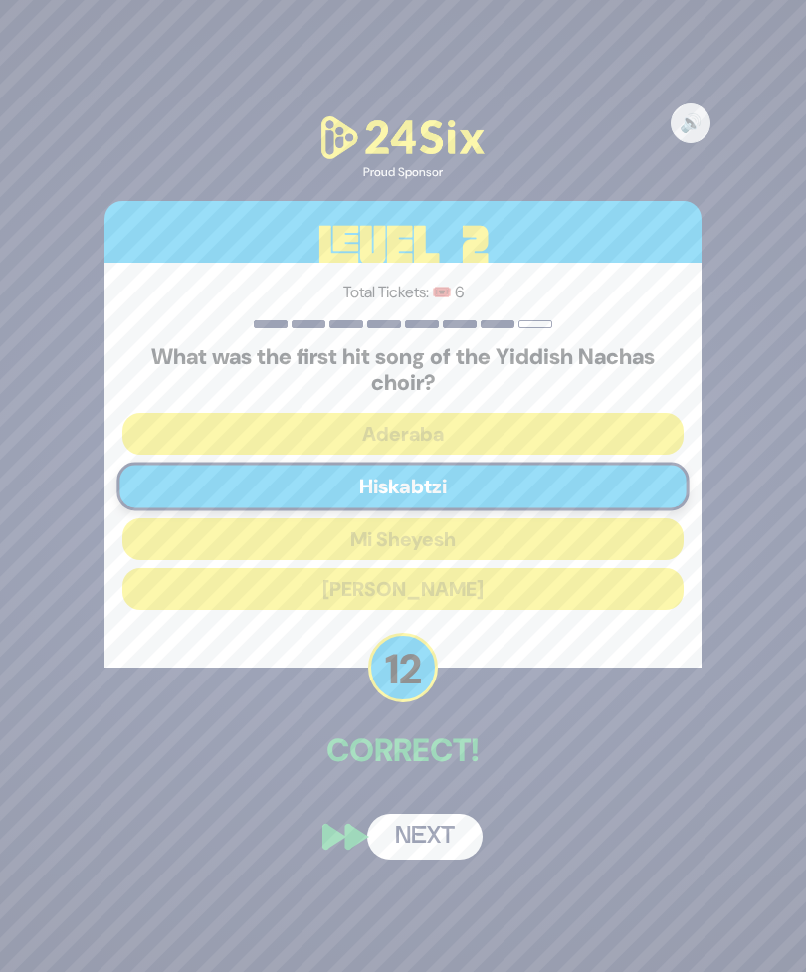
click at [440, 859] on button "Next" at bounding box center [424, 836] width 115 height 46
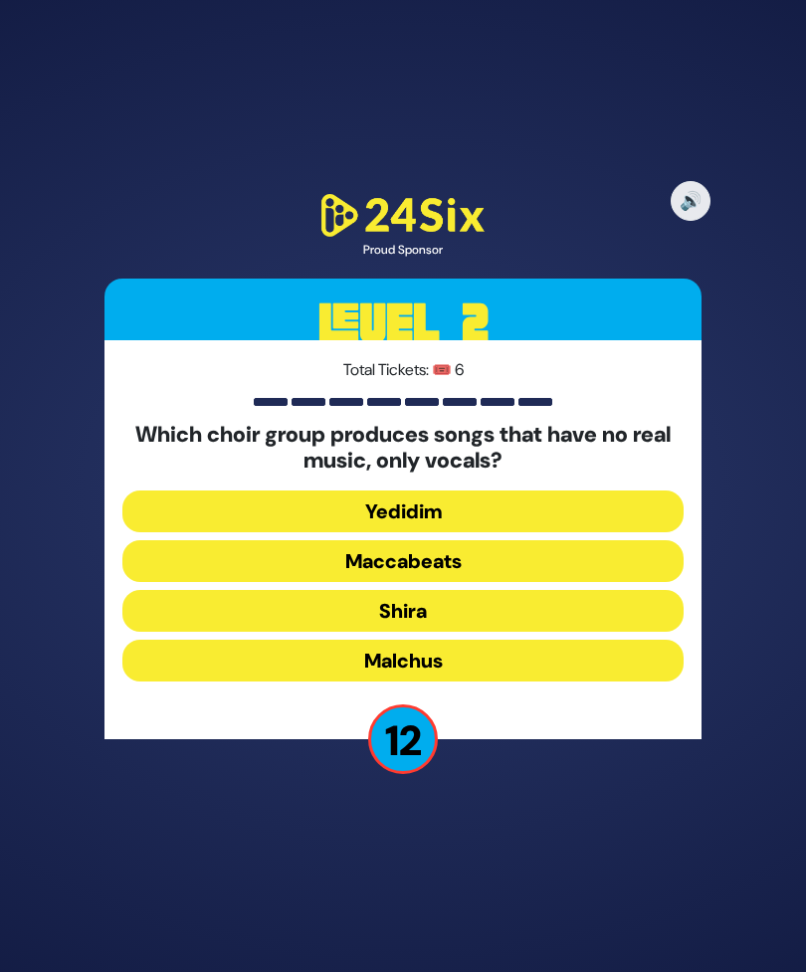
click at [560, 582] on button "Maccabeats" at bounding box center [402, 561] width 561 height 42
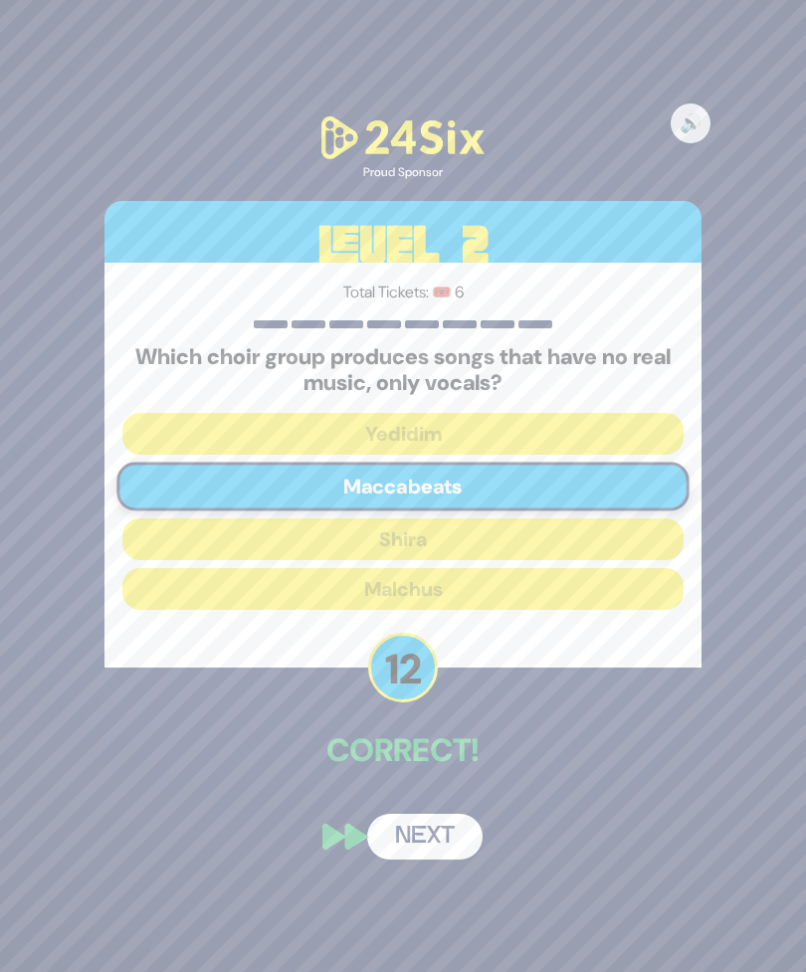
click at [448, 859] on button "Next" at bounding box center [424, 836] width 115 height 46
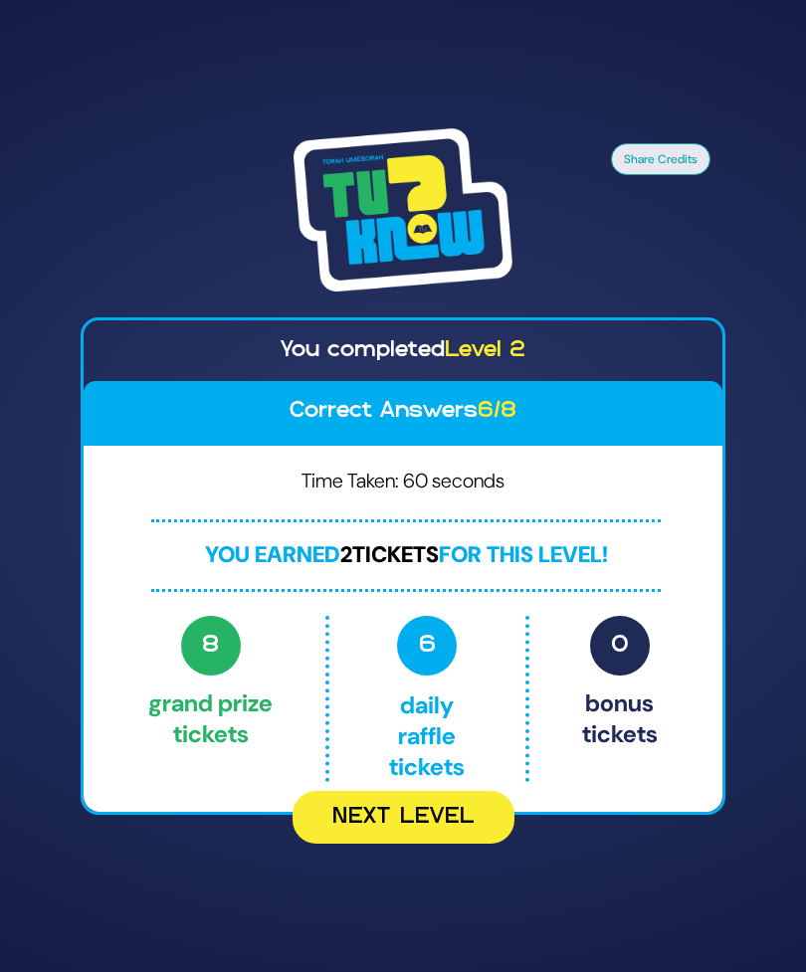
click at [430, 843] on button "Next Level" at bounding box center [403, 817] width 222 height 53
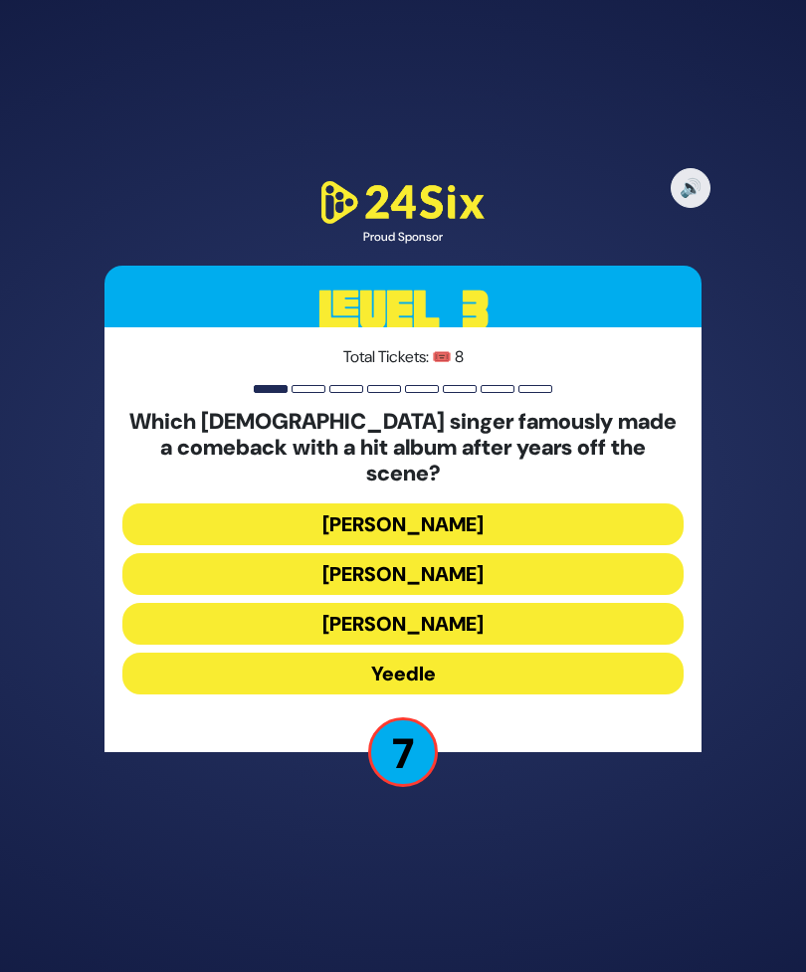
click at [533, 694] on button "Yeedle" at bounding box center [402, 673] width 561 height 42
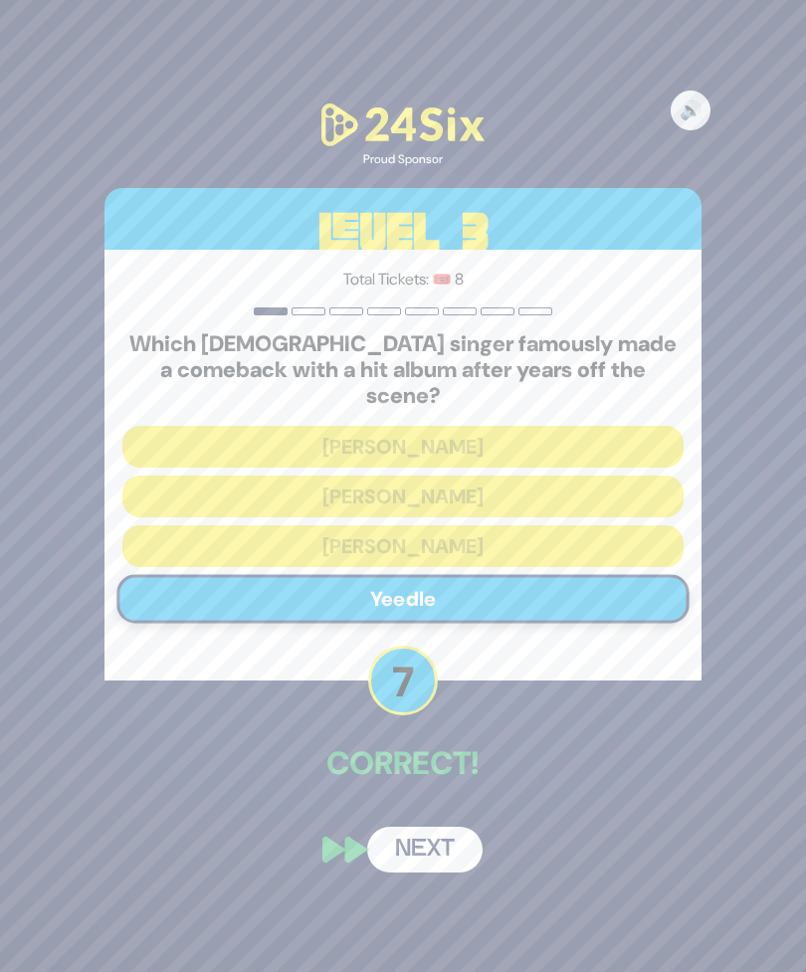
click at [418, 864] on button "Next" at bounding box center [424, 849] width 115 height 46
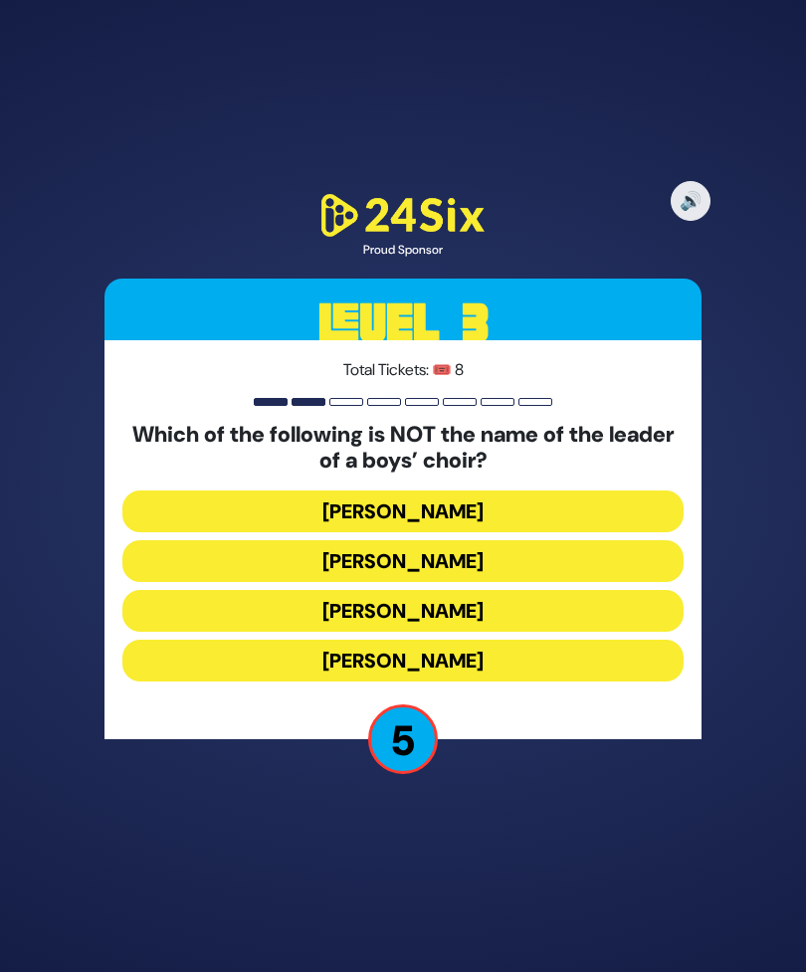
click at [527, 582] on button "[PERSON_NAME]" at bounding box center [402, 561] width 561 height 42
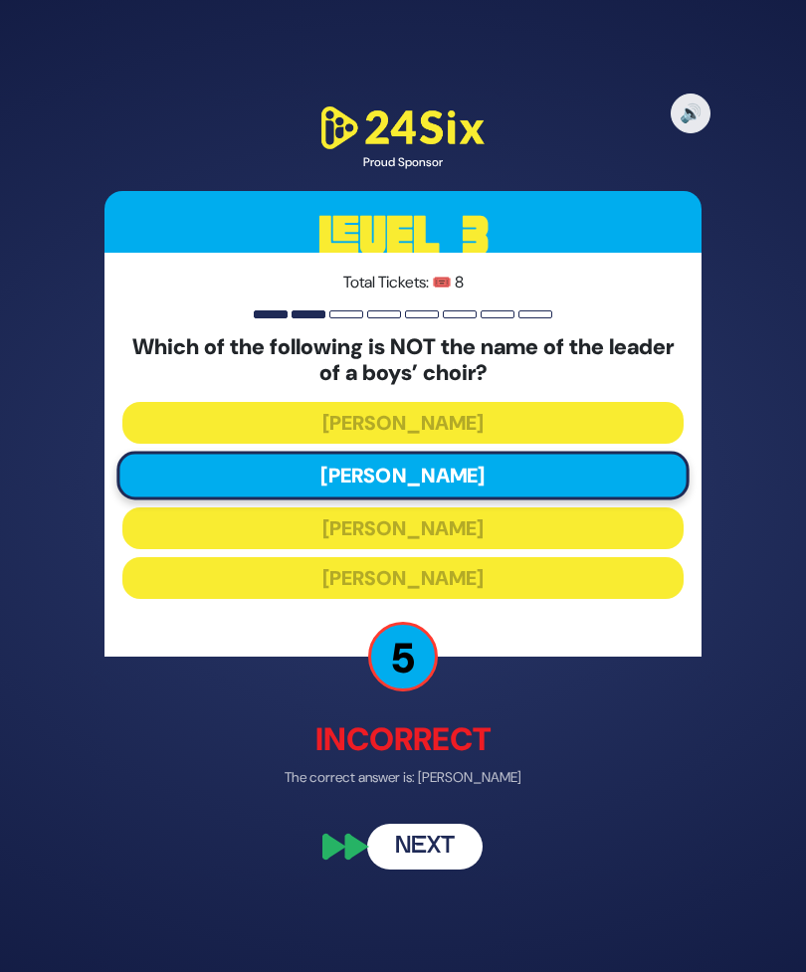
click at [445, 869] on button "Next" at bounding box center [424, 846] width 115 height 46
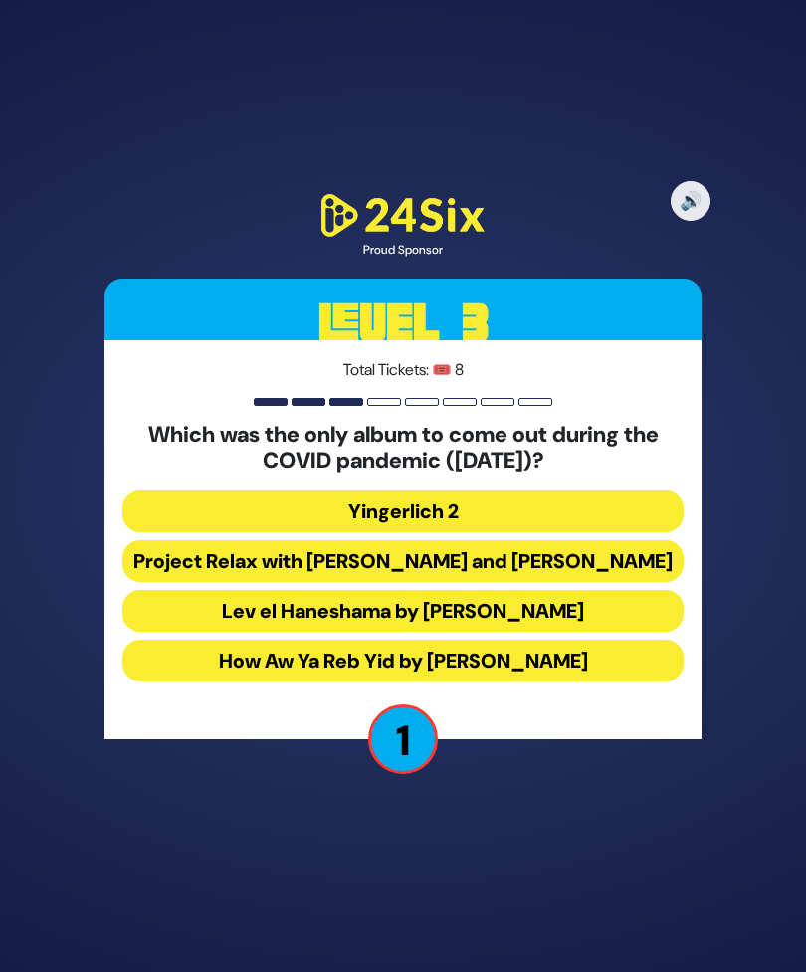
click at [546, 681] on button "How Aw Ya Reb Yid by [PERSON_NAME]" at bounding box center [402, 660] width 561 height 42
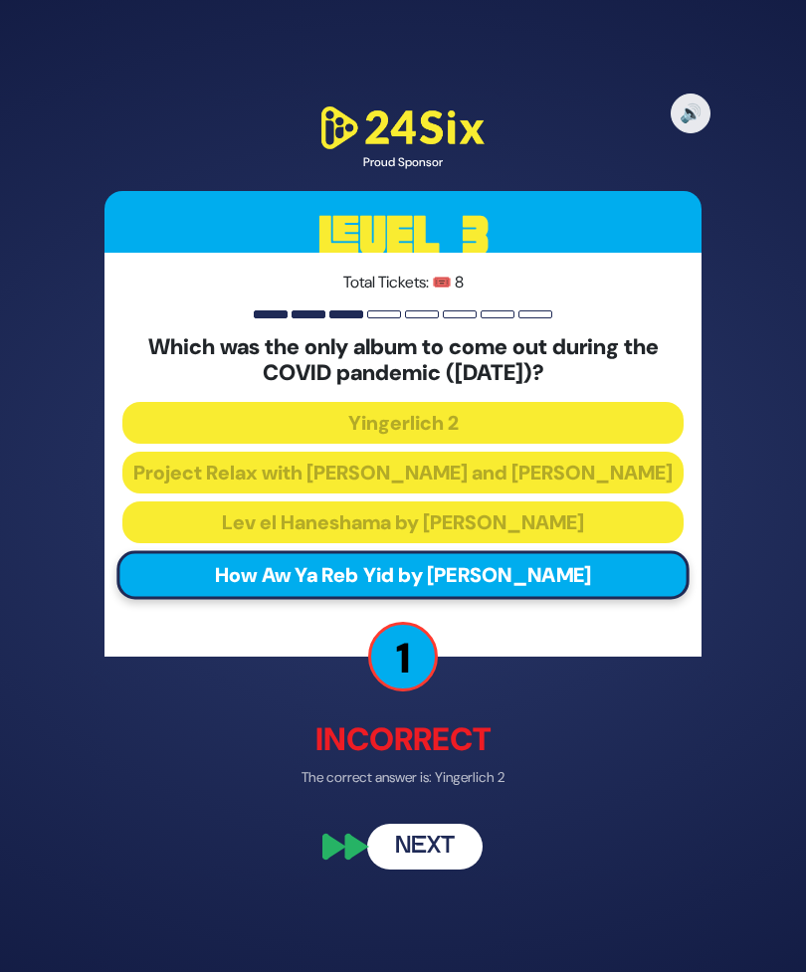
click at [436, 869] on button "Next" at bounding box center [424, 846] width 115 height 46
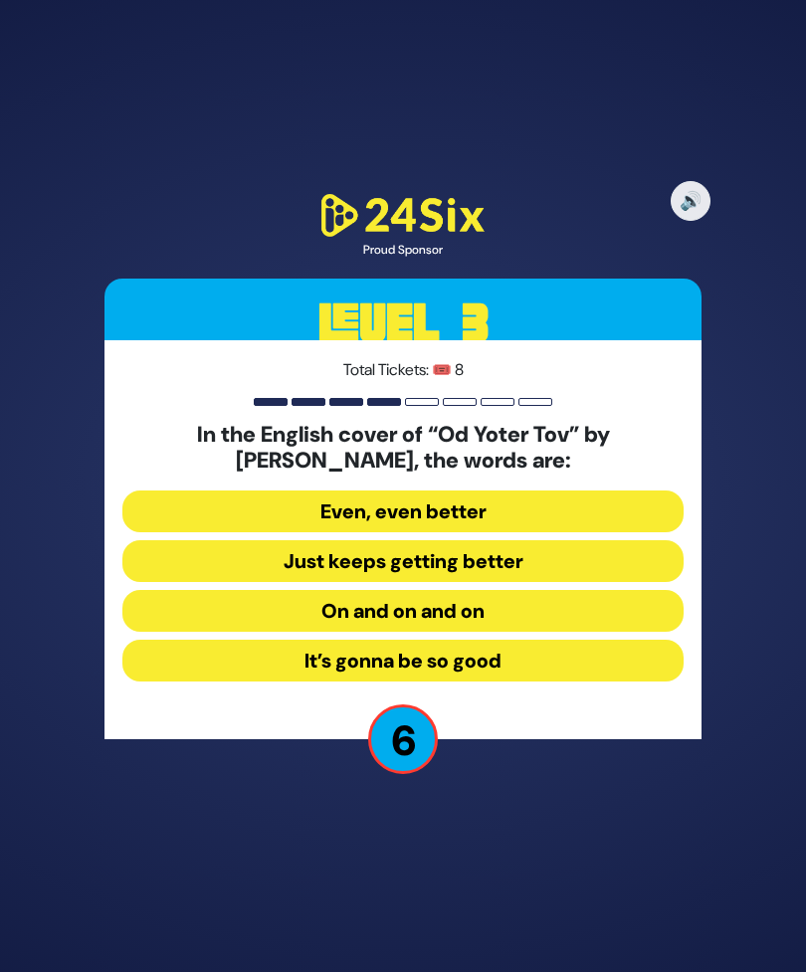
click at [542, 631] on button "On and on and on" at bounding box center [402, 611] width 561 height 42
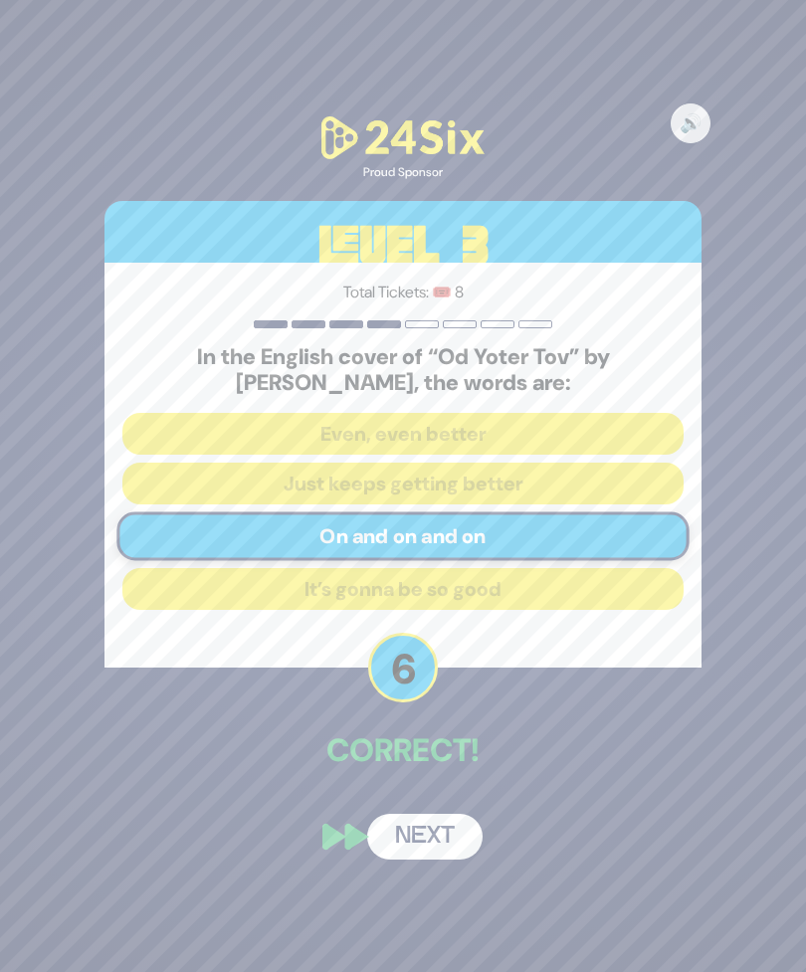
click at [413, 859] on button "Next" at bounding box center [424, 836] width 115 height 46
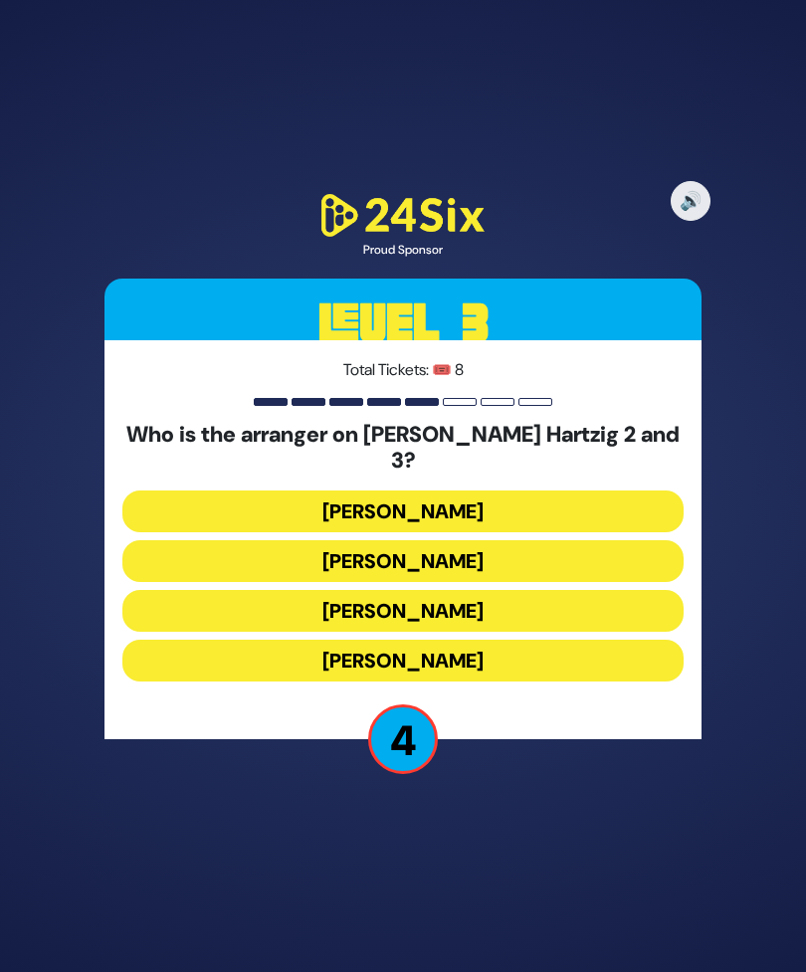
click at [541, 631] on button "[PERSON_NAME]" at bounding box center [402, 611] width 561 height 42
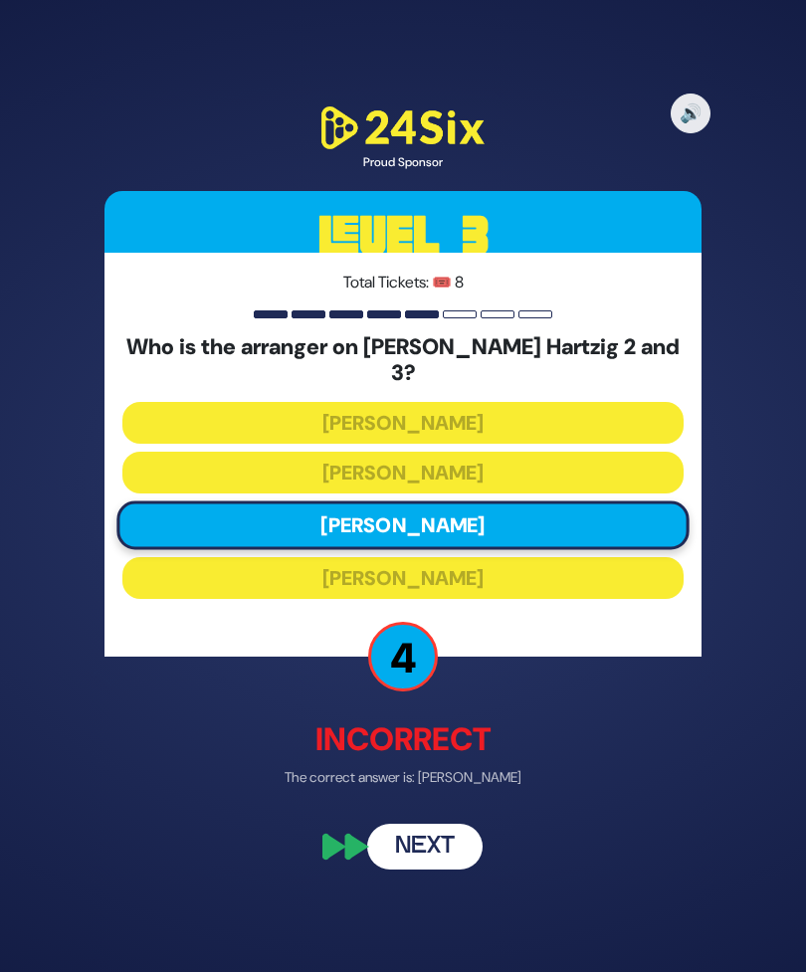
click at [433, 869] on button "Next" at bounding box center [424, 846] width 115 height 46
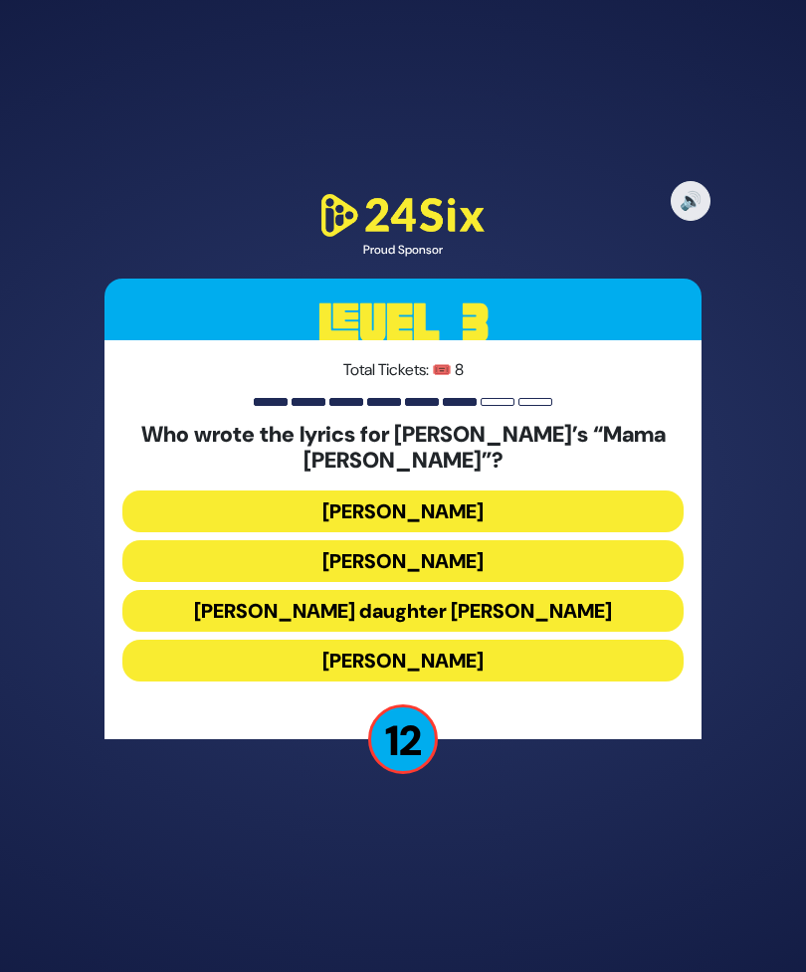
click at [608, 627] on button "[PERSON_NAME] daughter [PERSON_NAME]" at bounding box center [402, 611] width 561 height 42
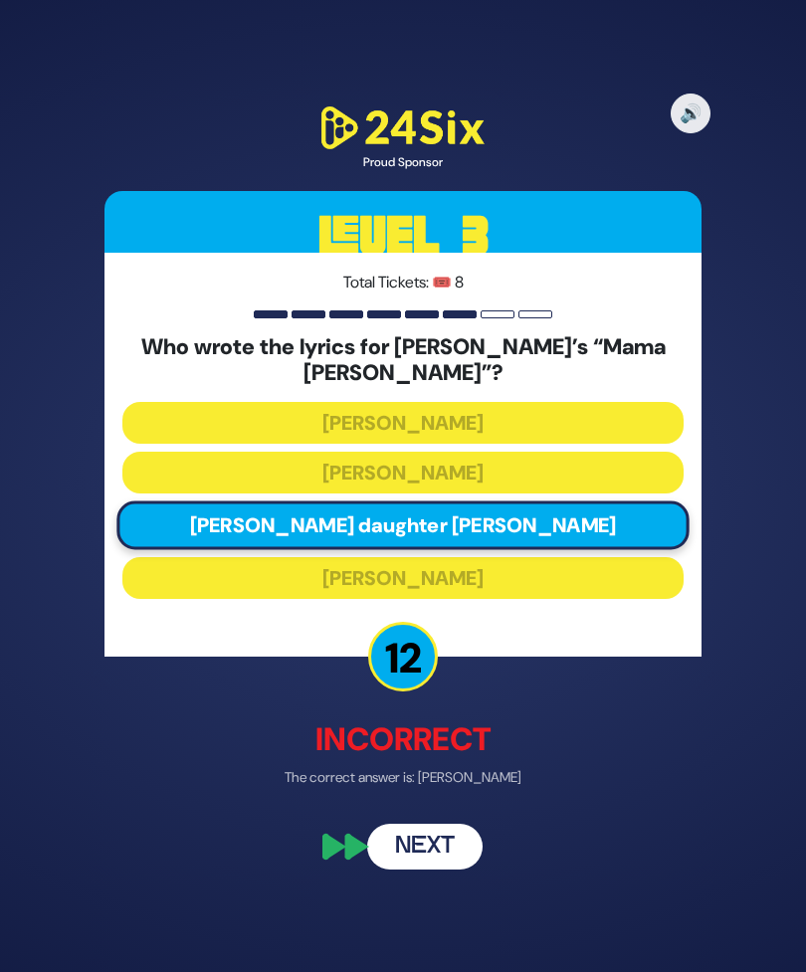
click at [442, 864] on button "Next" at bounding box center [424, 846] width 115 height 46
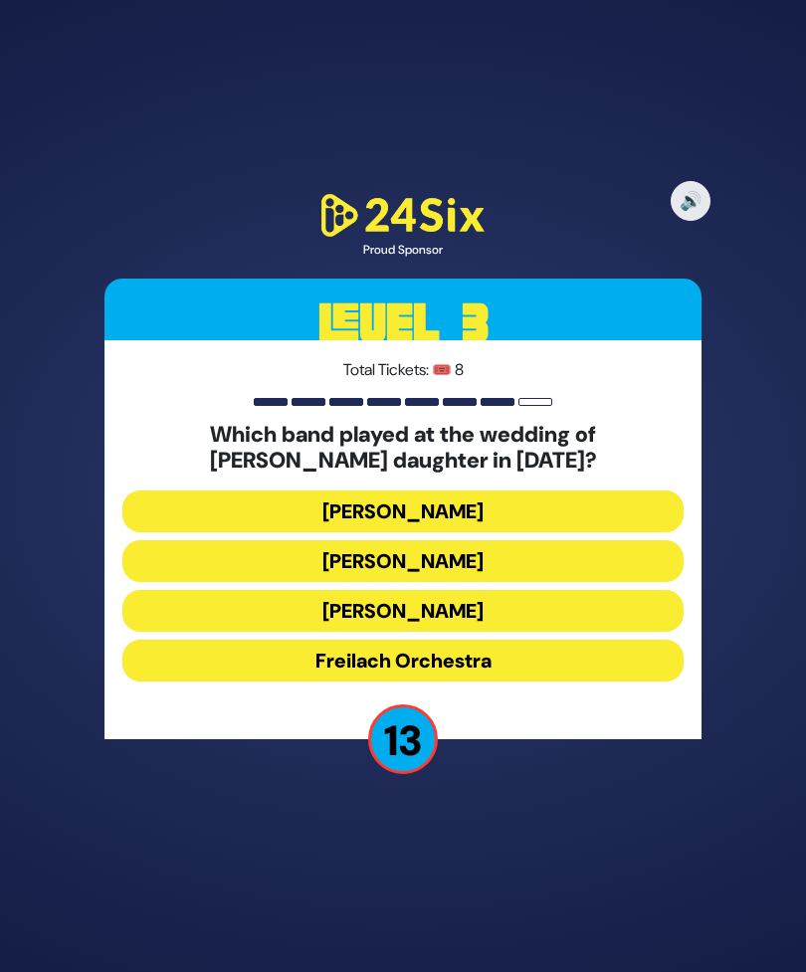
click at [538, 532] on button "[PERSON_NAME]" at bounding box center [402, 511] width 561 height 42
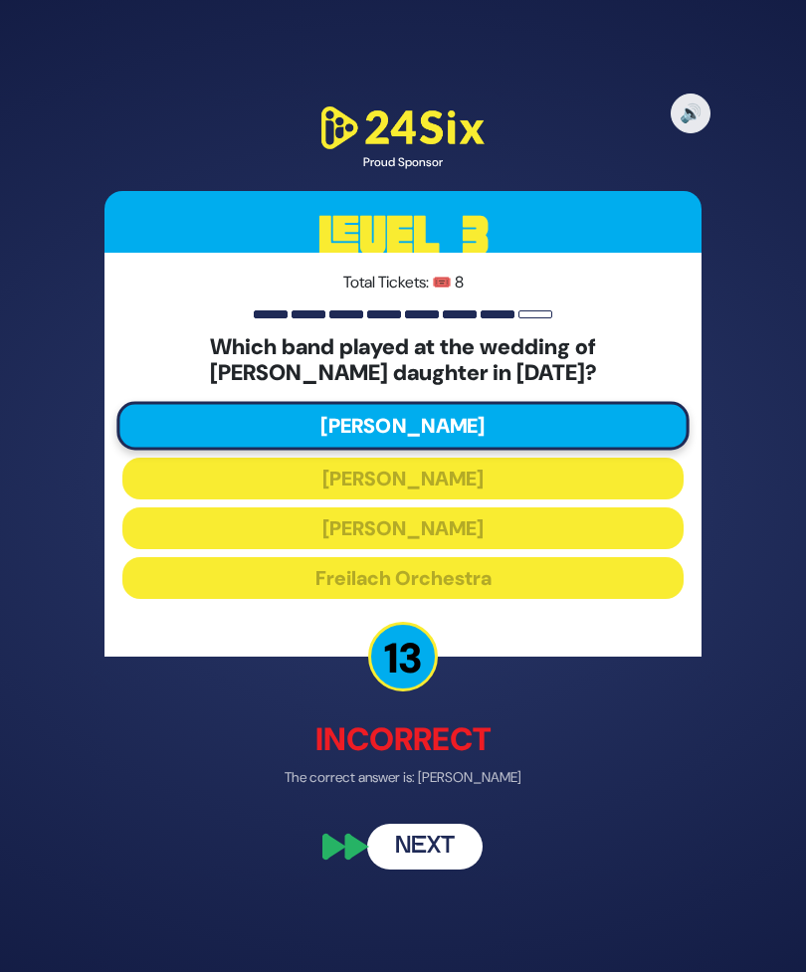
click at [439, 869] on button "Next" at bounding box center [424, 846] width 115 height 46
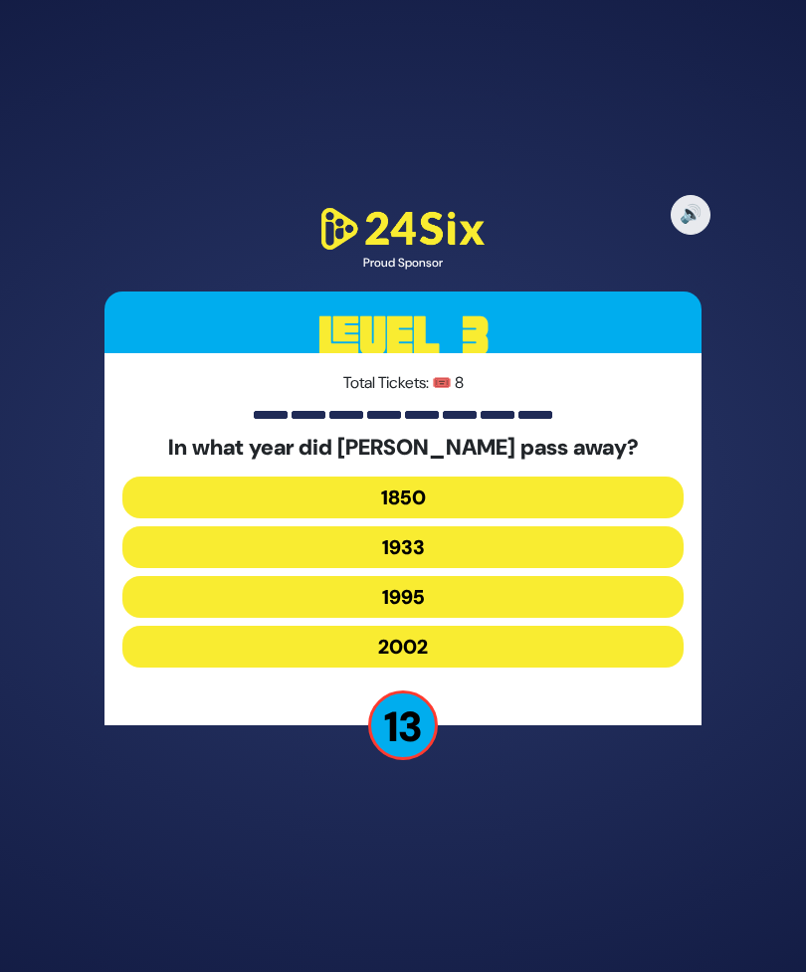
click at [524, 618] on button "1995" at bounding box center [402, 597] width 561 height 42
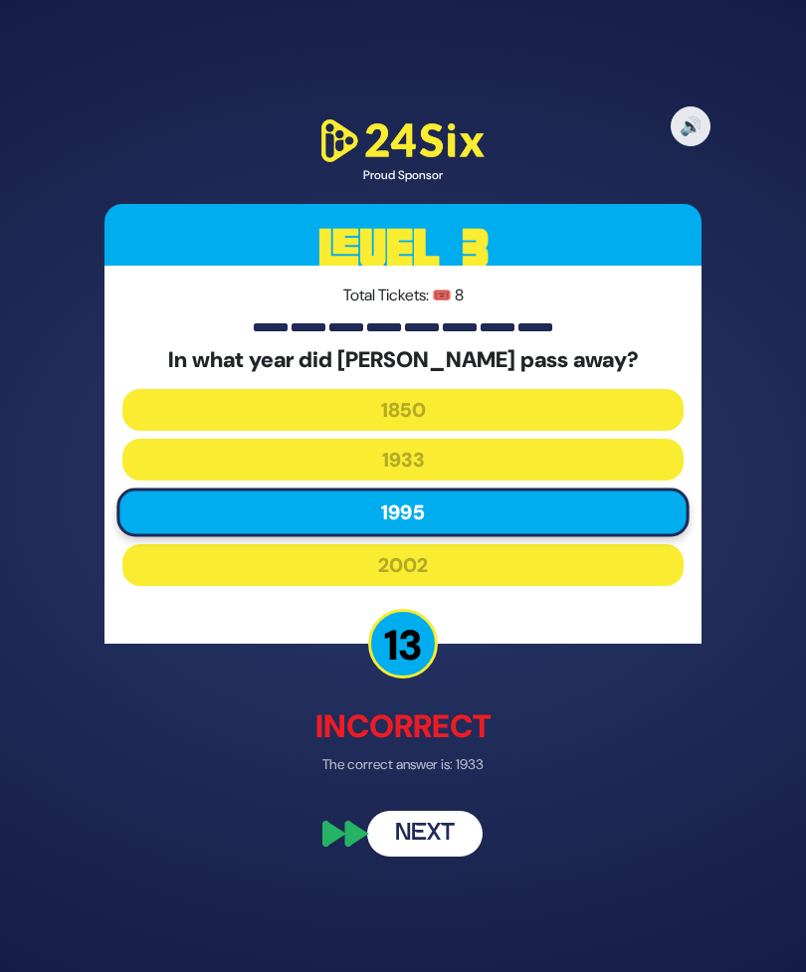
click at [446, 856] on button "Next" at bounding box center [424, 834] width 115 height 46
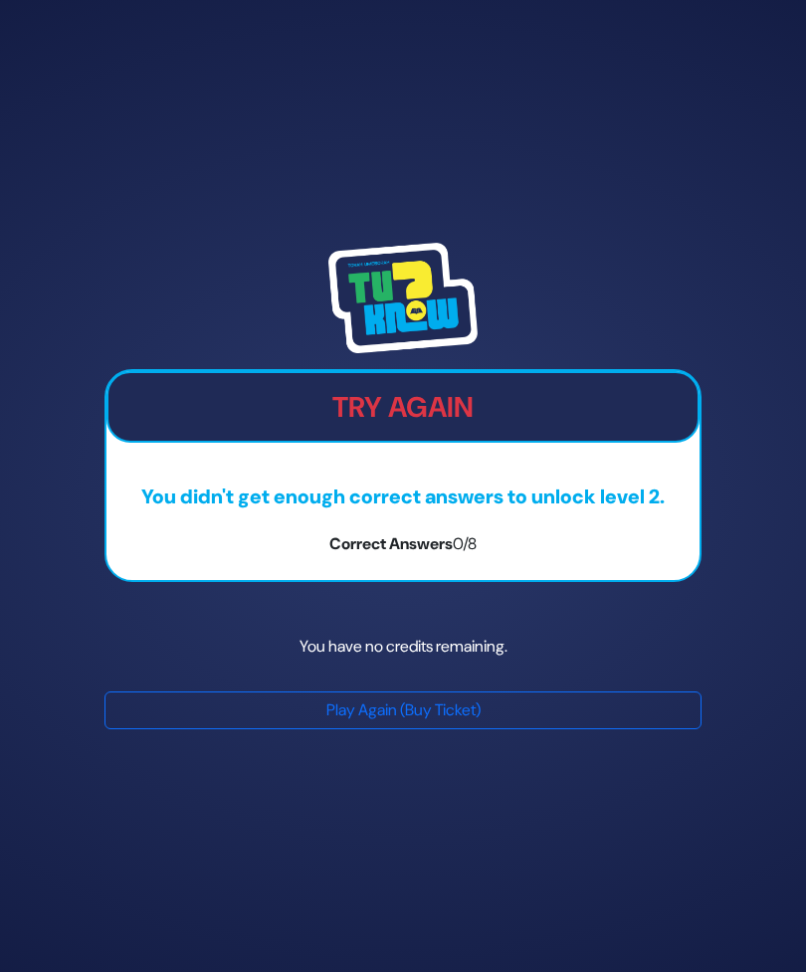
click at [602, 729] on button "Play Again (Buy Ticket)" at bounding box center [402, 710] width 597 height 38
